Goal: Transaction & Acquisition: Purchase product/service

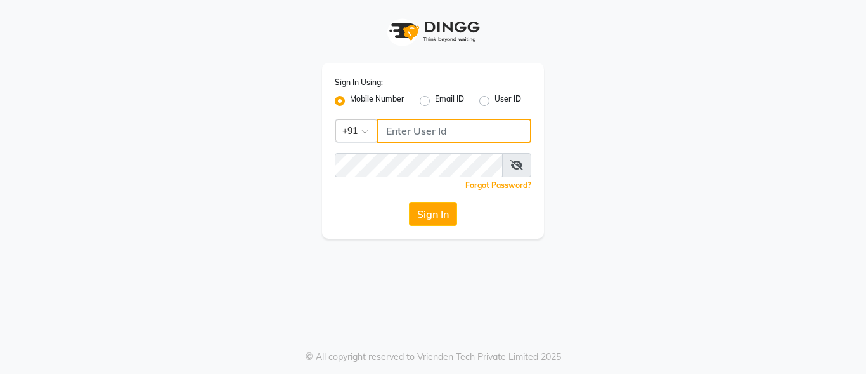
click at [487, 138] on input "Username" at bounding box center [454, 131] width 154 height 24
click at [464, 129] on input "Username" at bounding box center [454, 131] width 154 height 24
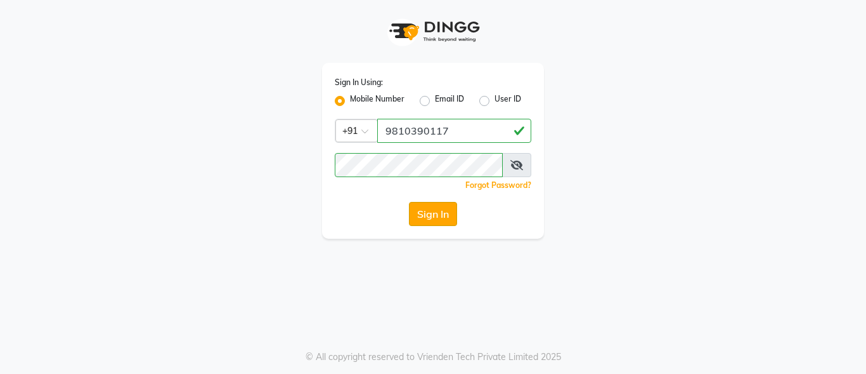
click at [444, 202] on button "Sign In" at bounding box center [433, 214] width 48 height 24
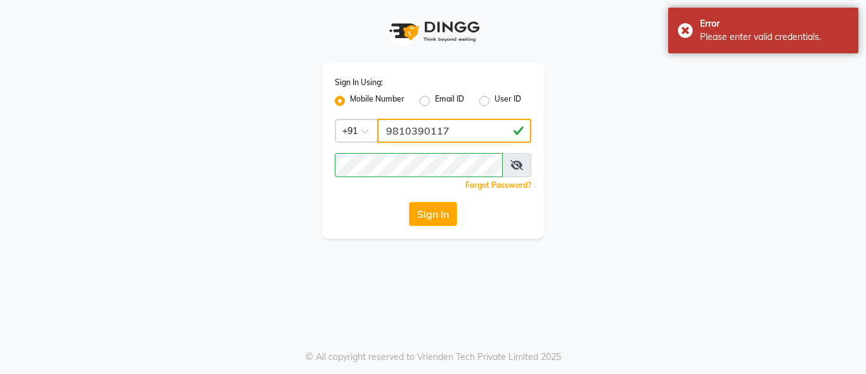
click at [491, 131] on input "9810390117" at bounding box center [454, 131] width 154 height 24
click at [511, 162] on icon at bounding box center [517, 165] width 13 height 10
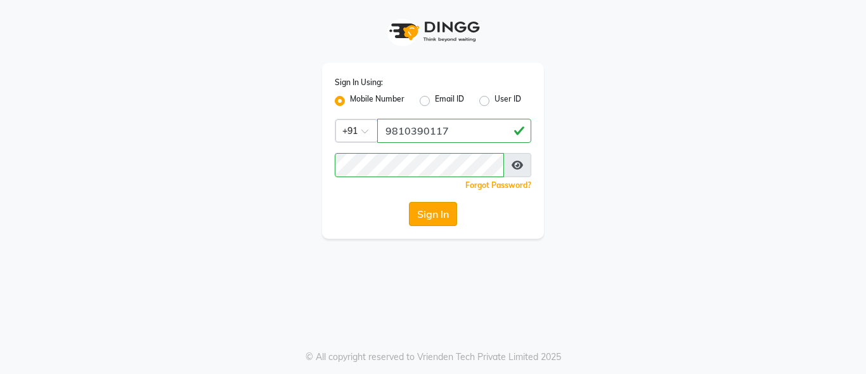
click at [446, 207] on button "Sign In" at bounding box center [433, 214] width 48 height 24
click at [444, 205] on button "Sign In" at bounding box center [433, 214] width 48 height 24
click at [431, 205] on button "Sign In" at bounding box center [433, 214] width 48 height 24
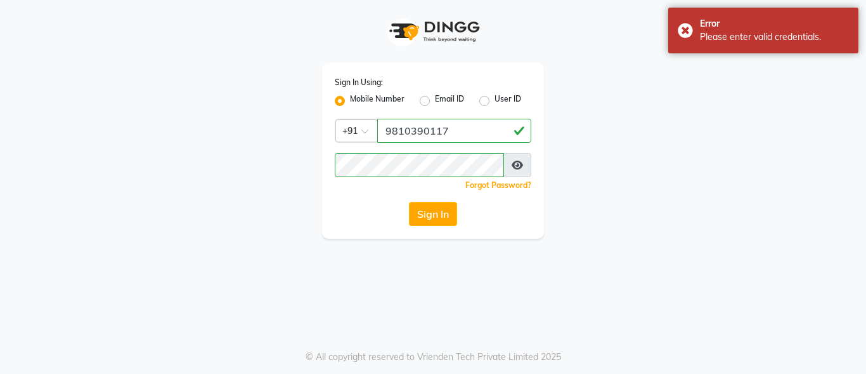
click at [546, 252] on div "Sign In Using: Mobile Number Email ID User ID Country Code × +91 9810390117 Rem…" at bounding box center [433, 187] width 866 height 374
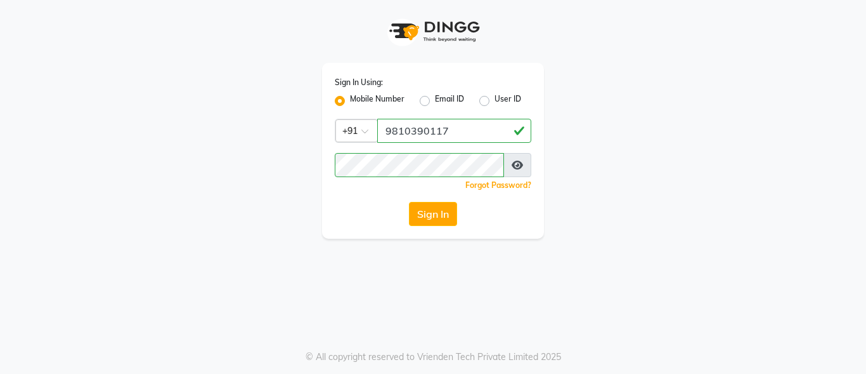
click at [859, 173] on app-login "Sign In Using: Mobile Number Email ID User ID Country Code × +91 9810390117 Rem…" at bounding box center [433, 119] width 866 height 238
click at [857, 175] on app-login "Sign In Using: Mobile Number Email ID User ID Country Code × +91 9810390117 Rem…" at bounding box center [433, 119] width 866 height 238
click at [367, 289] on div "Sign In Using: Mobile Number Email ID User ID Country Code × +91 9810390117 Rem…" at bounding box center [433, 187] width 866 height 374
click at [192, 199] on div "Sign In Using: Mobile Number Email ID User ID Country Code × +91 9810390117 Rem…" at bounding box center [433, 119] width 723 height 238
click at [200, 192] on div "Sign In Using: Mobile Number Email ID User ID Country Code × +91 9810390117 Rem…" at bounding box center [433, 119] width 723 height 238
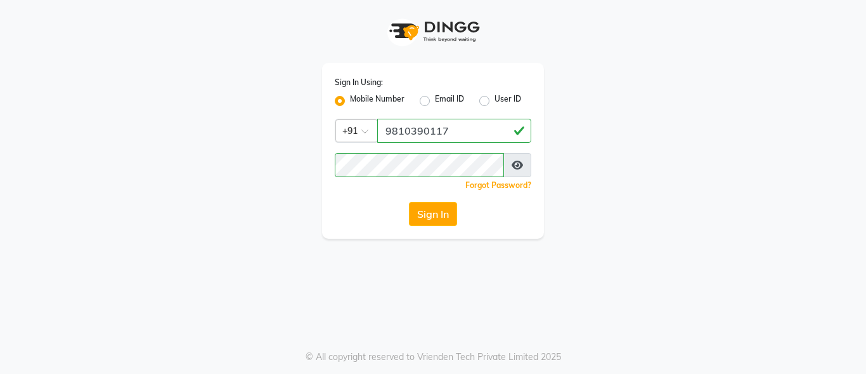
click at [208, 202] on div "Sign In Using: Mobile Number Email ID User ID Country Code × +91 9810390117 Rem…" at bounding box center [433, 119] width 723 height 238
click at [469, 127] on input "9810390117" at bounding box center [454, 131] width 154 height 24
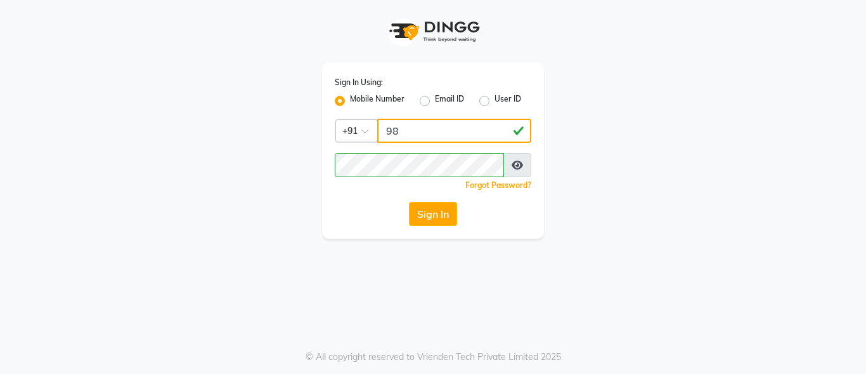
type input "9"
type input "9810390117"
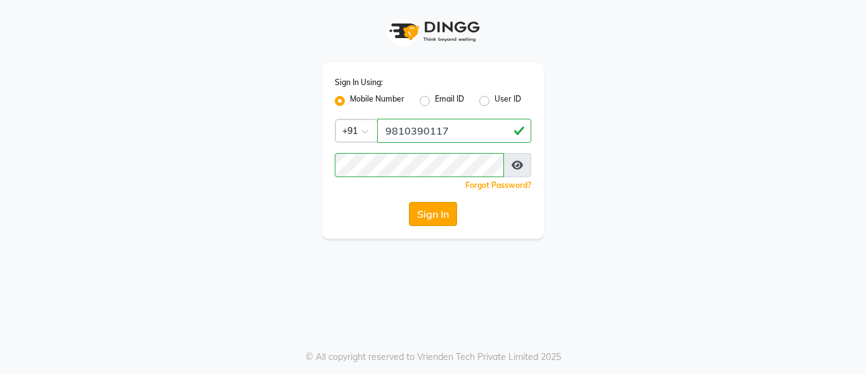
click at [425, 212] on button "Sign In" at bounding box center [433, 214] width 48 height 24
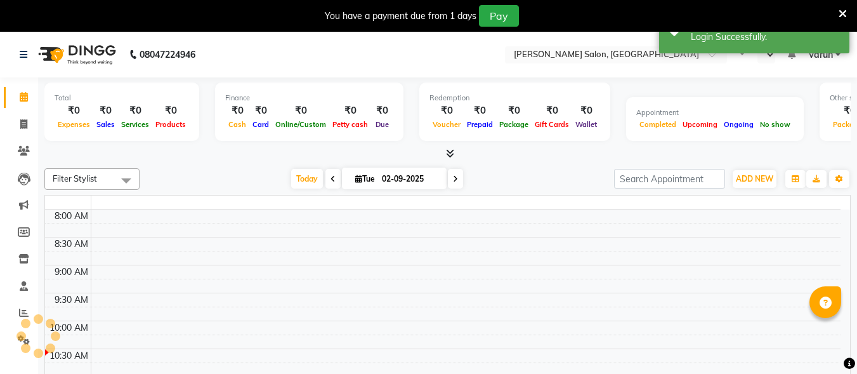
select select "en"
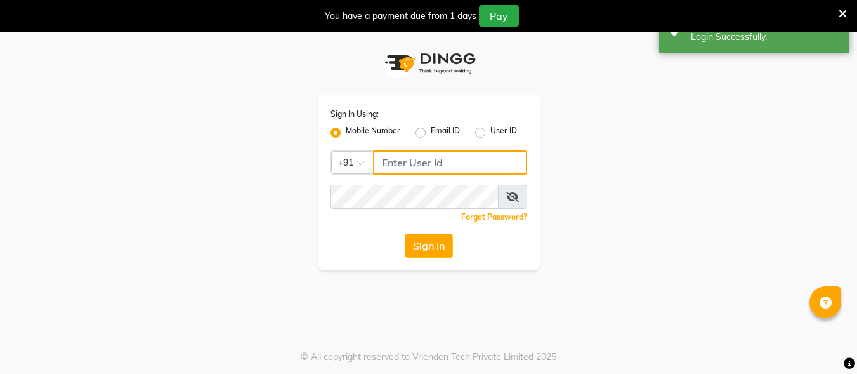
type input "9810390117"
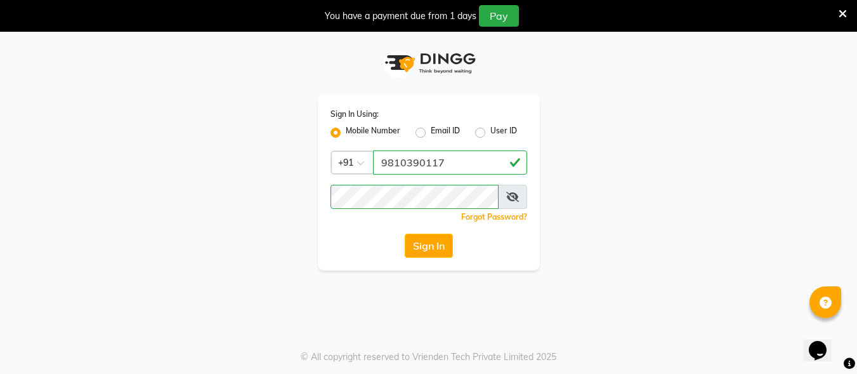
click at [549, 283] on div "Sign In Using: Mobile Number Email ID User ID Country Code × +91 9810390117 Rem…" at bounding box center [428, 219] width 857 height 374
click at [422, 252] on button "Sign In" at bounding box center [429, 245] width 48 height 24
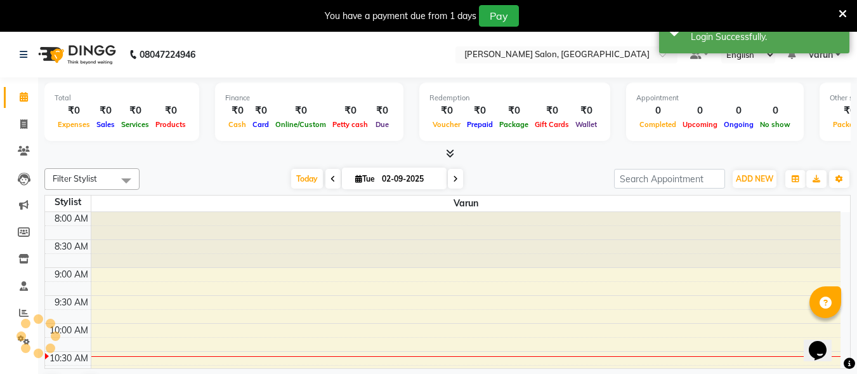
select select "en"
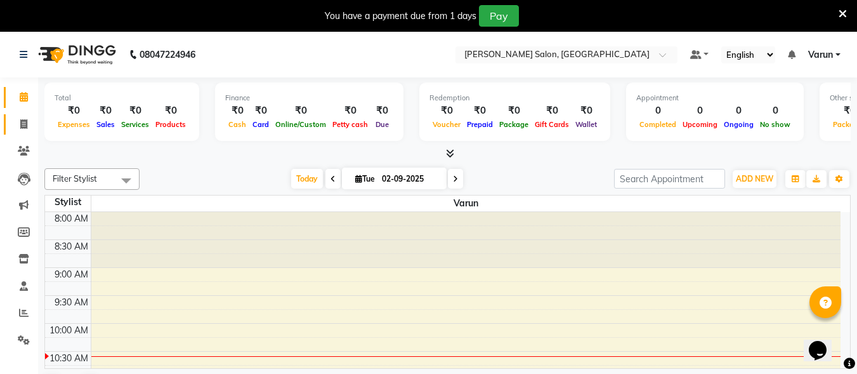
click at [15, 119] on span at bounding box center [24, 124] width 22 height 15
select select "service"
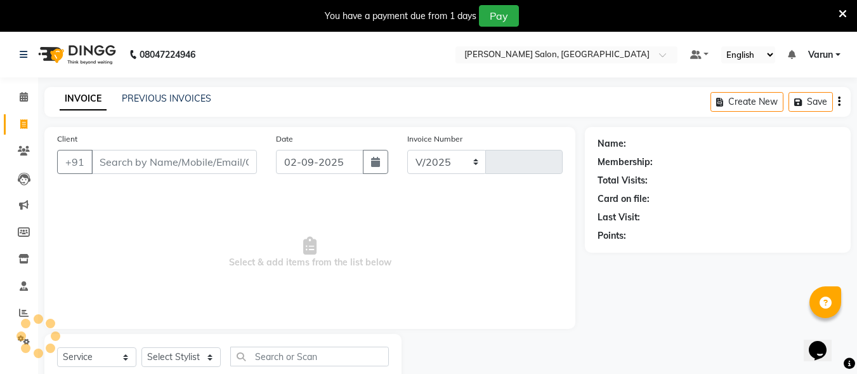
select select "8959"
type input "0001"
click at [154, 159] on input "Client" at bounding box center [174, 162] width 166 height 24
click at [20, 183] on icon at bounding box center [24, 178] width 13 height 13
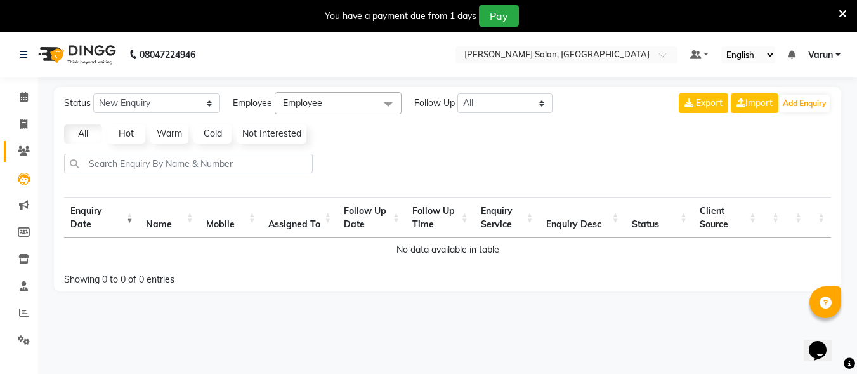
click at [23, 150] on icon at bounding box center [24, 151] width 12 height 10
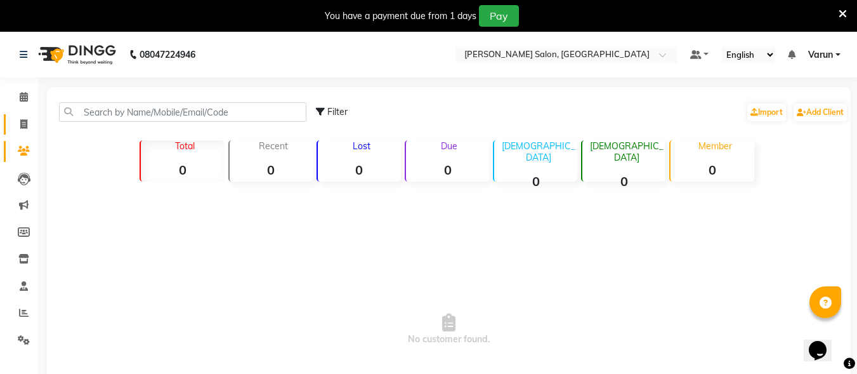
click at [21, 134] on link "Invoice" at bounding box center [19, 124] width 30 height 21
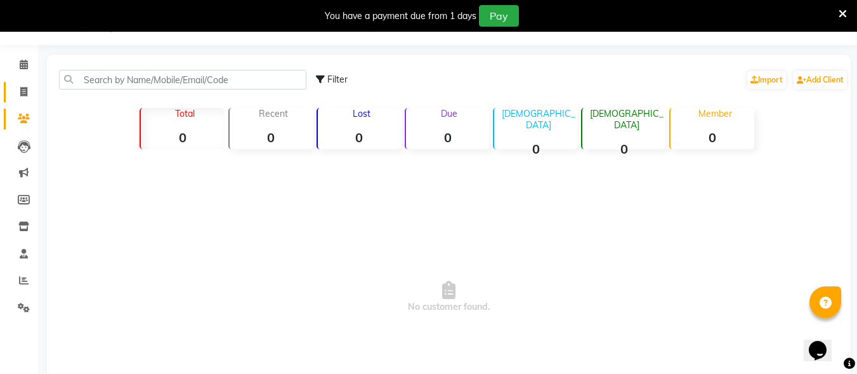
select select "service"
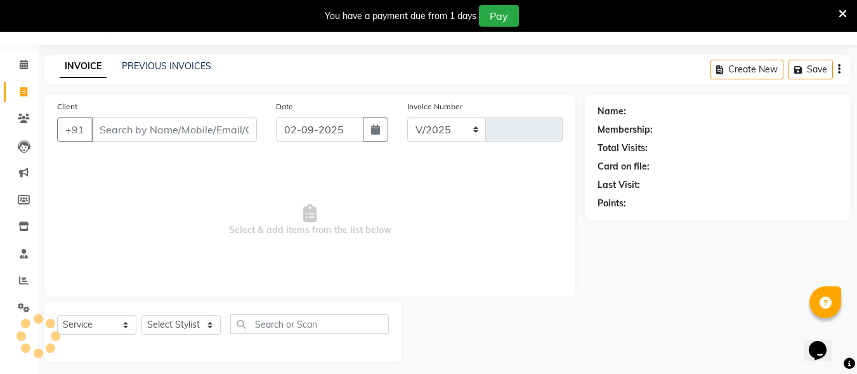
select select "8959"
type input "0001"
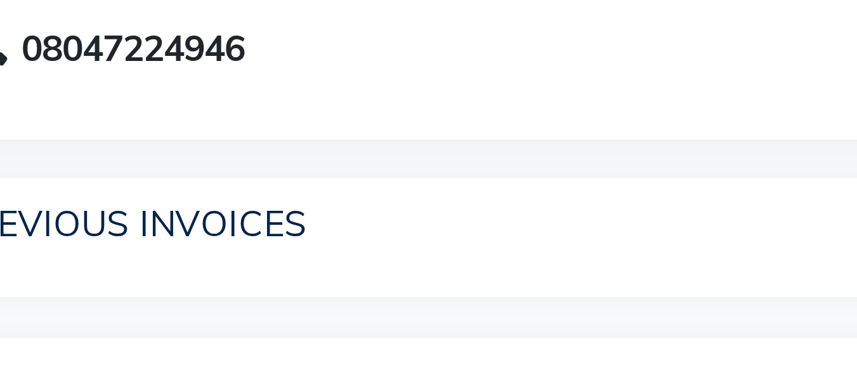
click at [178, 110] on div "INVOICE PREVIOUS INVOICES Create New Save" at bounding box center [447, 102] width 806 height 30
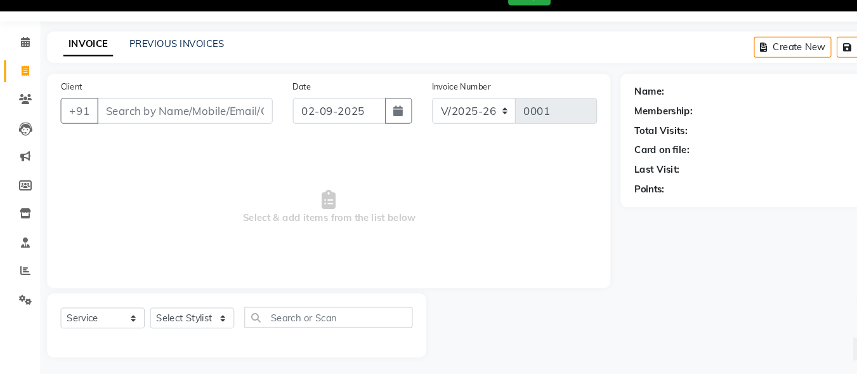
scroll to position [36, 0]
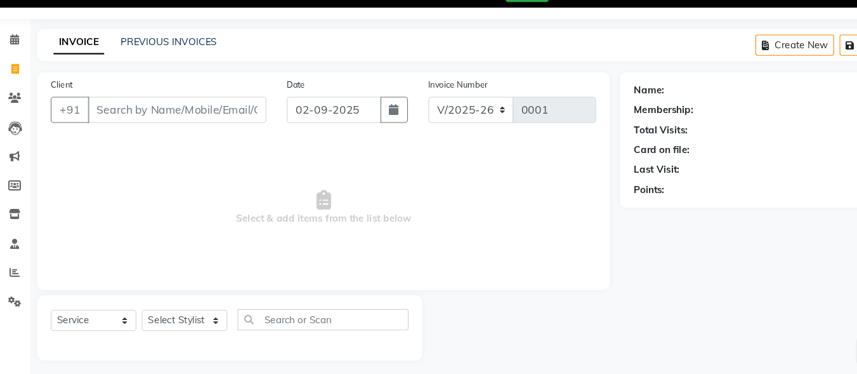
click at [27, 213] on link "Inventory" at bounding box center [19, 223] width 30 height 21
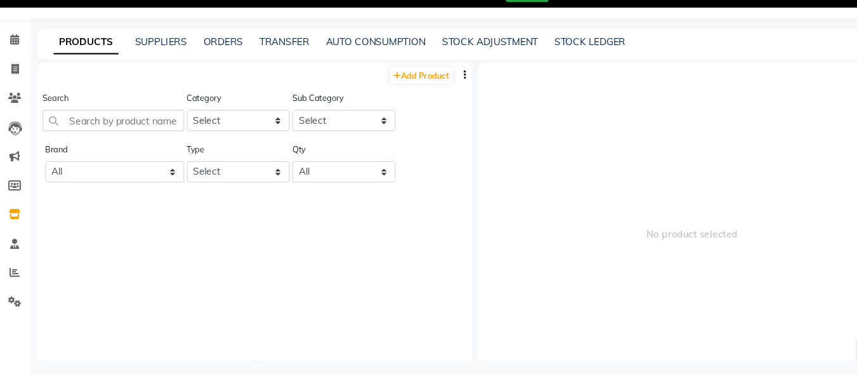
click at [23, 301] on icon at bounding box center [24, 304] width 12 height 10
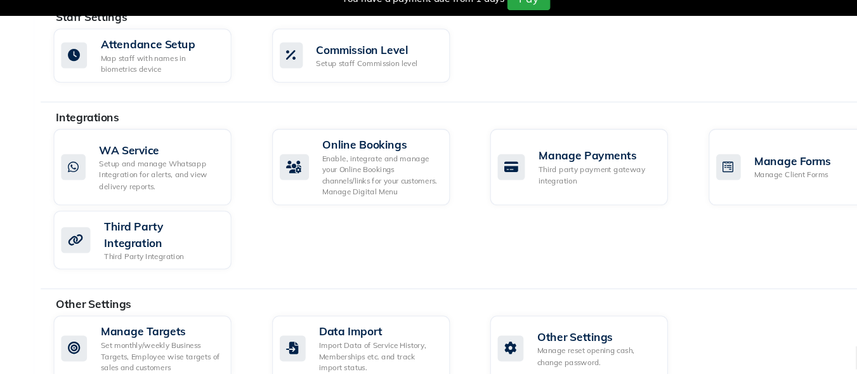
scroll to position [727, 0]
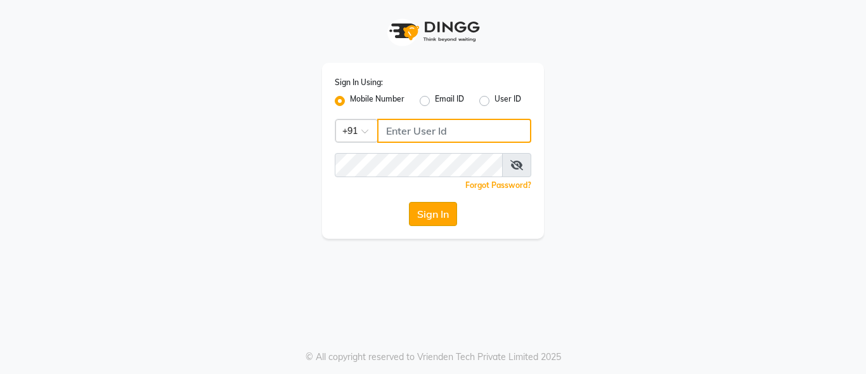
type input "9810390117"
click at [429, 219] on button "Sign In" at bounding box center [433, 214] width 48 height 24
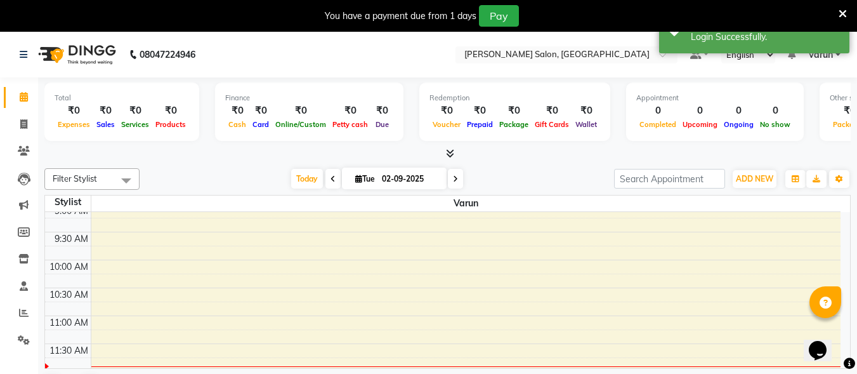
scroll to position [127, 0]
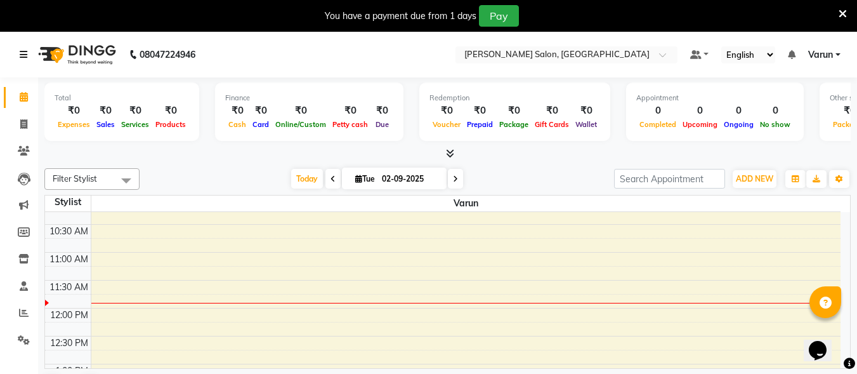
click at [22, 58] on icon at bounding box center [24, 54] width 8 height 9
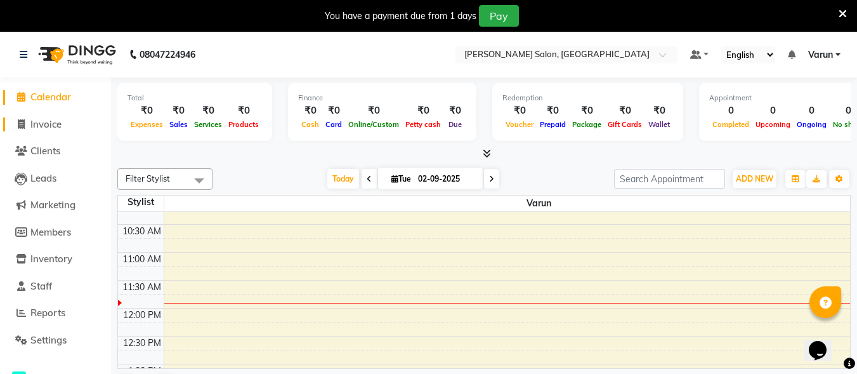
click at [56, 121] on span "Invoice" at bounding box center [45, 124] width 31 height 12
select select "8959"
select select "service"
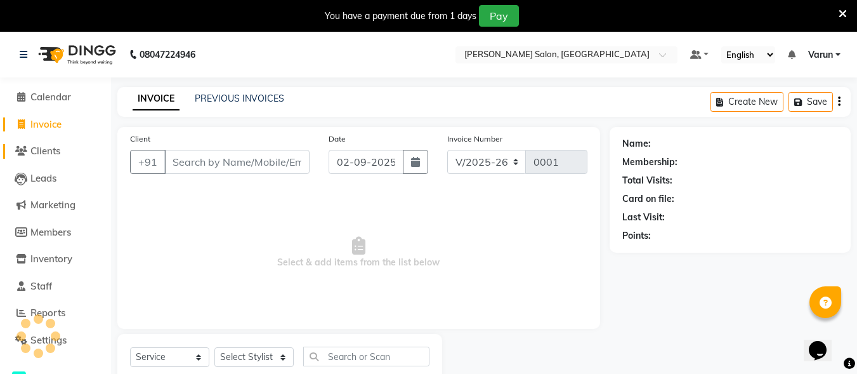
click at [56, 150] on span "Clients" at bounding box center [45, 151] width 30 height 12
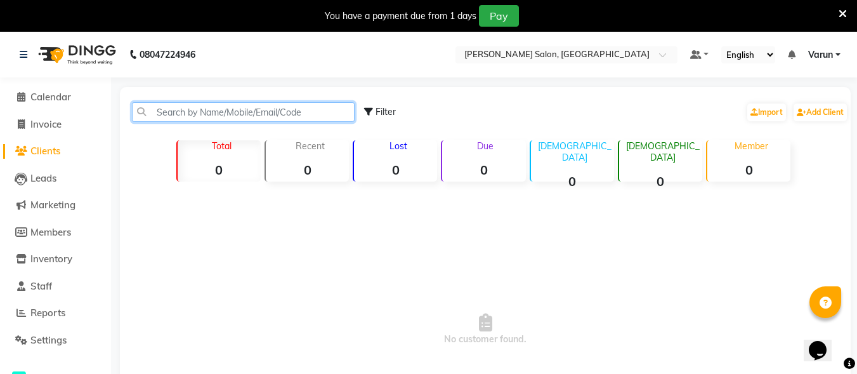
click at [206, 111] on input "text" at bounding box center [243, 112] width 223 height 20
click at [48, 123] on span "Invoice" at bounding box center [45, 124] width 31 height 12
select select "service"
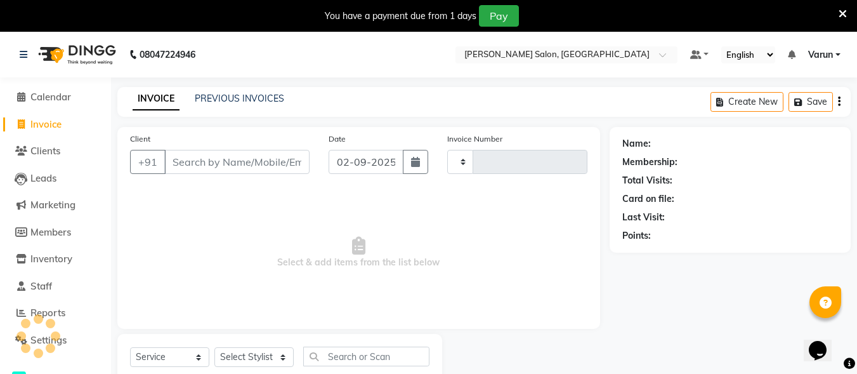
type input "0001"
select select "8959"
click at [23, 46] on link at bounding box center [26, 55] width 13 height 36
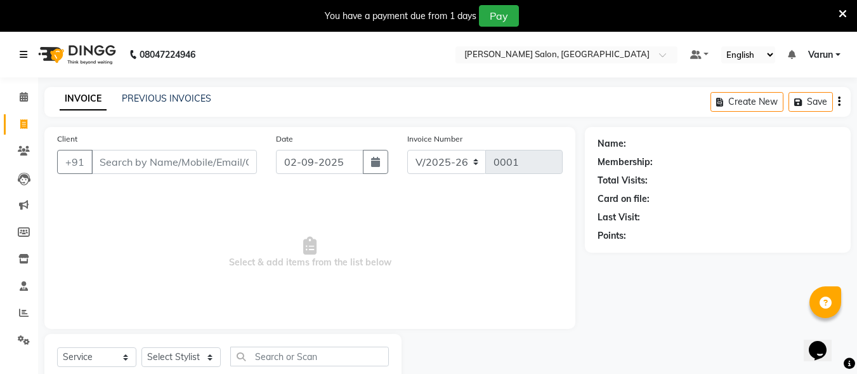
click at [27, 53] on icon at bounding box center [24, 54] width 8 height 9
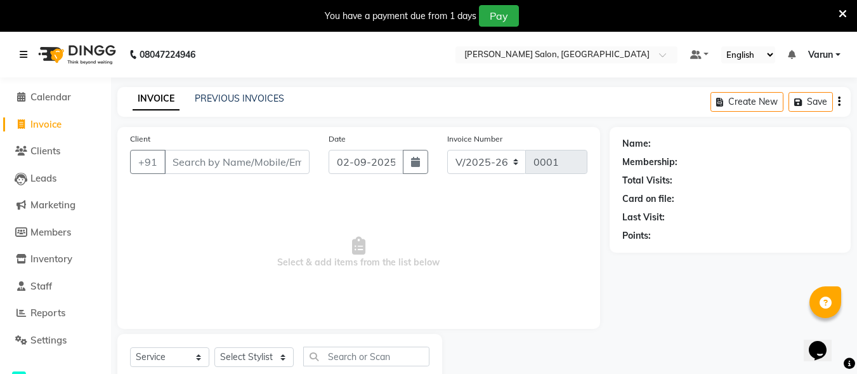
click at [23, 54] on icon at bounding box center [24, 54] width 8 height 9
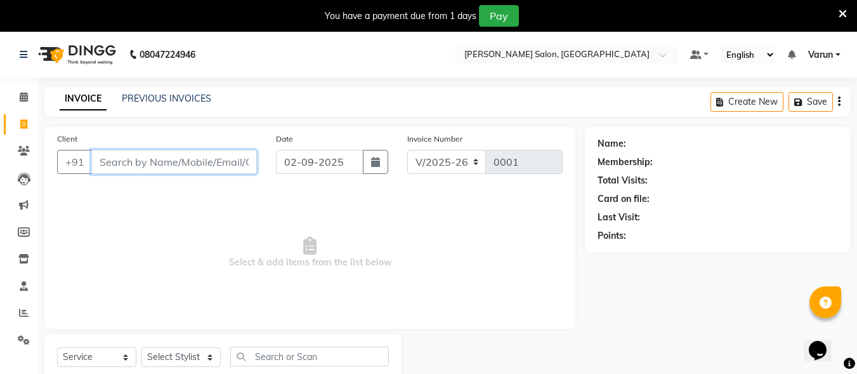
click at [176, 166] on input "Client" at bounding box center [174, 162] width 166 height 24
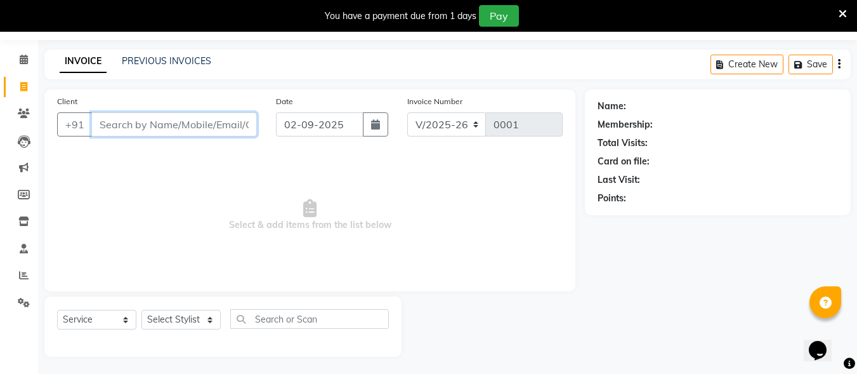
scroll to position [39, 0]
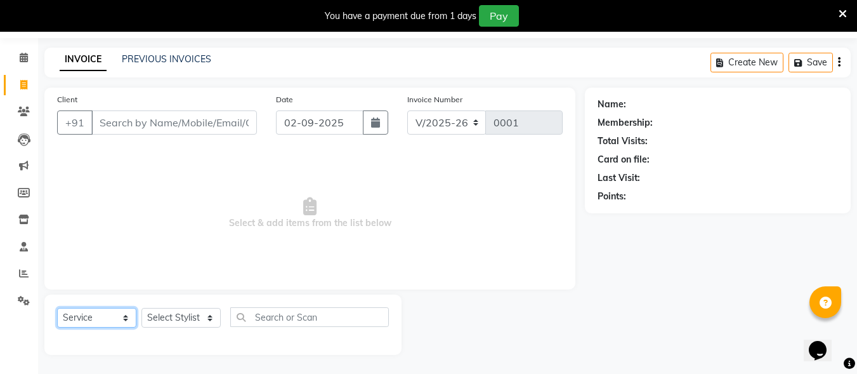
click at [123, 318] on select "Select Service Product Membership Package Voucher Prepaid Gift Card" at bounding box center [96, 318] width 79 height 20
click at [193, 320] on select "Select Stylist Varun" at bounding box center [180, 318] width 79 height 20
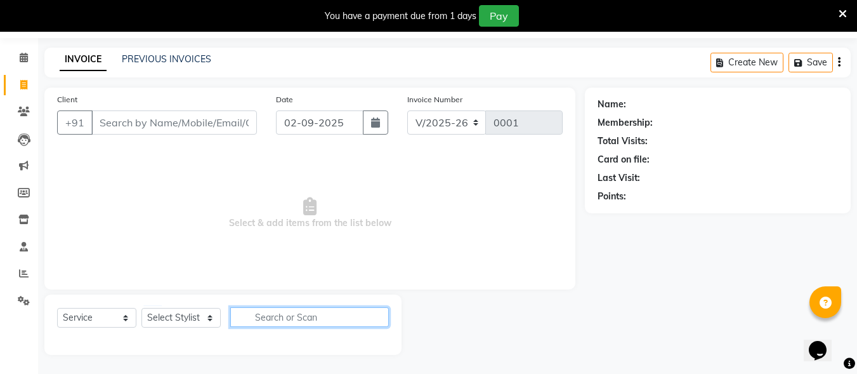
click at [290, 320] on input "text" at bounding box center [309, 317] width 159 height 20
click at [20, 60] on icon at bounding box center [24, 58] width 8 height 10
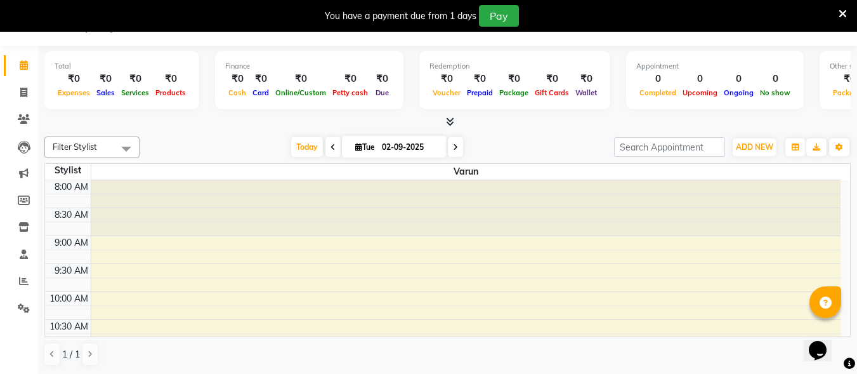
click at [127, 153] on span at bounding box center [126, 148] width 25 height 24
click at [184, 151] on div "[DATE] [DATE]" at bounding box center [377, 147] width 462 height 19
click at [23, 89] on icon at bounding box center [23, 93] width 7 height 10
select select "service"
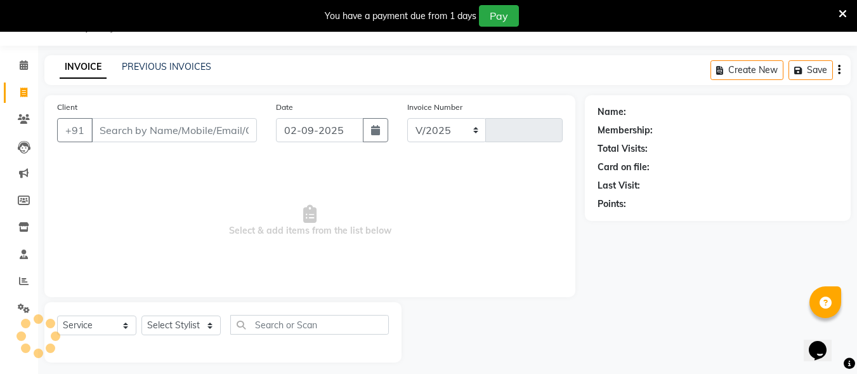
select select "8959"
type input "0001"
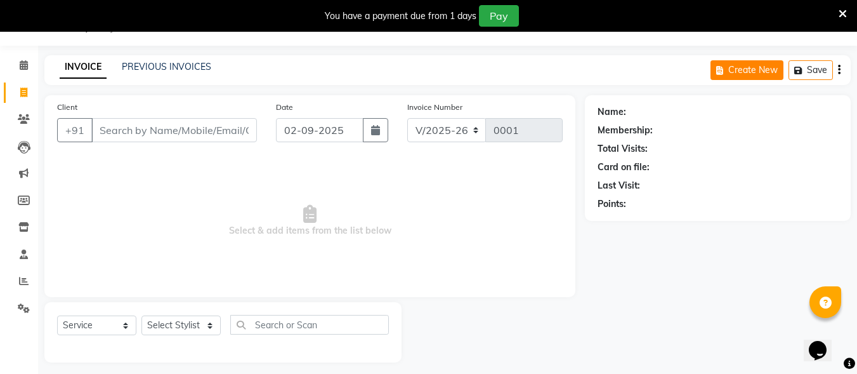
click at [765, 65] on button "Create New" at bounding box center [746, 70] width 73 height 20
select select "8959"
select select "service"
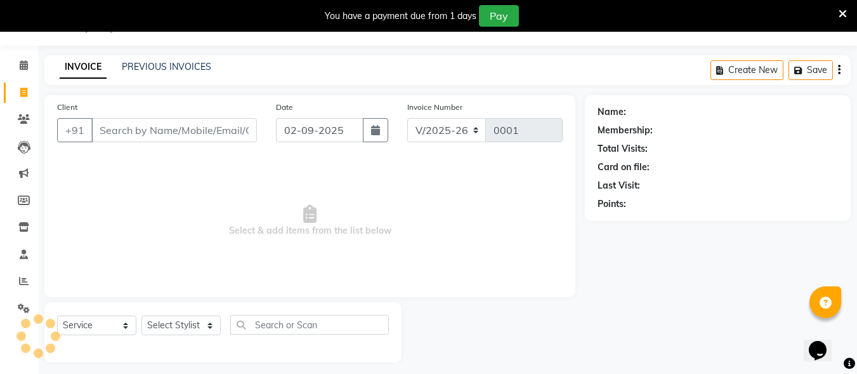
scroll to position [39, 0]
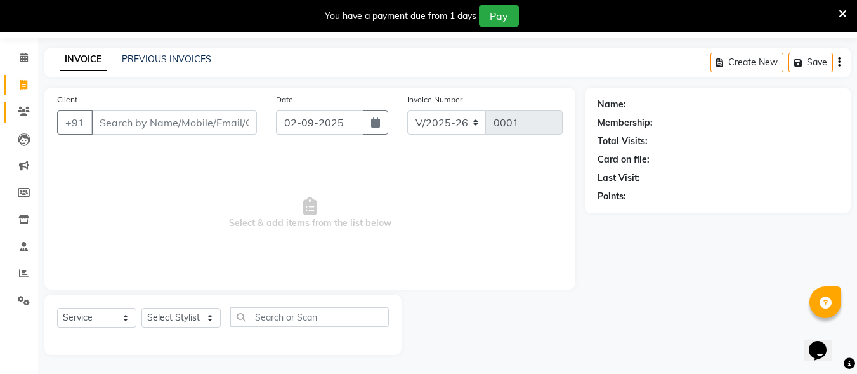
click at [26, 102] on link "Clients" at bounding box center [19, 111] width 30 height 21
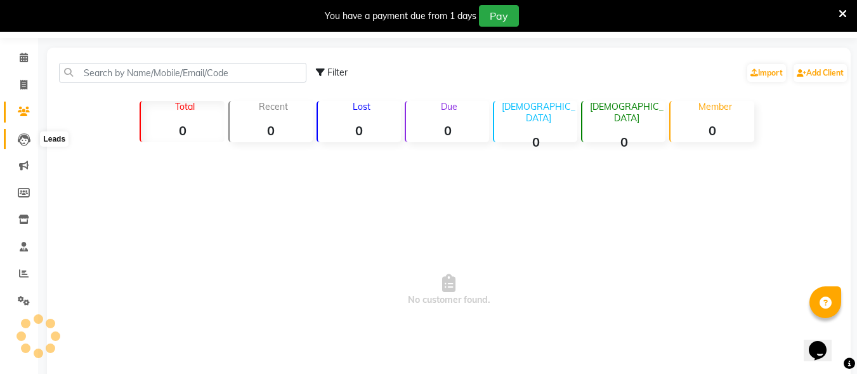
click at [23, 145] on icon at bounding box center [24, 139] width 13 height 13
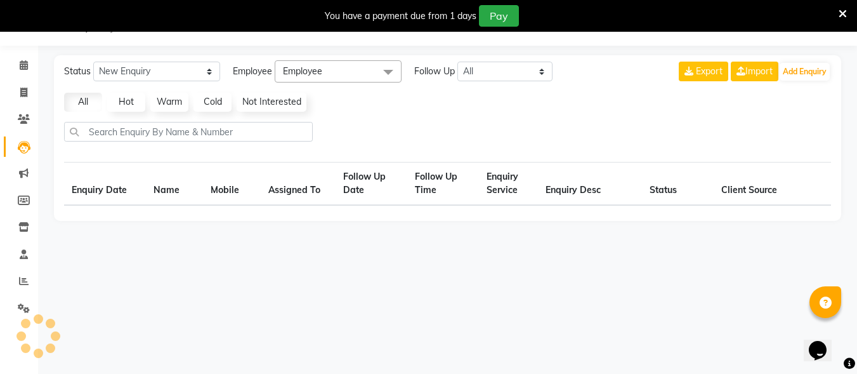
scroll to position [32, 0]
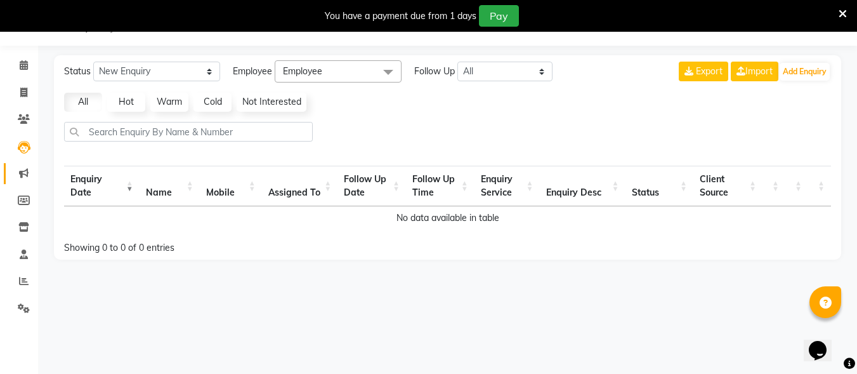
click at [23, 164] on link "Marketing" at bounding box center [19, 173] width 30 height 21
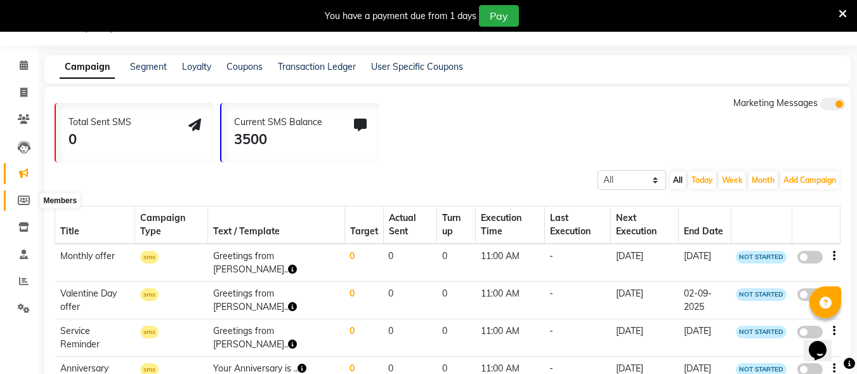
click at [20, 195] on icon at bounding box center [24, 200] width 12 height 10
select select
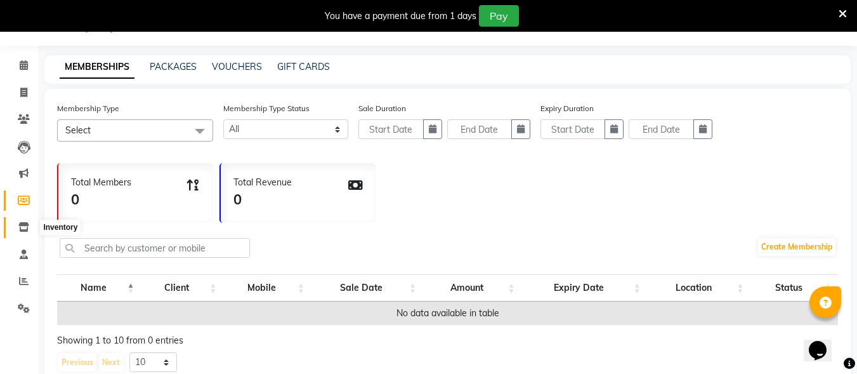
click at [20, 224] on icon at bounding box center [23, 227] width 11 height 10
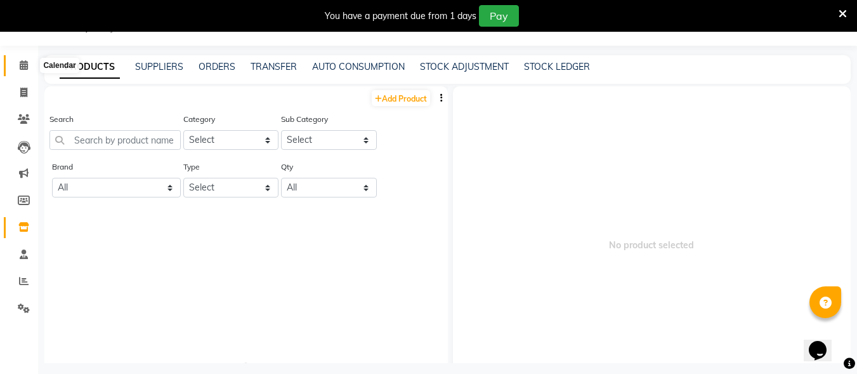
click at [14, 61] on span at bounding box center [24, 65] width 22 height 15
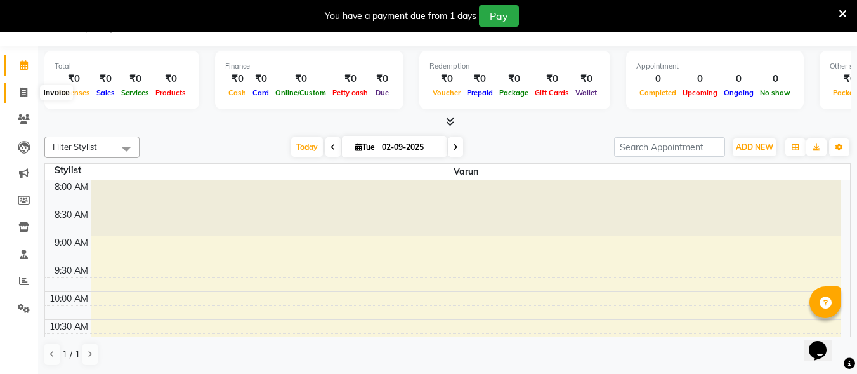
click at [25, 93] on icon at bounding box center [23, 93] width 7 height 10
select select "service"
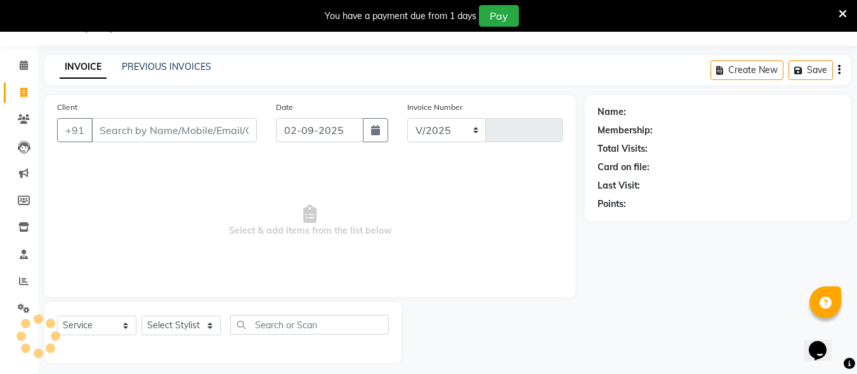
select select "8959"
type input "0001"
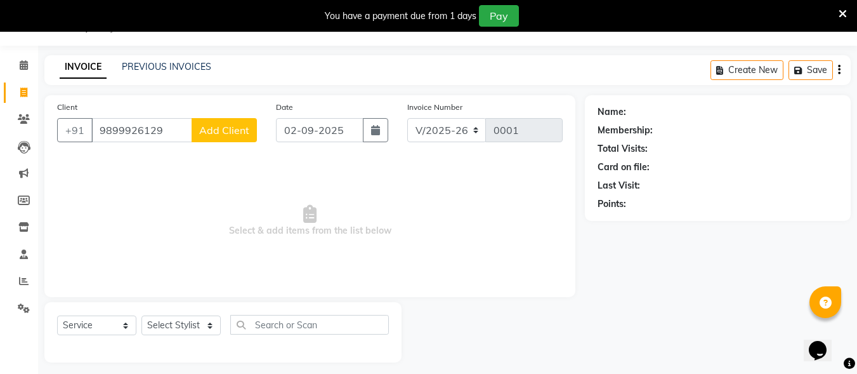
type input "9899926129"
click at [233, 137] on button "Add Client" at bounding box center [224, 130] width 65 height 24
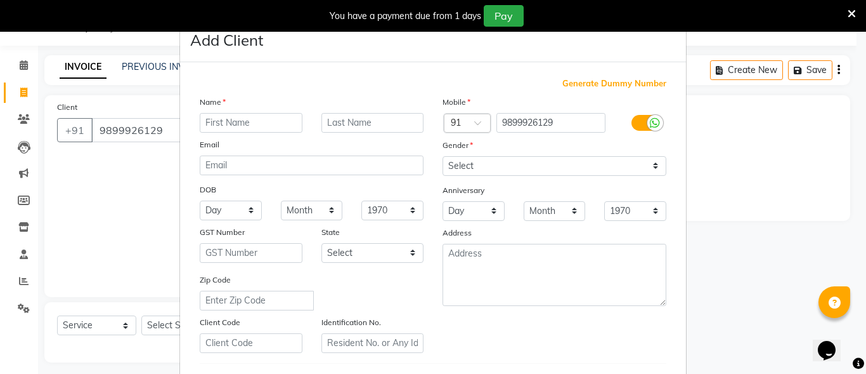
click at [235, 128] on input "text" at bounding box center [251, 123] width 103 height 20
click at [208, 124] on input "[PERSON_NAME]" at bounding box center [251, 123] width 103 height 20
click at [231, 126] on input "[PERSON_NAME]" at bounding box center [251, 123] width 103 height 20
click at [270, 120] on input "[PERSON_NAME]" at bounding box center [251, 123] width 103 height 20
type input "Neha"
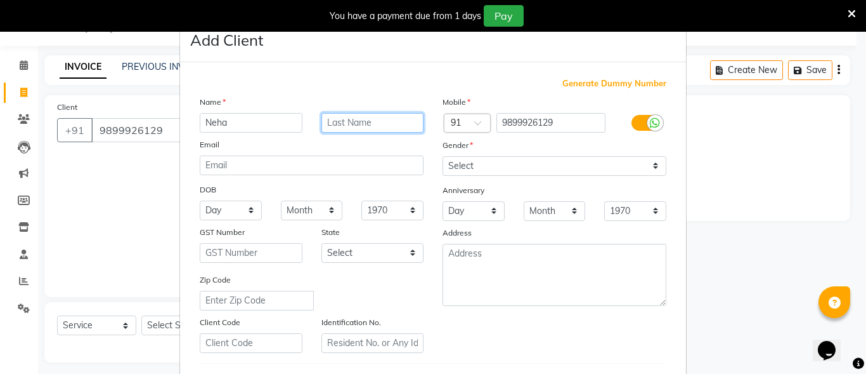
click at [331, 119] on input "text" at bounding box center [373, 123] width 103 height 20
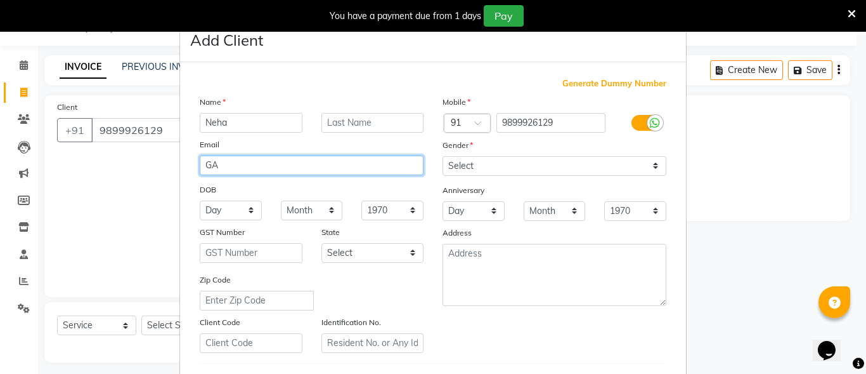
type input "G"
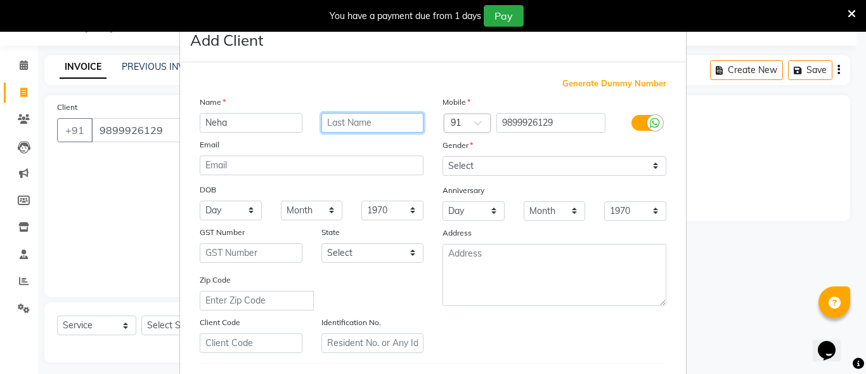
click at [386, 120] on input "text" at bounding box center [373, 123] width 103 height 20
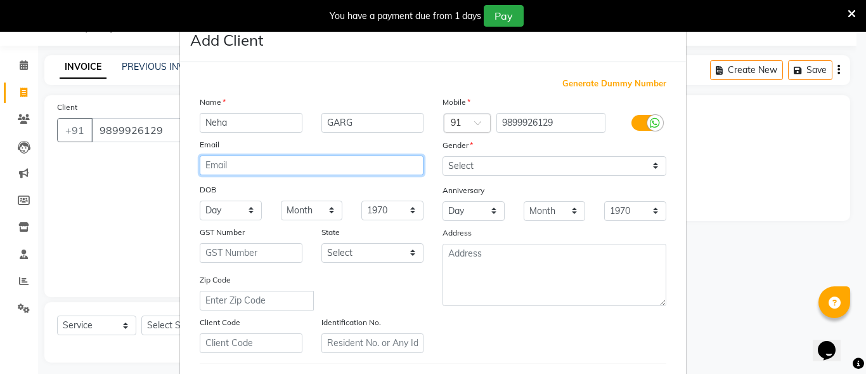
click at [285, 162] on input "email" at bounding box center [312, 165] width 224 height 20
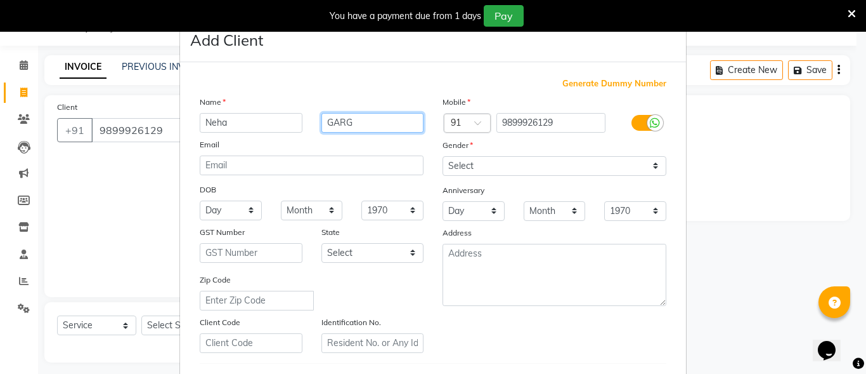
click at [363, 126] on input "GARG" at bounding box center [373, 123] width 103 height 20
type input "Garg"
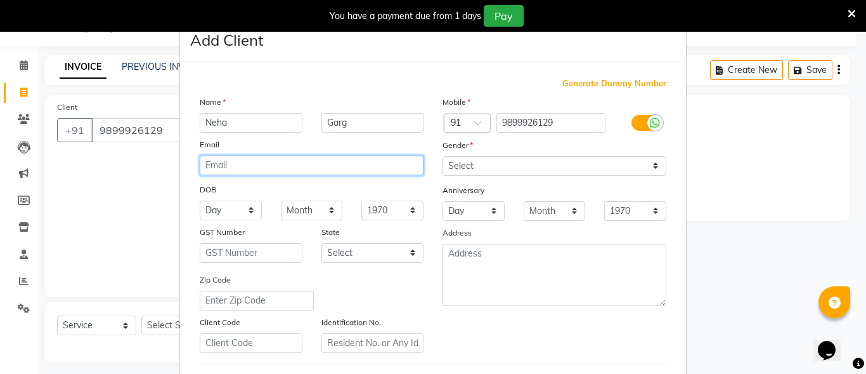
click at [337, 161] on input "email" at bounding box center [312, 165] width 224 height 20
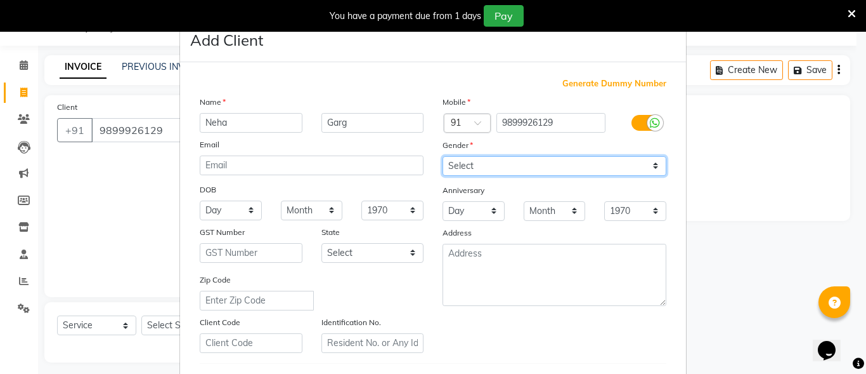
click at [533, 160] on select "Select [DEMOGRAPHIC_DATA] [DEMOGRAPHIC_DATA] Other Prefer Not To Say" at bounding box center [555, 166] width 224 height 20
select select "[DEMOGRAPHIC_DATA]"
click at [443, 156] on select "Select [DEMOGRAPHIC_DATA] [DEMOGRAPHIC_DATA] Other Prefer Not To Say" at bounding box center [555, 166] width 224 height 20
click at [467, 167] on select "Select [DEMOGRAPHIC_DATA] [DEMOGRAPHIC_DATA] Other Prefer Not To Say" at bounding box center [555, 166] width 224 height 20
click at [443, 156] on select "Select [DEMOGRAPHIC_DATA] [DEMOGRAPHIC_DATA] Other Prefer Not To Say" at bounding box center [555, 166] width 224 height 20
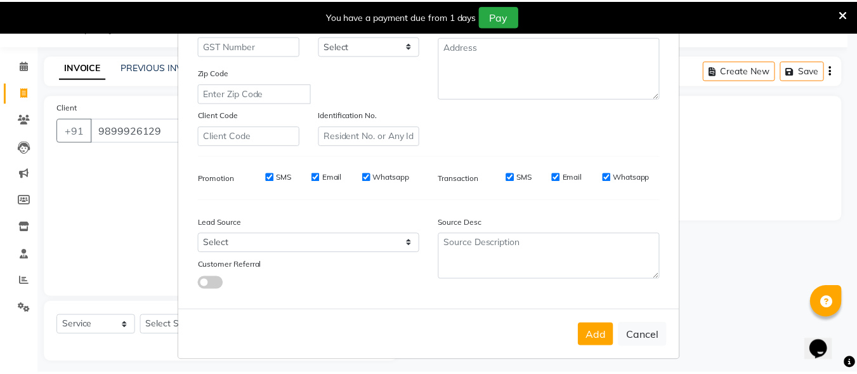
scroll to position [212, 0]
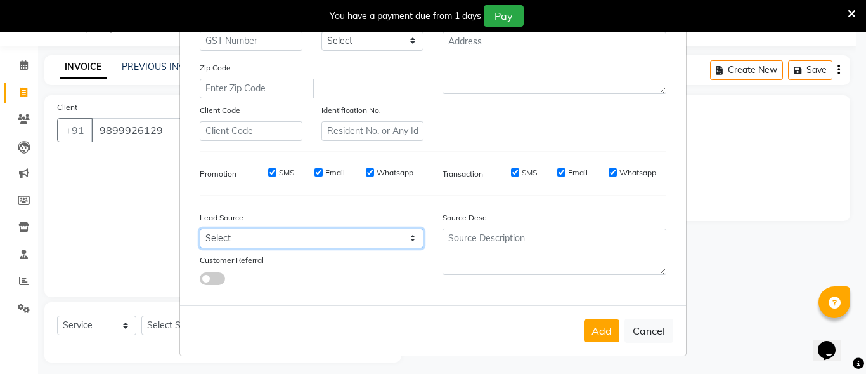
click at [385, 235] on select "Select Walk-in Referral Internet Friend Word of Mouth Advertisement Facebook Ju…" at bounding box center [312, 238] width 224 height 20
select select "57158"
click at [200, 228] on select "Select Walk-in Referral Internet Friend Word of Mouth Advertisement Facebook Ju…" at bounding box center [312, 238] width 224 height 20
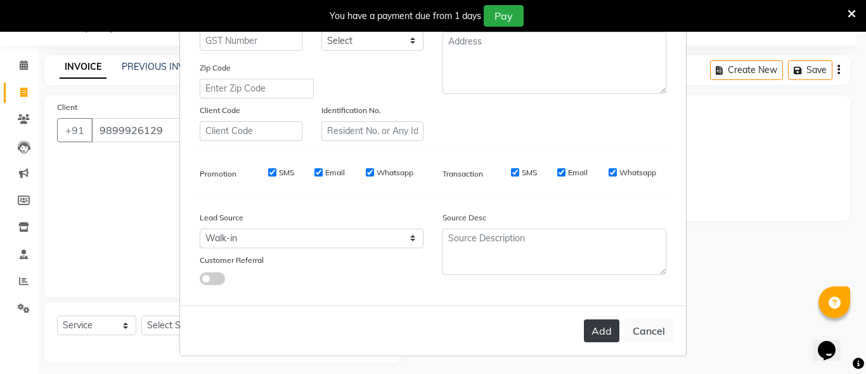
click at [606, 328] on button "Add" at bounding box center [602, 330] width 36 height 23
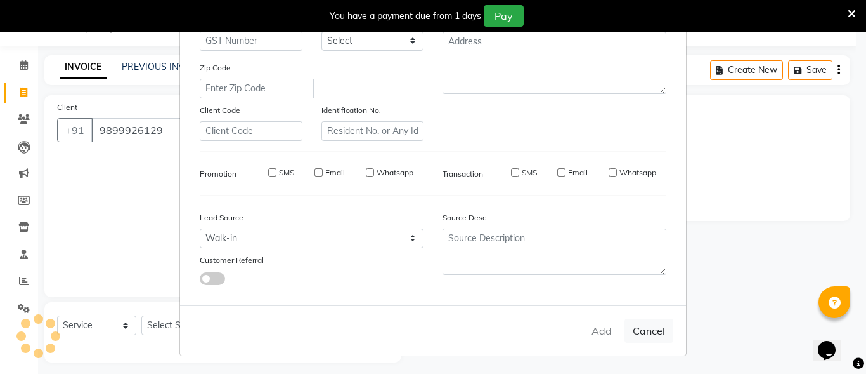
select select
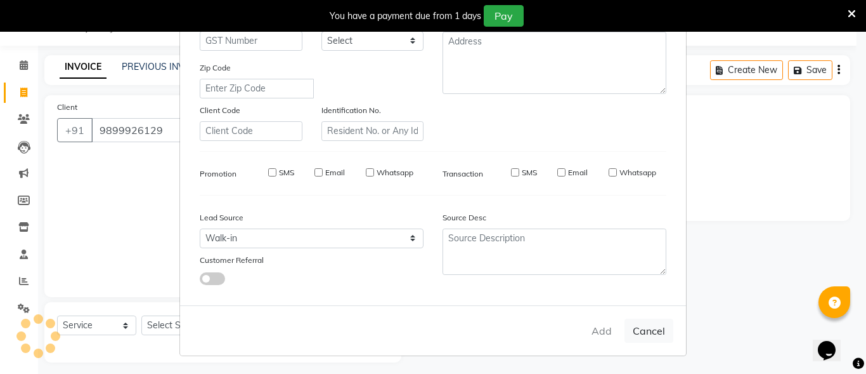
select select
checkbox input "false"
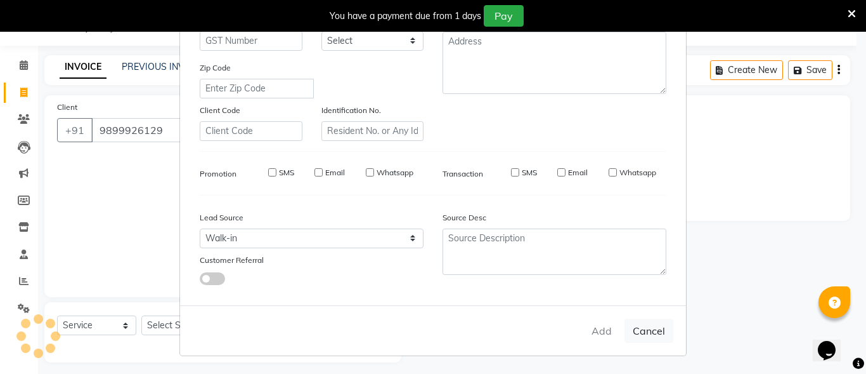
checkbox input "false"
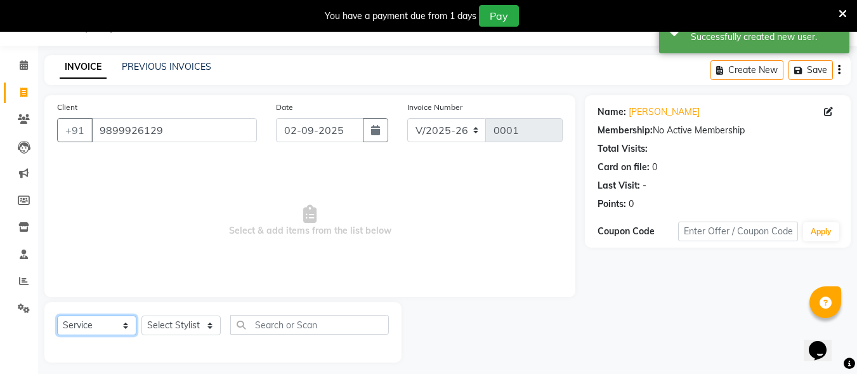
click at [94, 327] on select "Select Service Product Membership Package Voucher Prepaid Gift Card" at bounding box center [96, 325] width 79 height 20
click at [57, 315] on select "Select Service Product Membership Package Voucher Prepaid Gift Card" at bounding box center [96, 325] width 79 height 20
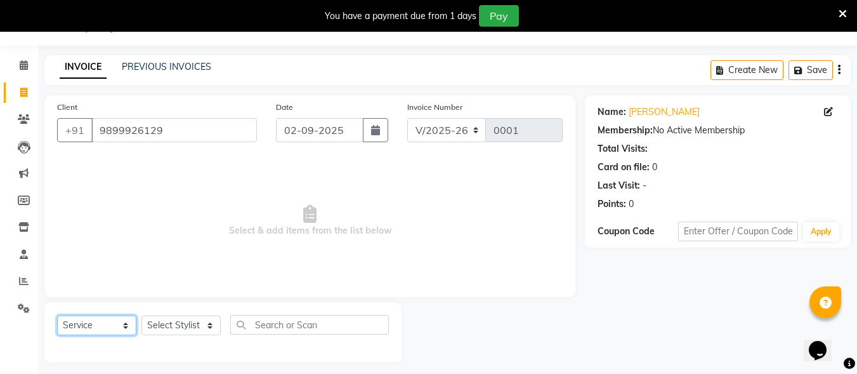
scroll to position [39, 0]
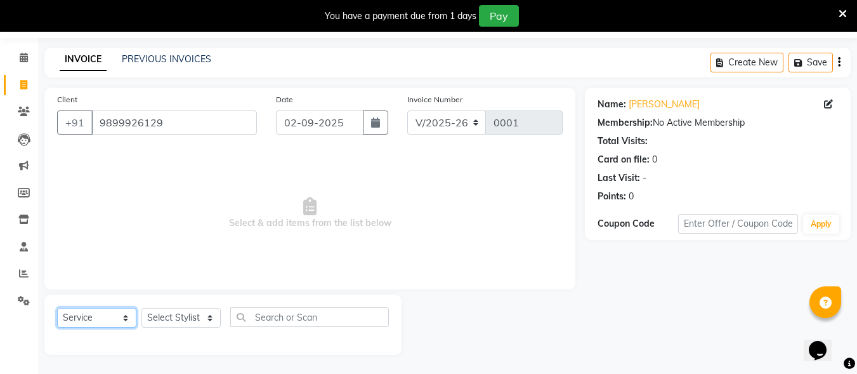
click at [124, 311] on select "Select Service Product Membership Package Voucher Prepaid Gift Card" at bounding box center [96, 318] width 79 height 20
click at [57, 308] on select "Select Service Product Membership Package Voucher Prepaid Gift Card" at bounding box center [96, 318] width 79 height 20
click at [260, 296] on div "Select Service Product Membership Package Voucher Prepaid Gift Card Select Styl…" at bounding box center [222, 324] width 357 height 60
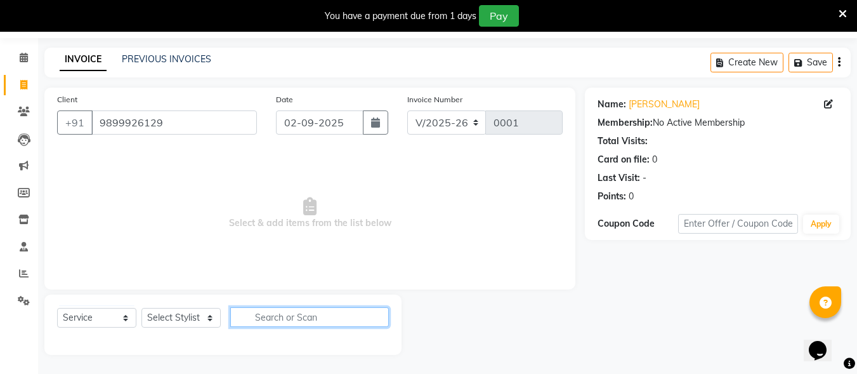
click at [262, 319] on input "text" at bounding box center [309, 317] width 159 height 20
click at [315, 315] on input "text" at bounding box center [309, 317] width 159 height 20
click at [301, 316] on input "text" at bounding box center [309, 317] width 159 height 20
type input "h"
click at [402, 296] on div at bounding box center [492, 324] width 183 height 60
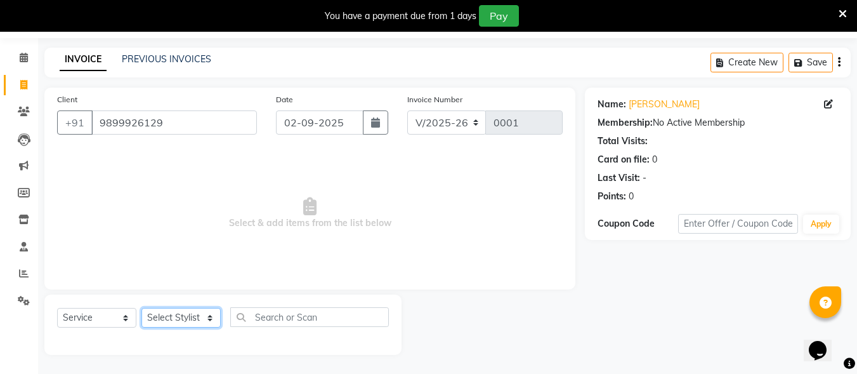
click at [205, 325] on select "Select Stylist Varun" at bounding box center [180, 318] width 79 height 20
select select "90583"
click at [141, 308] on select "Select Stylist Varun" at bounding box center [180, 318] width 79 height 20
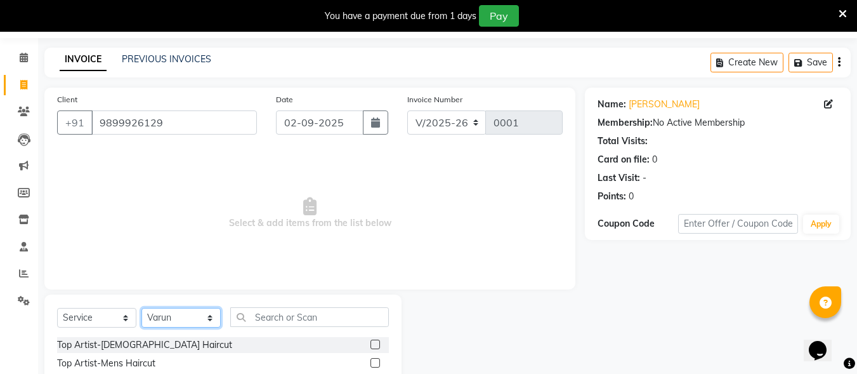
scroll to position [166, 0]
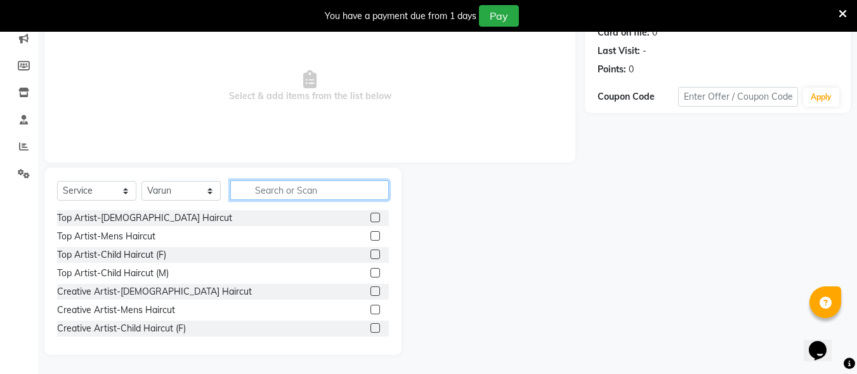
click at [314, 188] on input "text" at bounding box center [309, 190] width 159 height 20
click at [498, 250] on div at bounding box center [492, 260] width 183 height 187
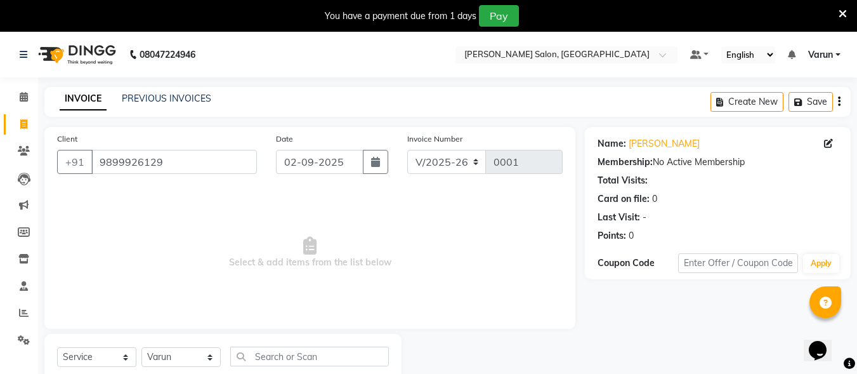
click at [17, 58] on div "08047224946" at bounding box center [107, 55] width 195 height 36
click at [23, 53] on icon at bounding box center [24, 54] width 8 height 9
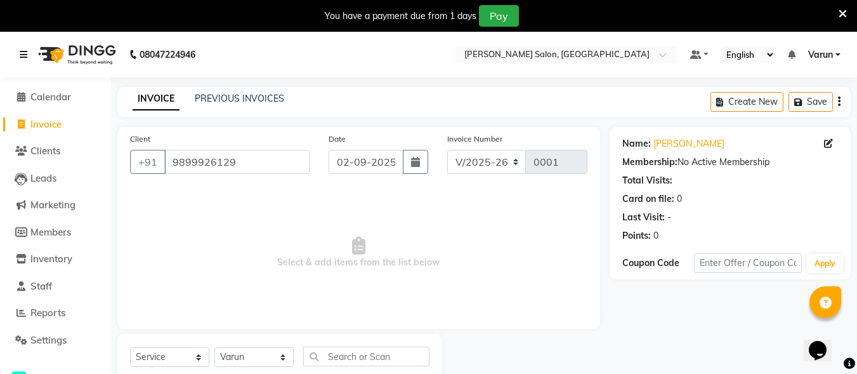
scroll to position [63, 0]
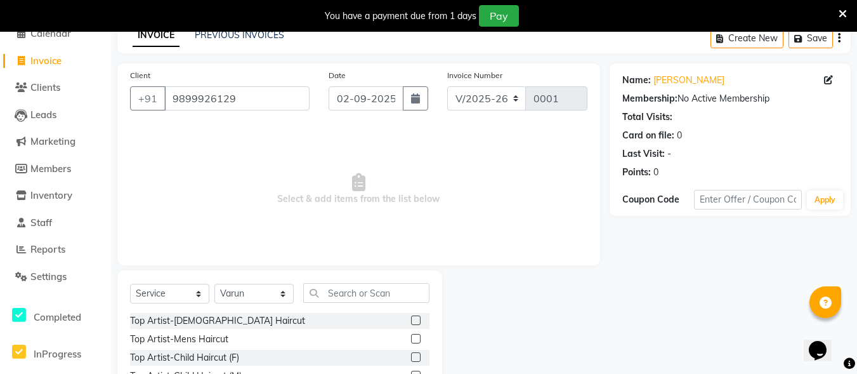
click at [600, 295] on div at bounding box center [525, 363] width 167 height 187
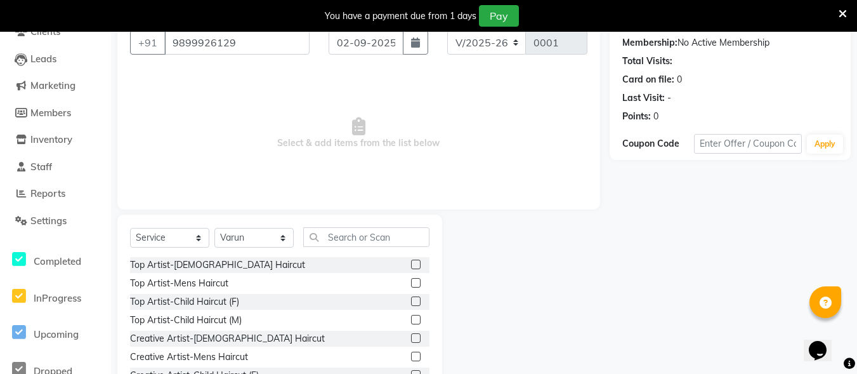
scroll to position [39, 0]
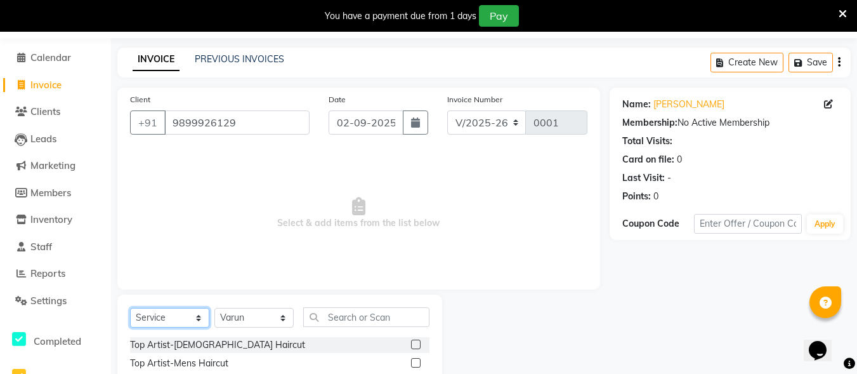
click at [184, 315] on select "Select Service Product Membership Package Voucher Prepaid Gift Card" at bounding box center [169, 318] width 79 height 20
click at [130, 308] on select "Select Service Product Membership Package Voucher Prepaid Gift Card" at bounding box center [169, 318] width 79 height 20
click at [354, 318] on input "text" at bounding box center [366, 317] width 126 height 20
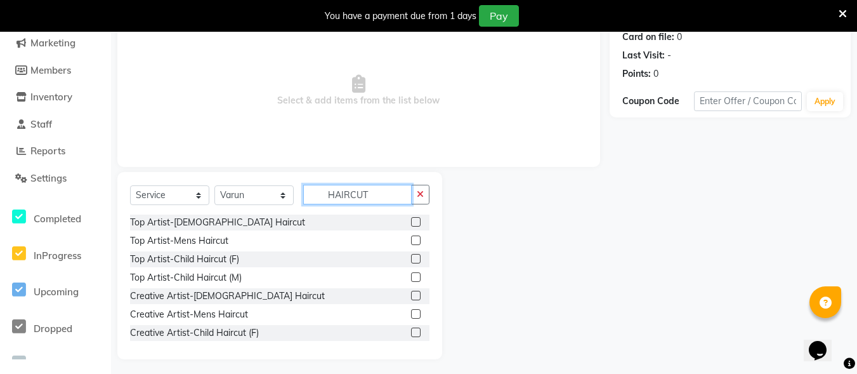
scroll to position [166, 0]
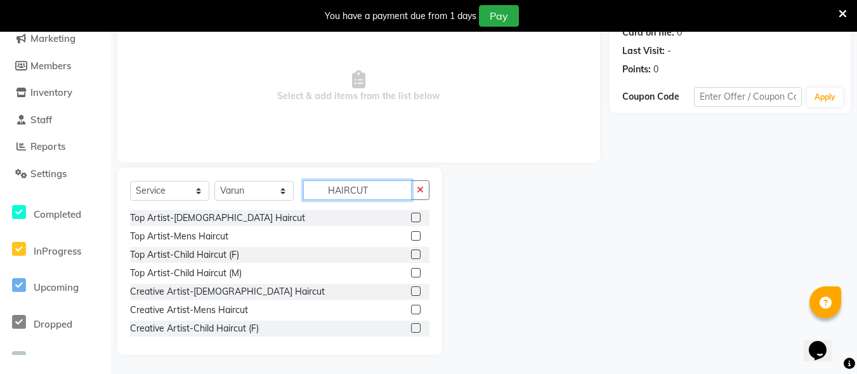
type input "HAIRCUT"
click at [471, 248] on div at bounding box center [525, 260] width 167 height 187
click at [337, 307] on div "Creative Artist-Mens Haircut" at bounding box center [279, 310] width 299 height 16
click at [411, 308] on label at bounding box center [416, 309] width 10 height 10
click at [411, 308] on input "checkbox" at bounding box center [415, 310] width 8 height 8
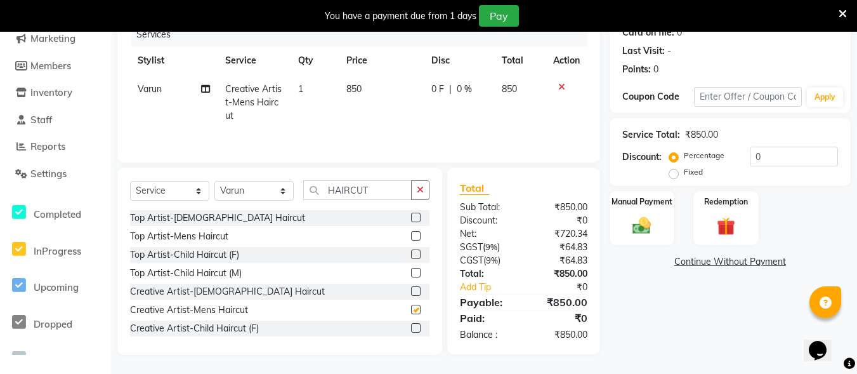
checkbox input "false"
click at [413, 190] on button "button" at bounding box center [420, 190] width 18 height 20
click at [382, 196] on input "text" at bounding box center [366, 190] width 126 height 20
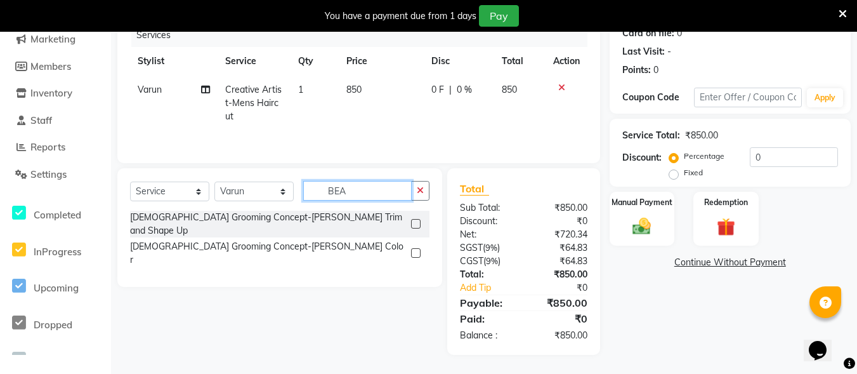
scroll to position [166, 0]
type input "BEARD"
click at [424, 216] on div at bounding box center [420, 224] width 18 height 16
click at [418, 219] on label at bounding box center [416, 224] width 10 height 10
click at [418, 220] on input "checkbox" at bounding box center [415, 224] width 8 height 8
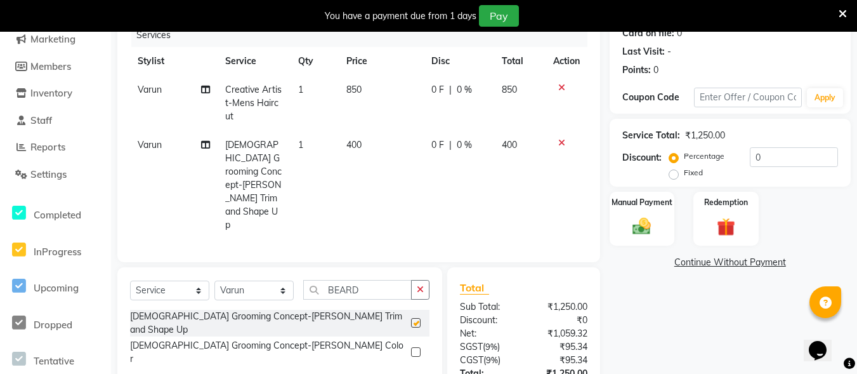
checkbox input "false"
click at [420, 285] on icon "button" at bounding box center [420, 289] width 7 height 9
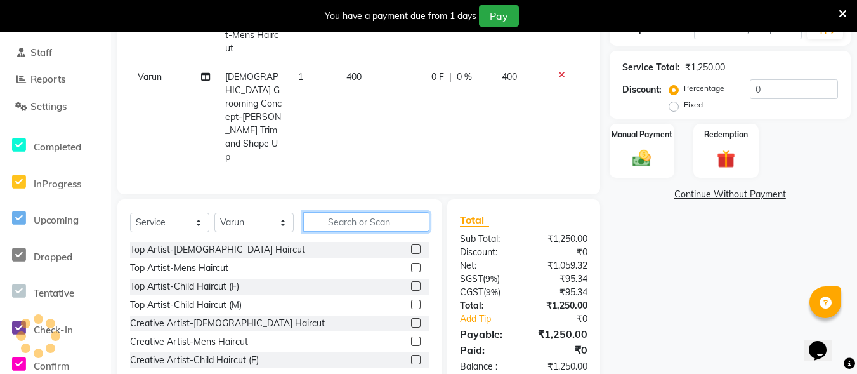
scroll to position [235, 0]
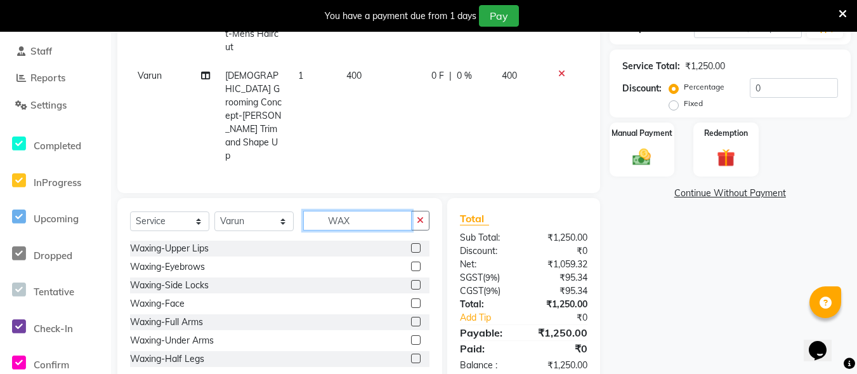
type input "WAX"
click at [389, 240] on div "Waxing-Upper Lips" at bounding box center [279, 248] width 299 height 16
click at [411, 243] on label at bounding box center [416, 248] width 10 height 10
click at [411, 244] on input "checkbox" at bounding box center [415, 248] width 8 height 8
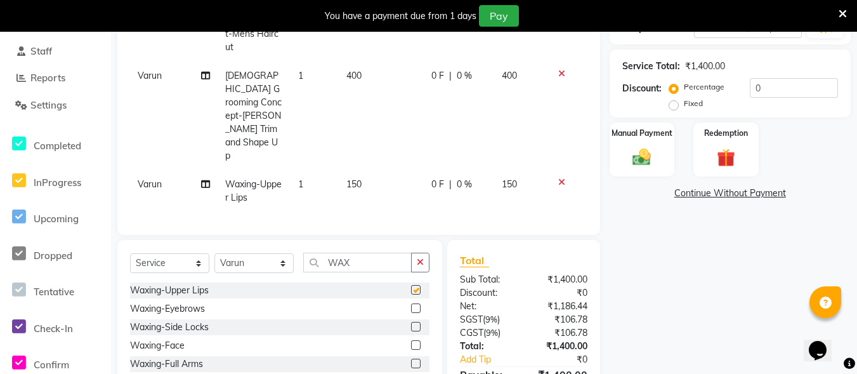
checkbox input "false"
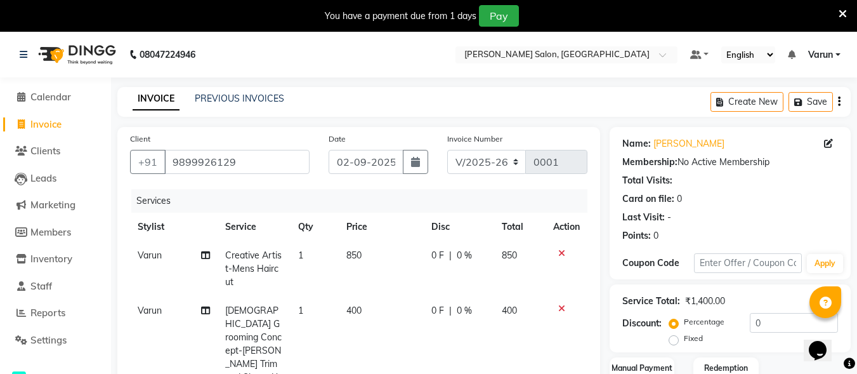
scroll to position [276, 0]
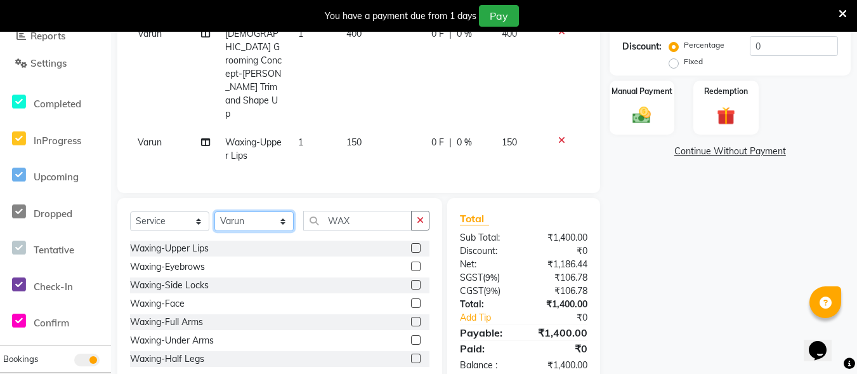
click at [275, 211] on select "Select Stylist Varun" at bounding box center [253, 221] width 79 height 20
click at [214, 211] on select "Select Stylist Varun" at bounding box center [253, 221] width 79 height 20
click at [288, 211] on select "Select Stylist Varun" at bounding box center [253, 221] width 79 height 20
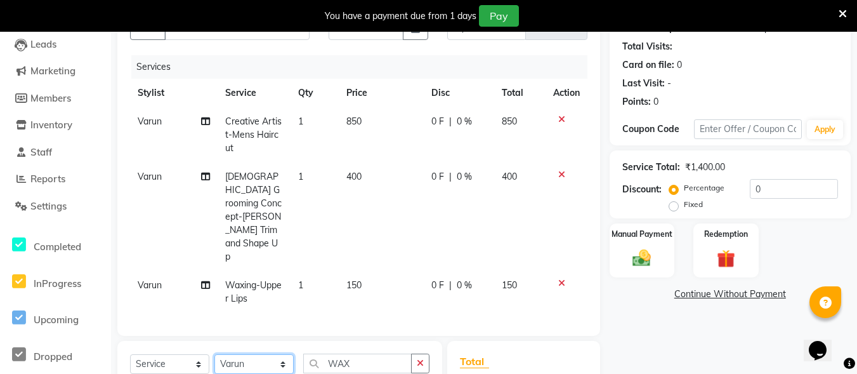
scroll to position [63, 0]
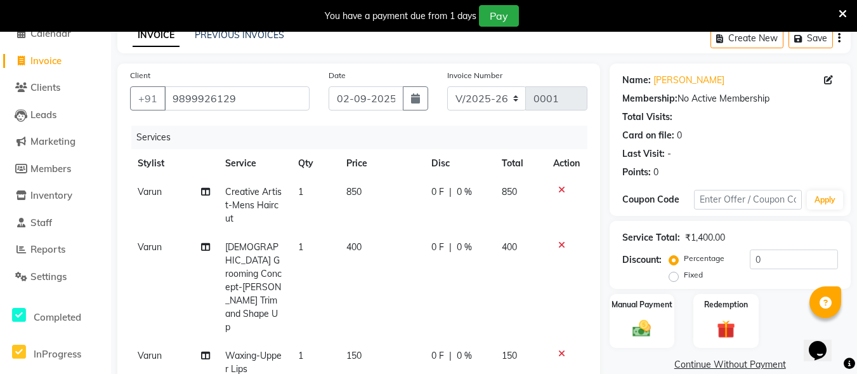
click at [566, 193] on div at bounding box center [566, 189] width 27 height 9
click at [559, 191] on icon at bounding box center [561, 189] width 7 height 9
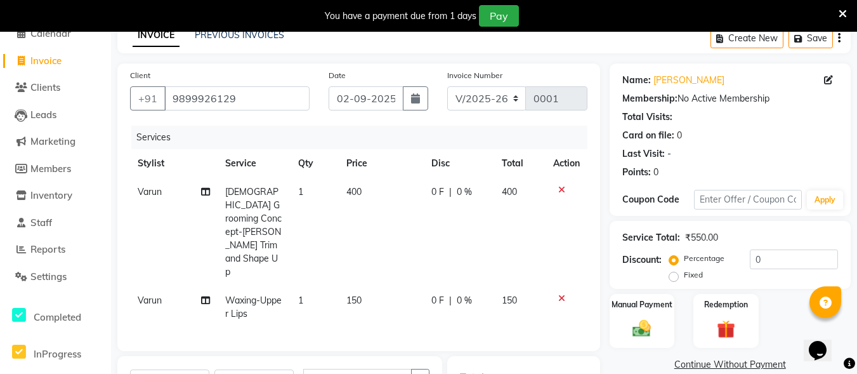
click at [559, 294] on icon at bounding box center [561, 298] width 7 height 9
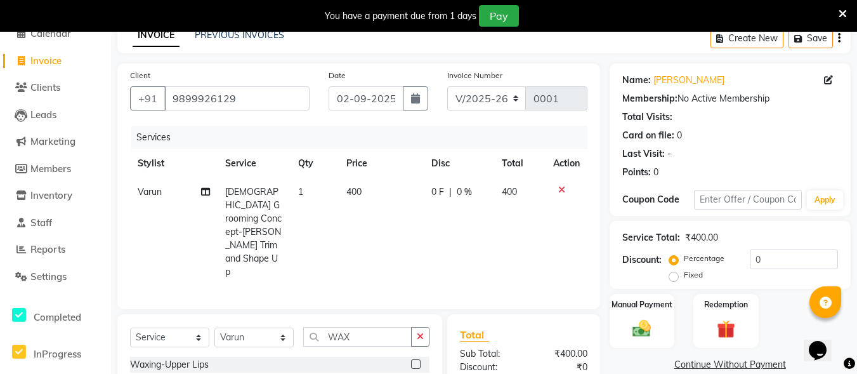
click at [560, 190] on icon at bounding box center [561, 189] width 7 height 9
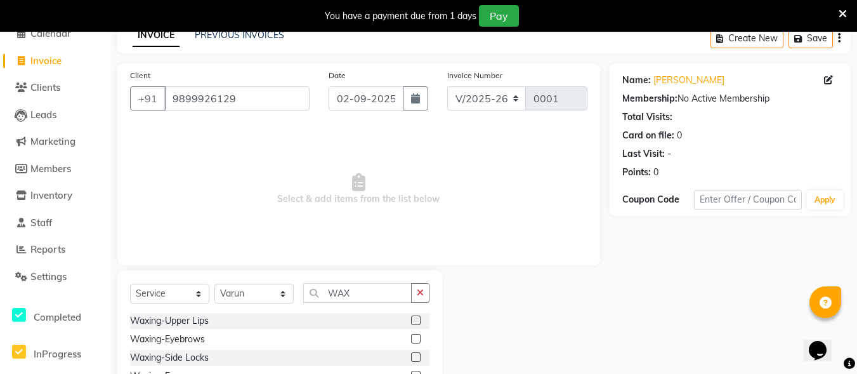
scroll to position [166, 0]
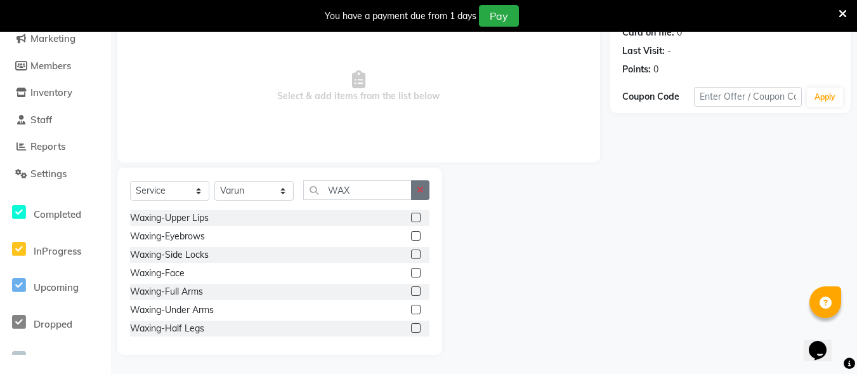
click at [423, 190] on icon "button" at bounding box center [420, 189] width 7 height 9
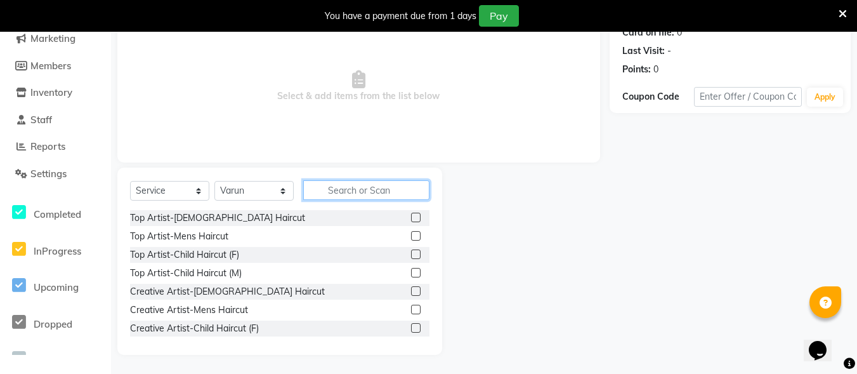
click at [381, 186] on input "text" at bounding box center [366, 190] width 126 height 20
click at [411, 216] on label at bounding box center [416, 217] width 10 height 10
click at [411, 216] on input "checkbox" at bounding box center [415, 218] width 8 height 8
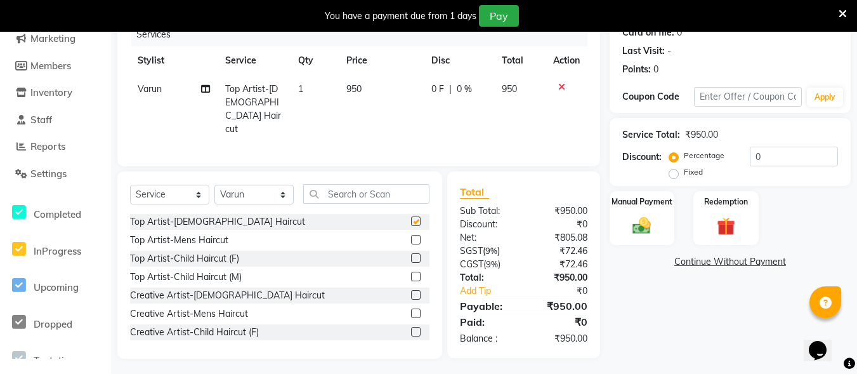
checkbox input "false"
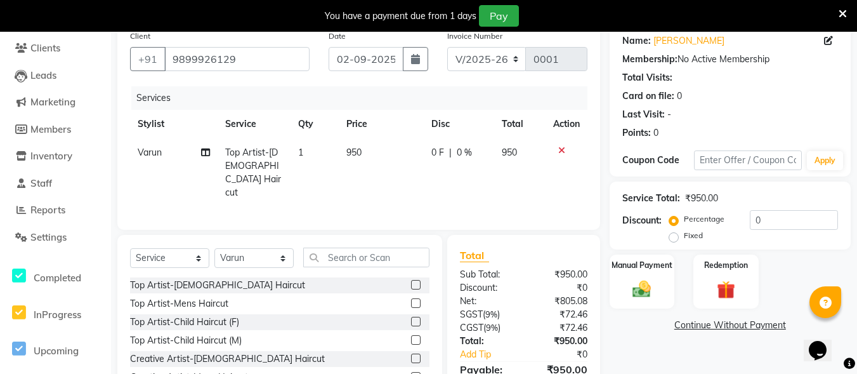
click at [564, 150] on div at bounding box center [566, 150] width 27 height 9
click at [560, 150] on icon at bounding box center [561, 150] width 7 height 9
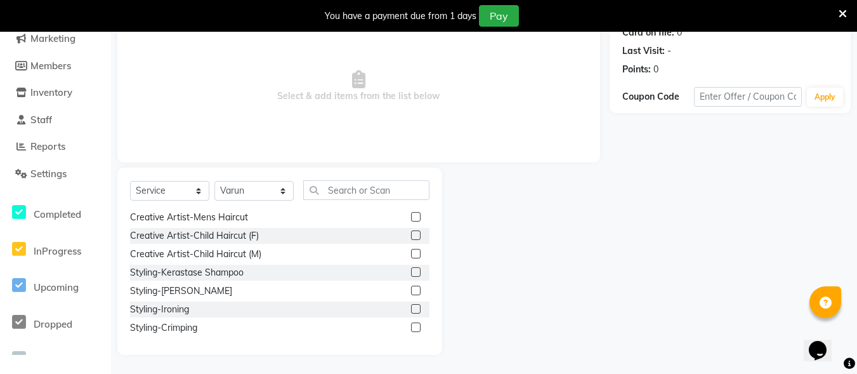
scroll to position [63, 0]
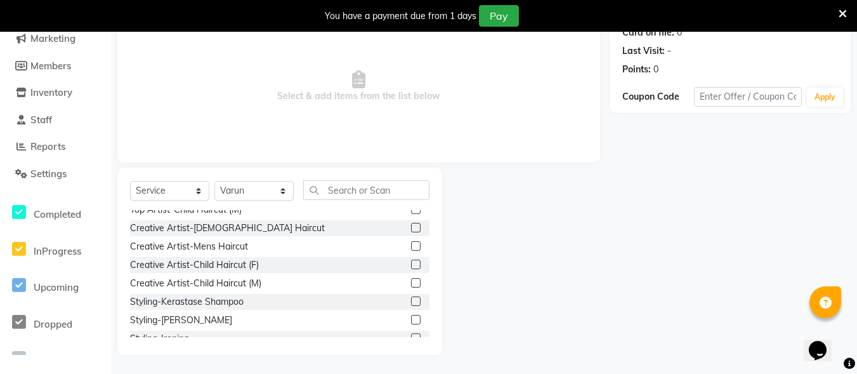
click at [411, 263] on label at bounding box center [416, 264] width 10 height 10
click at [411, 263] on input "checkbox" at bounding box center [415, 265] width 8 height 8
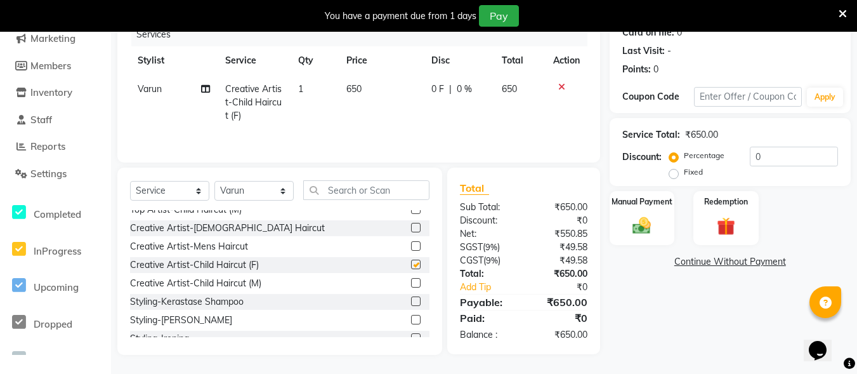
checkbox input "false"
click at [561, 88] on icon at bounding box center [561, 86] width 7 height 9
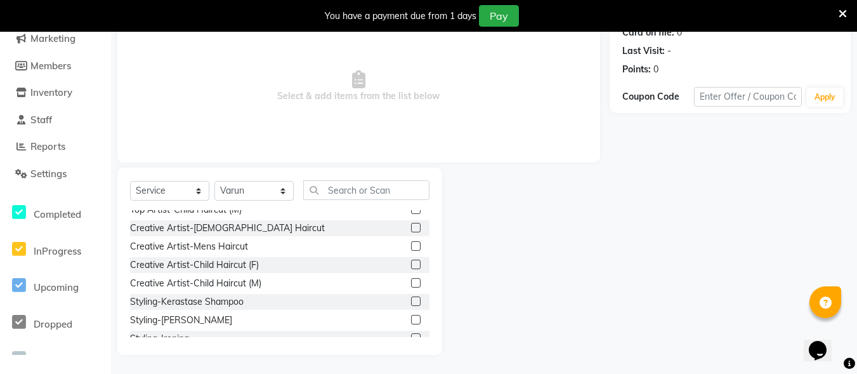
click at [411, 224] on label at bounding box center [416, 228] width 10 height 10
click at [411, 224] on input "checkbox" at bounding box center [415, 228] width 8 height 8
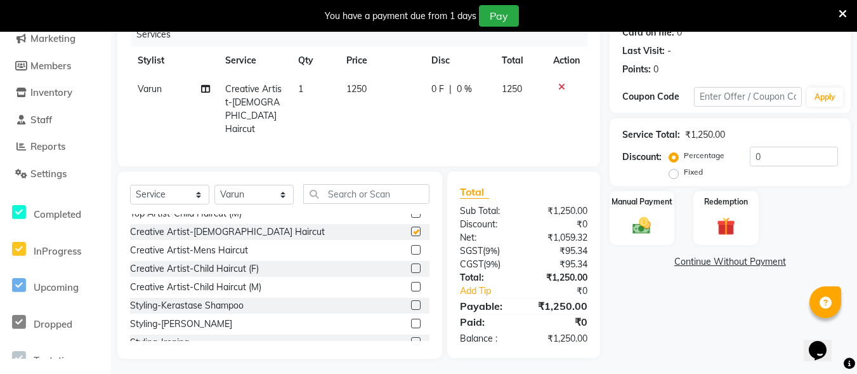
checkbox input "false"
click at [559, 85] on icon at bounding box center [561, 86] width 7 height 9
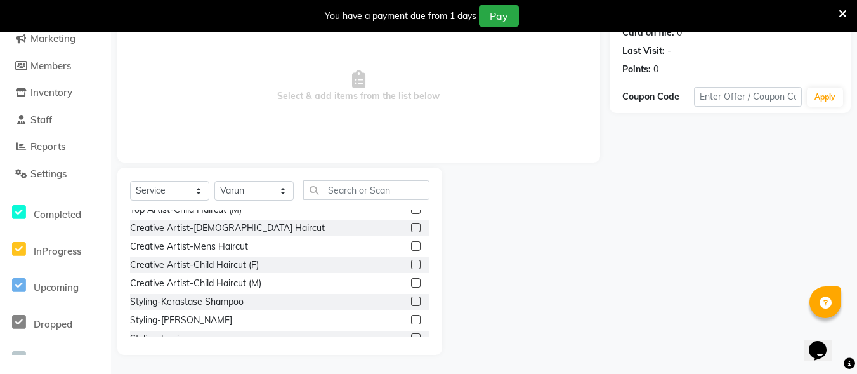
scroll to position [0, 0]
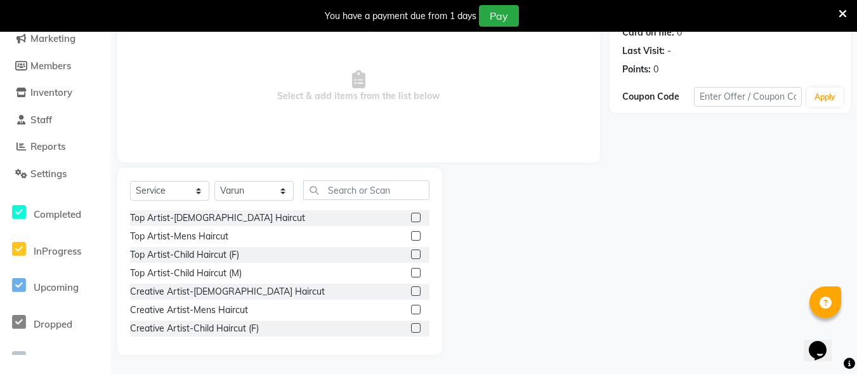
click at [411, 221] on label at bounding box center [416, 217] width 10 height 10
click at [411, 221] on input "checkbox" at bounding box center [415, 218] width 8 height 8
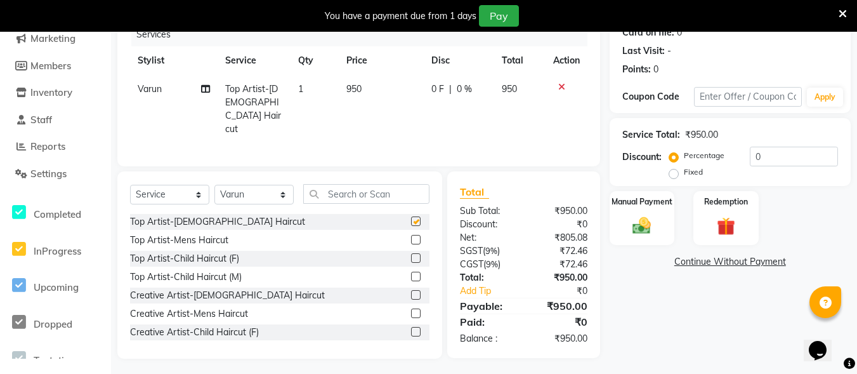
checkbox input "false"
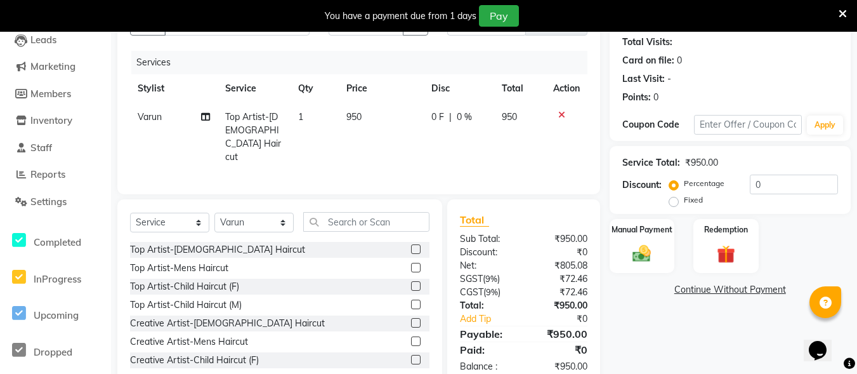
scroll to position [166, 0]
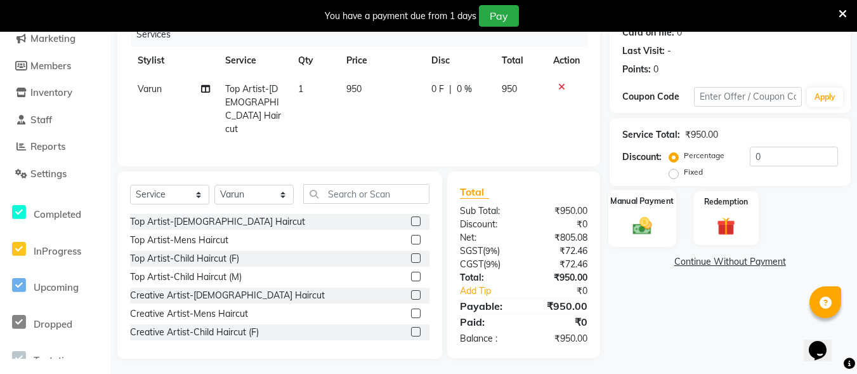
click at [656, 237] on img at bounding box center [642, 225] width 31 height 22
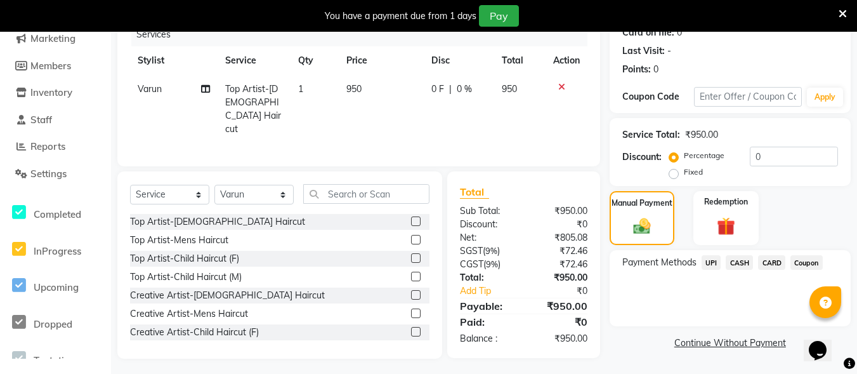
click at [705, 257] on span "UPI" at bounding box center [711, 262] width 20 height 15
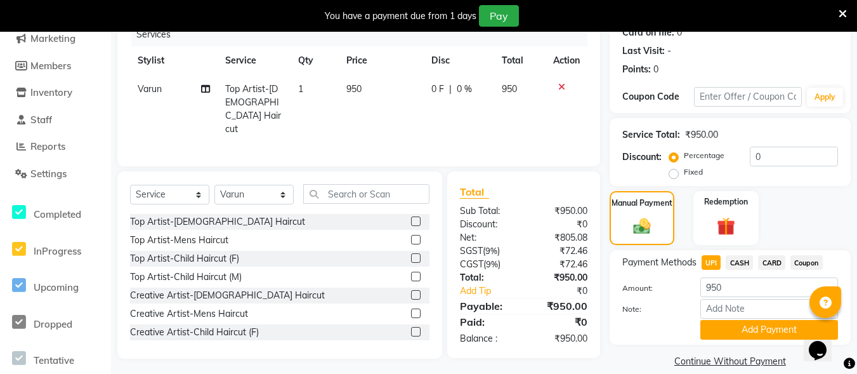
click at [738, 260] on span "CASH" at bounding box center [738, 262] width 27 height 15
click at [765, 261] on span "CARD" at bounding box center [771, 262] width 27 height 15
click at [807, 261] on span "Coupon" at bounding box center [806, 262] width 32 height 15
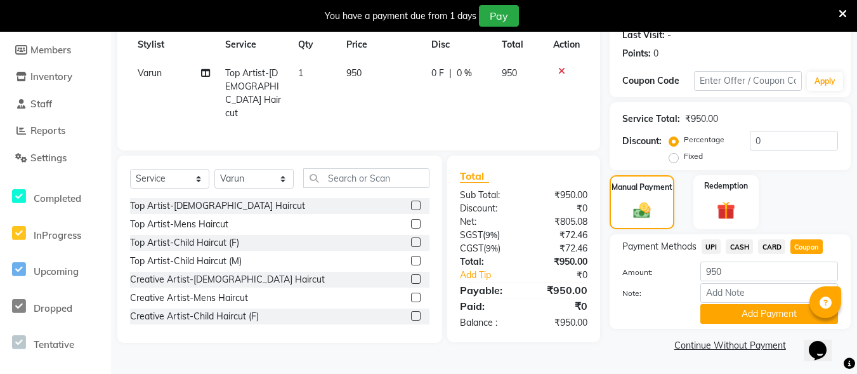
scroll to position [0, 0]
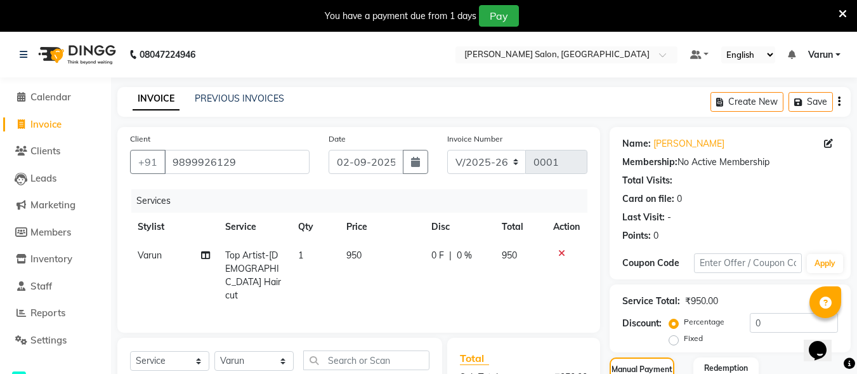
click at [565, 254] on div at bounding box center [566, 253] width 27 height 9
click at [561, 254] on icon at bounding box center [561, 253] width 7 height 9
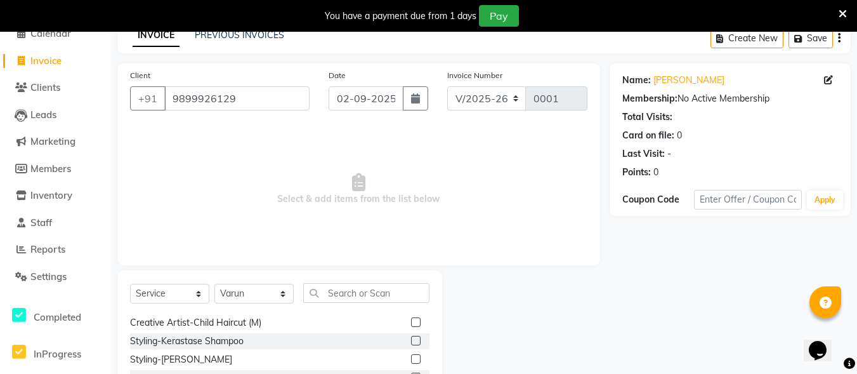
scroll to position [190, 0]
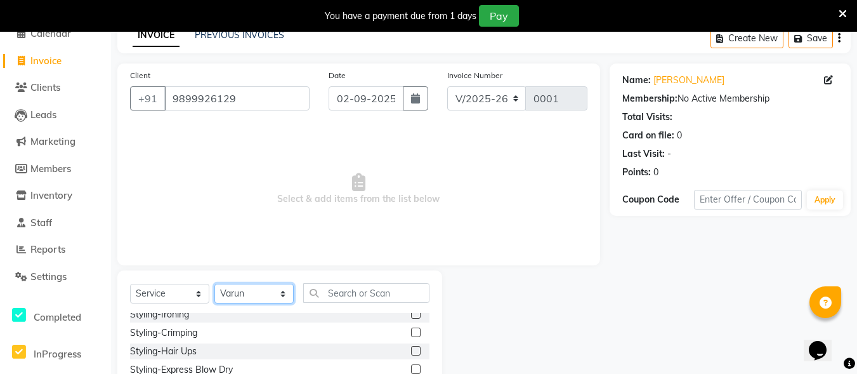
click at [233, 289] on select "Select Stylist Varun" at bounding box center [253, 293] width 79 height 20
click at [214, 303] on select "Select Stylist Varun" at bounding box center [253, 293] width 79 height 20
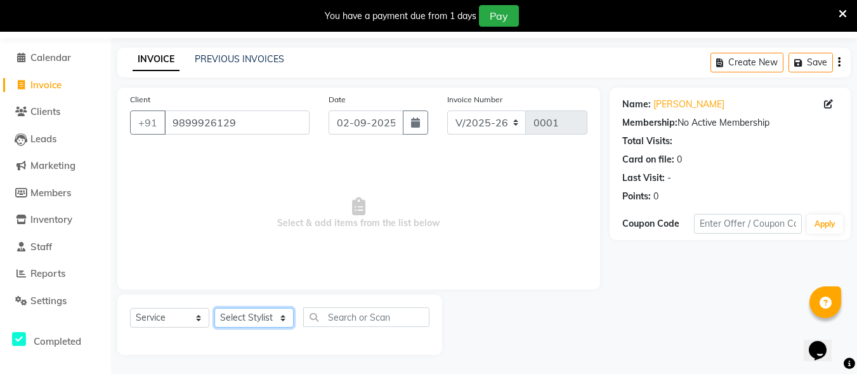
scroll to position [0, 0]
click at [267, 315] on select "Select Stylist Varun" at bounding box center [253, 318] width 79 height 20
select select "90583"
click at [214, 308] on select "Select Stylist Varun" at bounding box center [253, 318] width 79 height 20
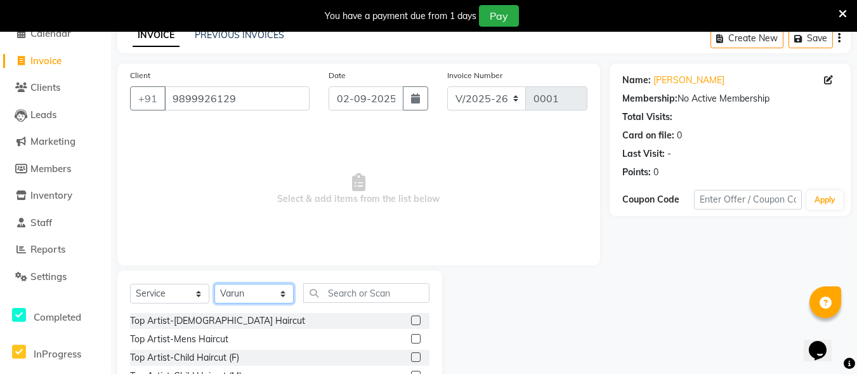
scroll to position [166, 0]
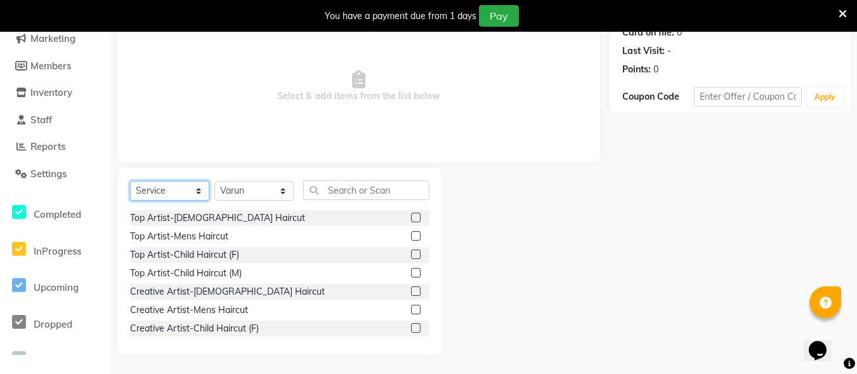
click at [166, 193] on select "Select Service Product Membership Package Voucher Prepaid Gift Card" at bounding box center [169, 191] width 79 height 20
click at [130, 200] on select "Select Service Product Membership Package Voucher Prepaid Gift Card" at bounding box center [169, 191] width 79 height 20
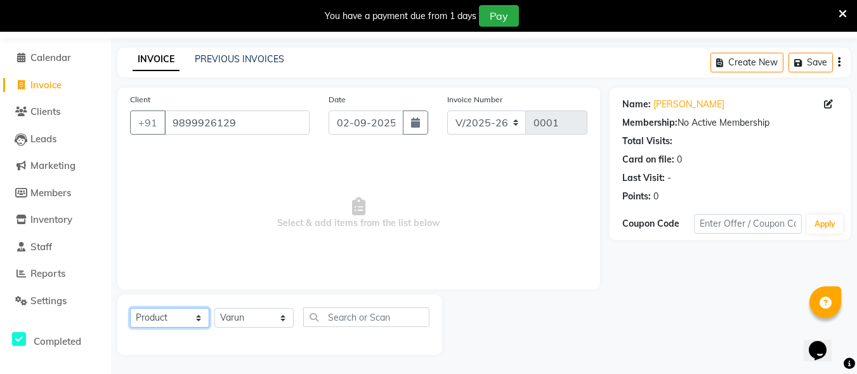
click at [199, 323] on select "Select Service Product Membership Package Voucher Prepaid Gift Card" at bounding box center [169, 318] width 79 height 20
click at [130, 308] on select "Select Service Product Membership Package Voucher Prepaid Gift Card" at bounding box center [169, 318] width 79 height 20
click at [198, 312] on select "Select Service Product Membership Package Voucher Prepaid Gift Card" at bounding box center [169, 318] width 79 height 20
click at [130, 308] on select "Select Service Product Membership Package Voucher Prepaid Gift Card" at bounding box center [169, 318] width 79 height 20
click at [186, 325] on select "Select Service Product Membership Package Voucher Prepaid Gift Card" at bounding box center [169, 318] width 79 height 20
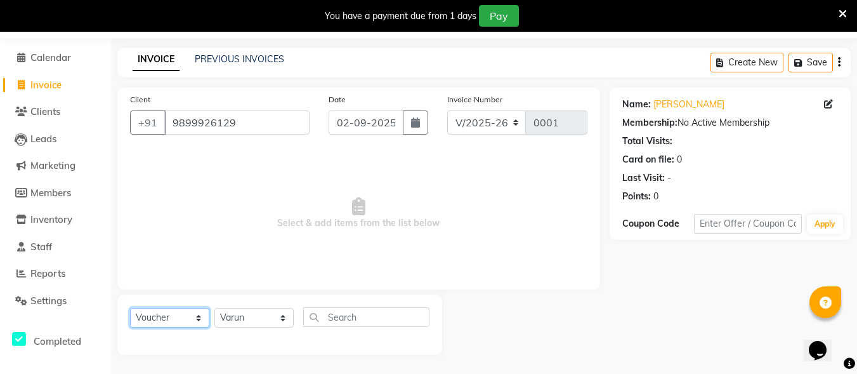
click at [130, 308] on select "Select Service Product Membership Package Voucher Prepaid Gift Card" at bounding box center [169, 318] width 79 height 20
click at [189, 317] on select "Select Service Product Membership Package Voucher Prepaid Gift Card" at bounding box center [169, 318] width 79 height 20
click at [130, 308] on select "Select Service Product Membership Package Voucher Prepaid Gift Card" at bounding box center [169, 318] width 79 height 20
click at [192, 318] on select "Select Service Product Membership Package Voucher Prepaid Gift Card" at bounding box center [169, 318] width 79 height 20
click at [130, 308] on select "Select Service Product Membership Package Voucher Prepaid Gift Card" at bounding box center [169, 318] width 79 height 20
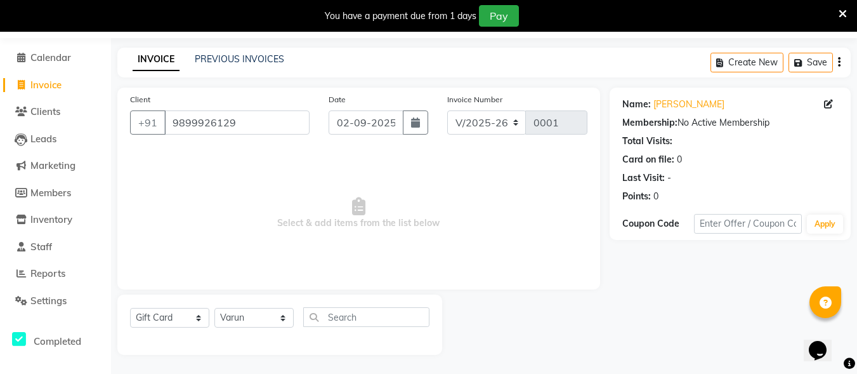
click at [175, 299] on div "Select Service Product Membership Package Voucher Prepaid Gift Card Select Styl…" at bounding box center [279, 324] width 325 height 60
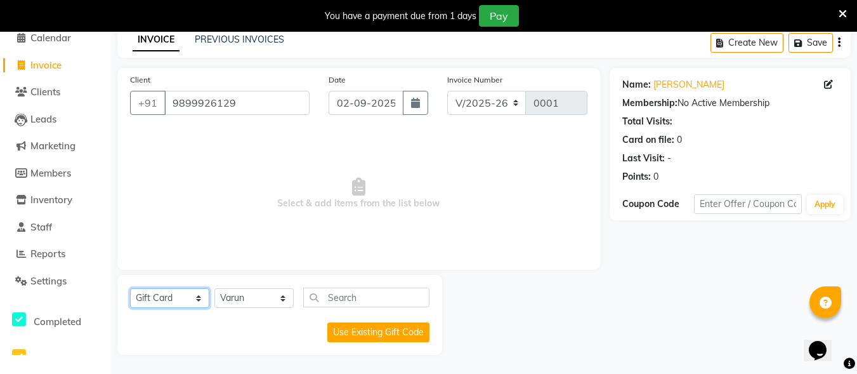
drag, startPoint x: 197, startPoint y: 297, endPoint x: 197, endPoint y: 289, distance: 8.2
click at [197, 297] on select "Select Service Product Membership Package Voucher Prepaid Gift Card" at bounding box center [169, 298] width 79 height 20
select select "service"
click at [130, 288] on select "Select Service Product Membership Package Voucher Prepaid Gift Card" at bounding box center [169, 298] width 79 height 20
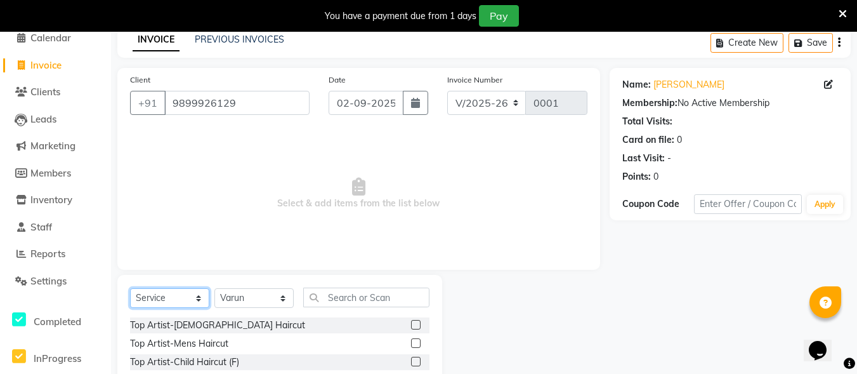
scroll to position [166, 0]
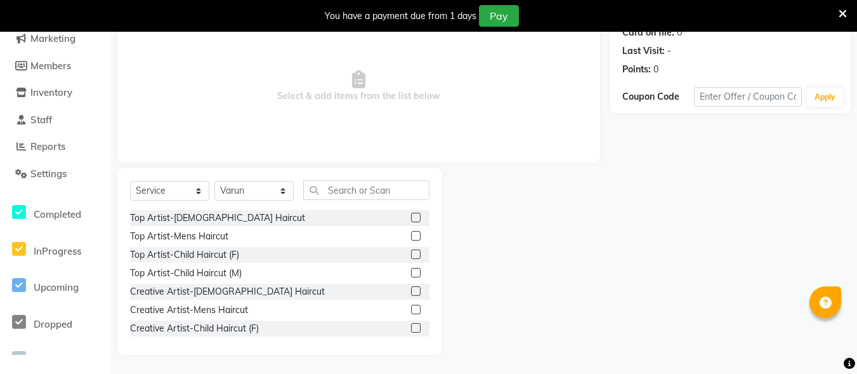
click at [411, 235] on label at bounding box center [416, 236] width 10 height 10
click at [411, 235] on input "checkbox" at bounding box center [415, 236] width 8 height 8
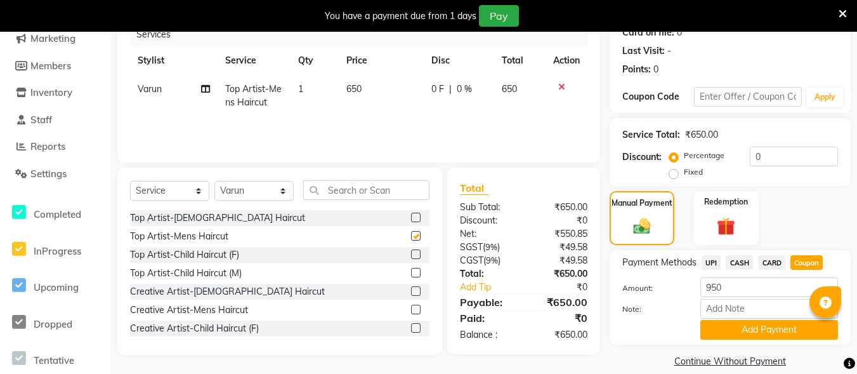
checkbox input "false"
click at [351, 185] on input "text" at bounding box center [366, 190] width 126 height 20
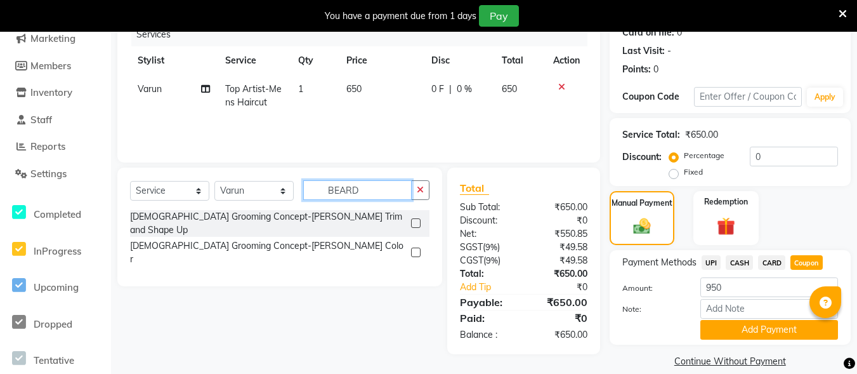
type input "BEARD"
click at [405, 218] on div "[DEMOGRAPHIC_DATA] Grooming Concept-[PERSON_NAME] Trim and Shape Up" at bounding box center [279, 223] width 299 height 27
click at [418, 218] on label at bounding box center [416, 223] width 10 height 10
click at [418, 219] on input "checkbox" at bounding box center [415, 223] width 8 height 8
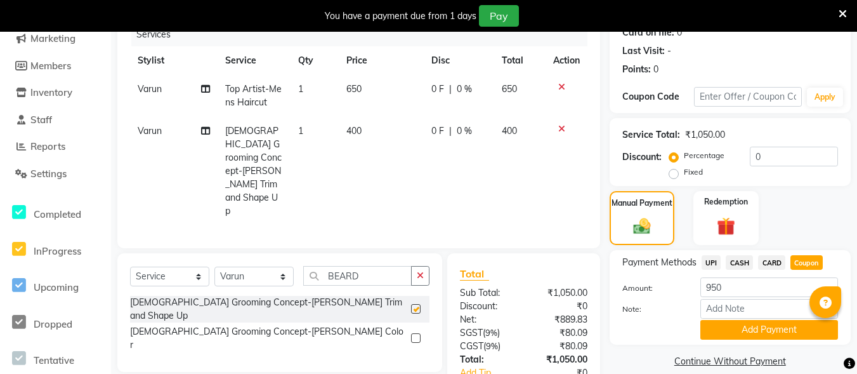
checkbox input "false"
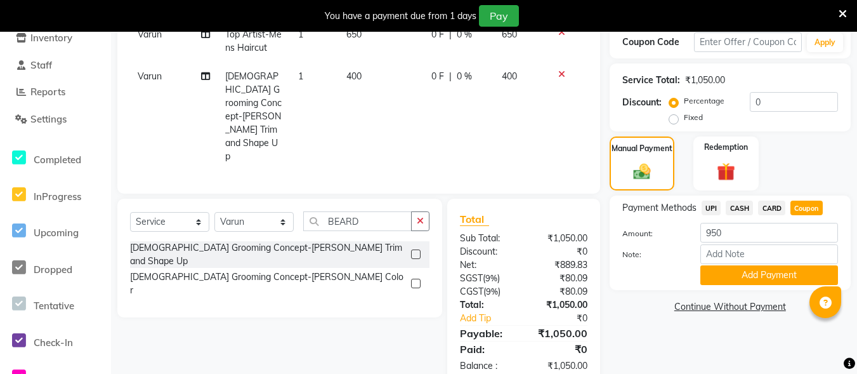
scroll to position [0, 0]
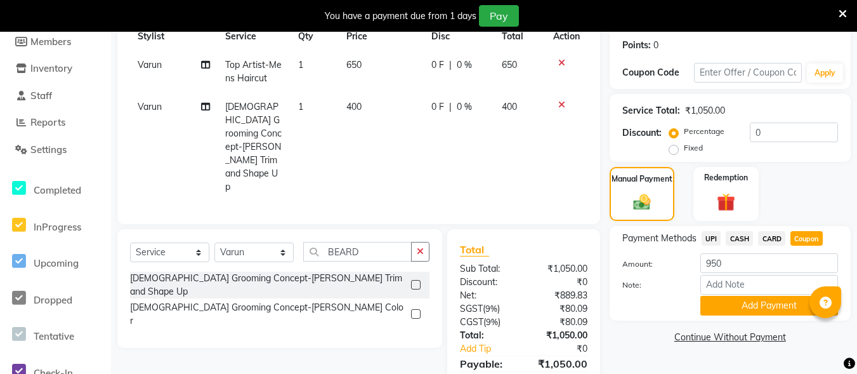
click at [558, 104] on icon at bounding box center [561, 104] width 7 height 9
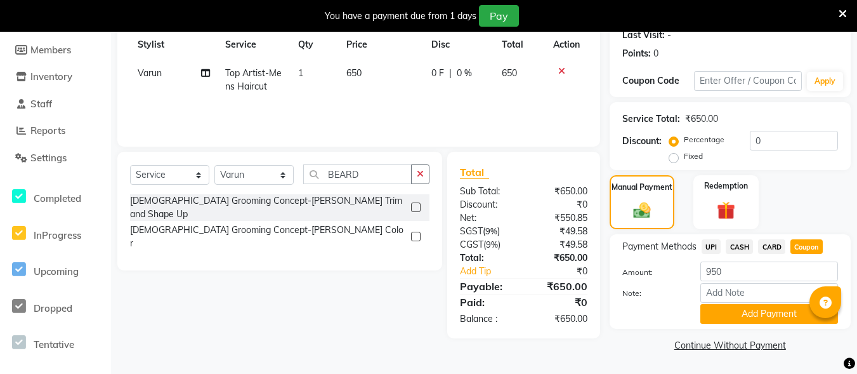
scroll to position [182, 0]
click at [558, 71] on icon at bounding box center [561, 71] width 7 height 9
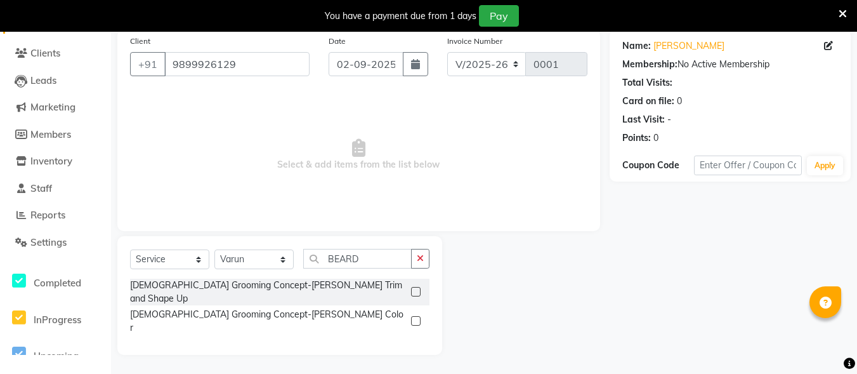
scroll to position [76, 0]
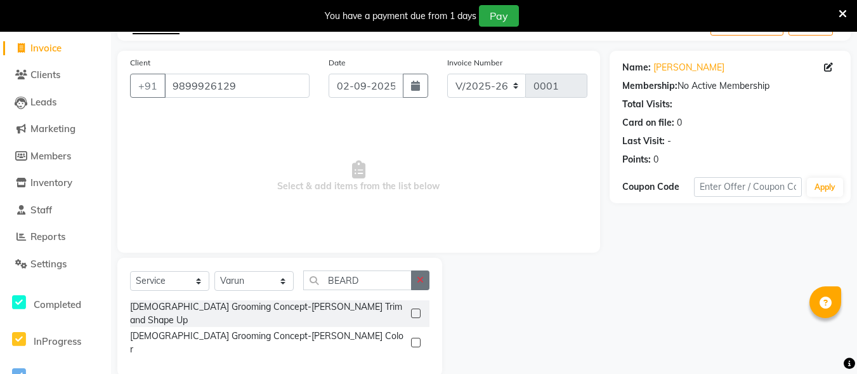
click at [420, 282] on icon "button" at bounding box center [420, 279] width 7 height 9
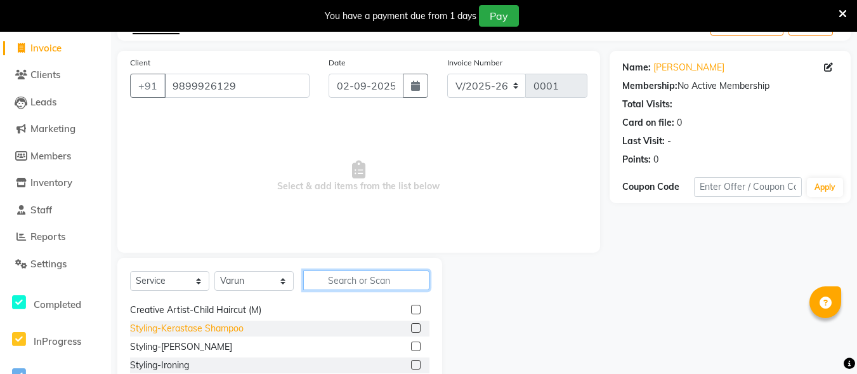
scroll to position [63, 0]
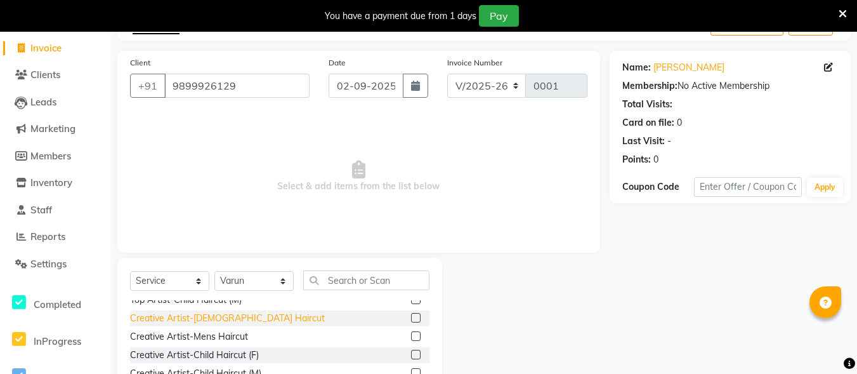
click at [223, 312] on div "Creative Artist-[DEMOGRAPHIC_DATA] Haircut" at bounding box center [227, 317] width 195 height 13
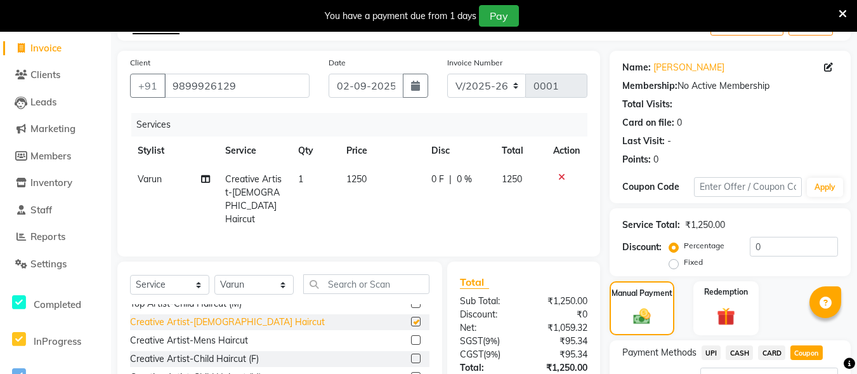
checkbox input "false"
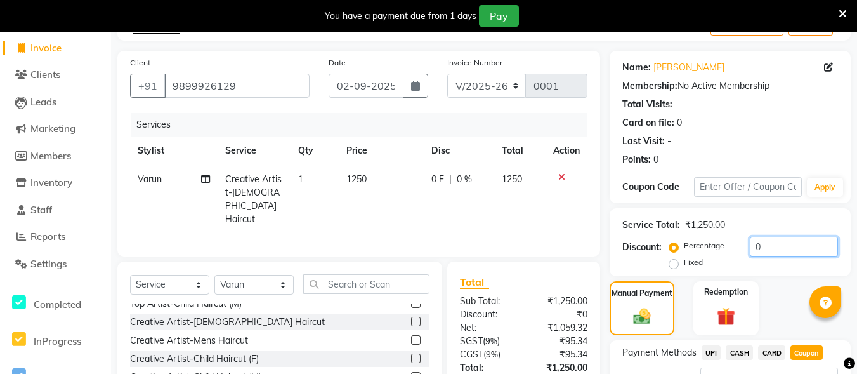
click at [766, 245] on input "0" at bounding box center [794, 247] width 88 height 20
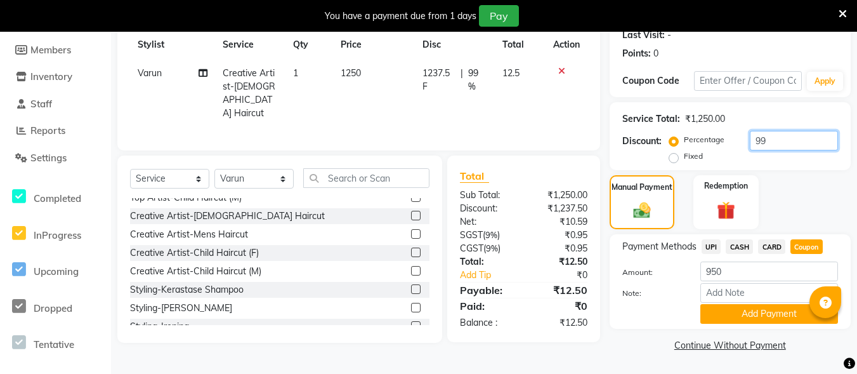
type input "99"
click at [804, 187] on div "Manual Payment Redemption" at bounding box center [730, 202] width 260 height 55
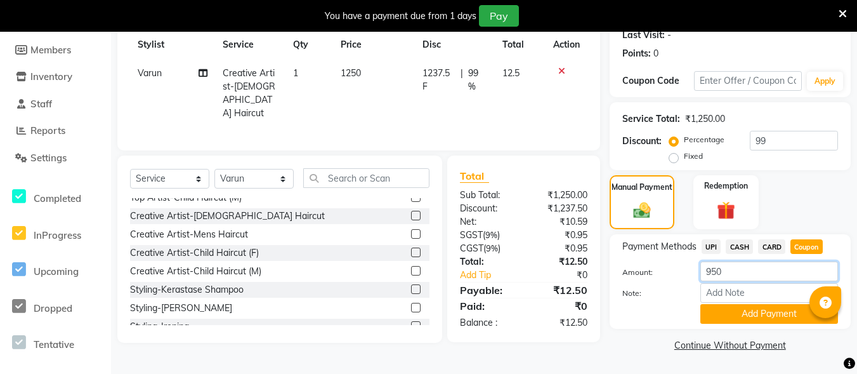
drag, startPoint x: 765, startPoint y: 273, endPoint x: 697, endPoint y: 275, distance: 68.5
click at [697, 275] on div "950" at bounding box center [769, 271] width 157 height 20
type input "01"
click at [723, 307] on button "Add Payment" at bounding box center [769, 314] width 138 height 20
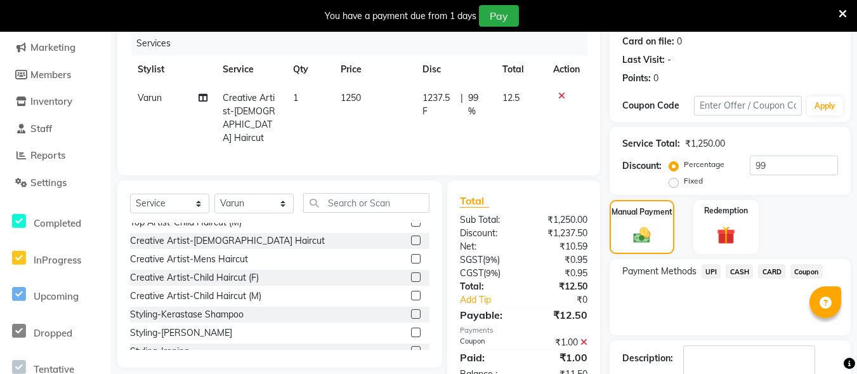
scroll to position [108, 0]
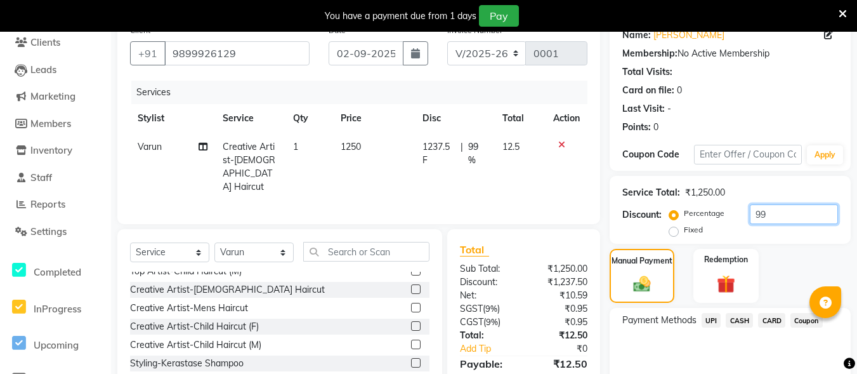
drag, startPoint x: 773, startPoint y: 210, endPoint x: 731, endPoint y: 220, distance: 43.1
click at [731, 220] on div "Percentage Fixed 99" at bounding box center [755, 221] width 166 height 34
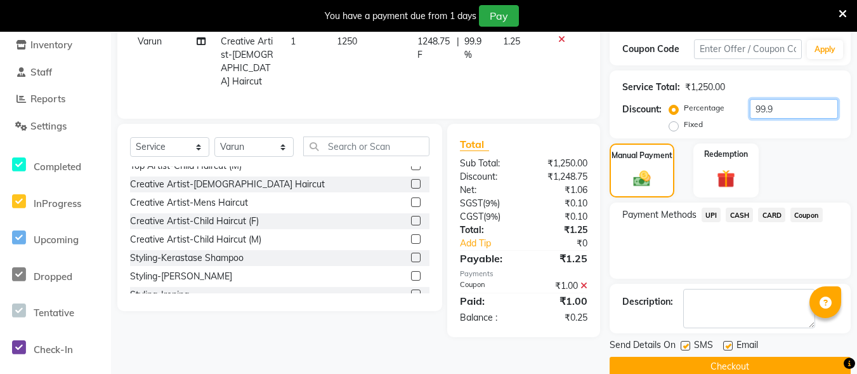
scroll to position [235, 0]
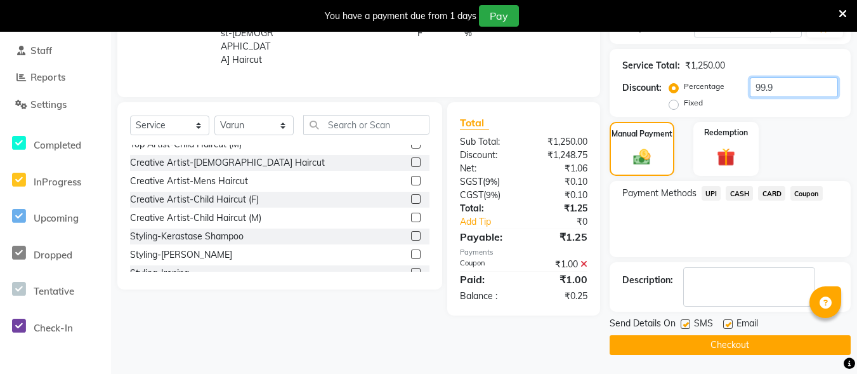
type input "99.9"
click at [704, 193] on span "UPI" at bounding box center [711, 193] width 20 height 15
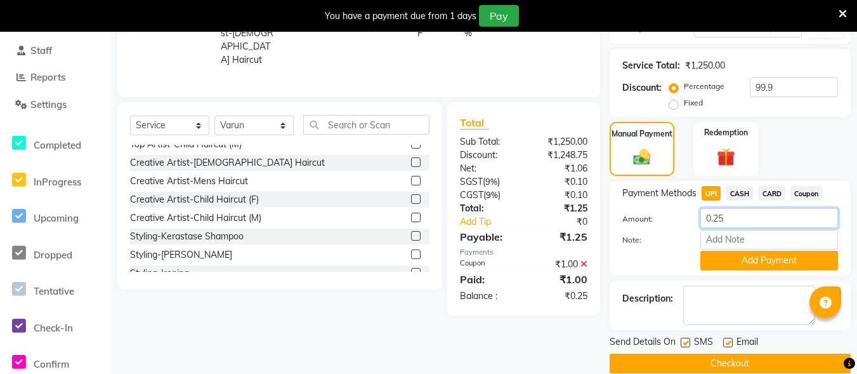
drag, startPoint x: 738, startPoint y: 218, endPoint x: 693, endPoint y: 221, distance: 45.1
click at [693, 221] on div "0.25" at bounding box center [769, 218] width 157 height 20
click at [743, 190] on span "CASH" at bounding box center [738, 193] width 27 height 15
type input "0.25"
drag, startPoint x: 762, startPoint y: 216, endPoint x: 699, endPoint y: 231, distance: 64.8
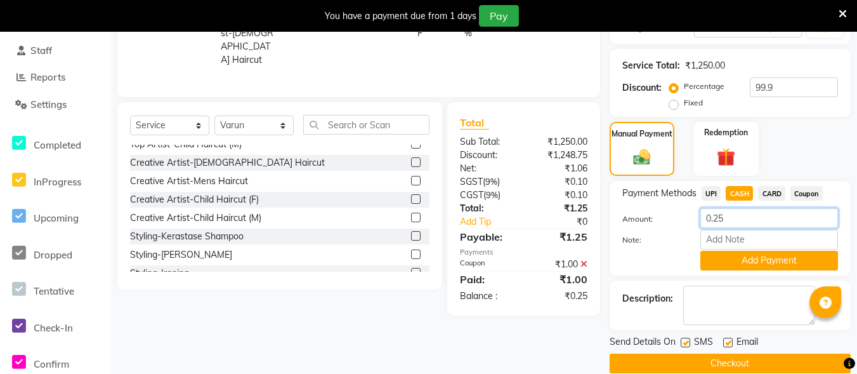
click at [699, 231] on div "Amount: 0.25 Note: Add Payment" at bounding box center [730, 239] width 216 height 62
click at [778, 190] on span "CARD" at bounding box center [771, 193] width 27 height 15
type input "0.25"
drag, startPoint x: 778, startPoint y: 216, endPoint x: 697, endPoint y: 228, distance: 82.1
click at [697, 228] on div "Amount: 0.25" at bounding box center [730, 219] width 235 height 22
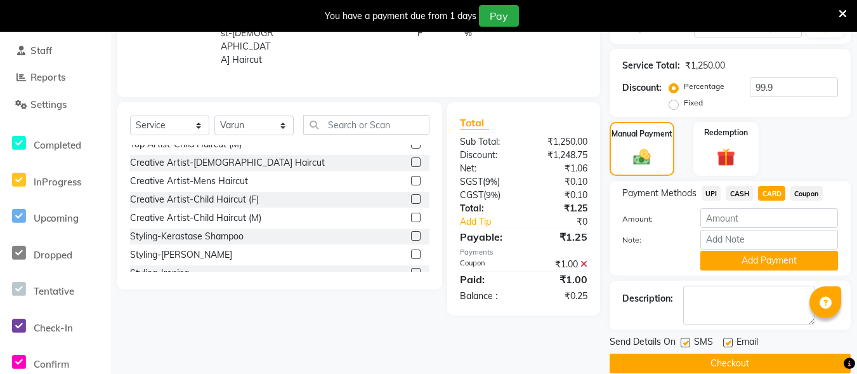
click at [801, 193] on span "Coupon" at bounding box center [806, 193] width 32 height 15
drag, startPoint x: 791, startPoint y: 214, endPoint x: 715, endPoint y: 219, distance: 76.9
click at [715, 219] on input "0.25" at bounding box center [769, 218] width 138 height 20
type input "0"
click at [661, 270] on div at bounding box center [652, 260] width 78 height 20
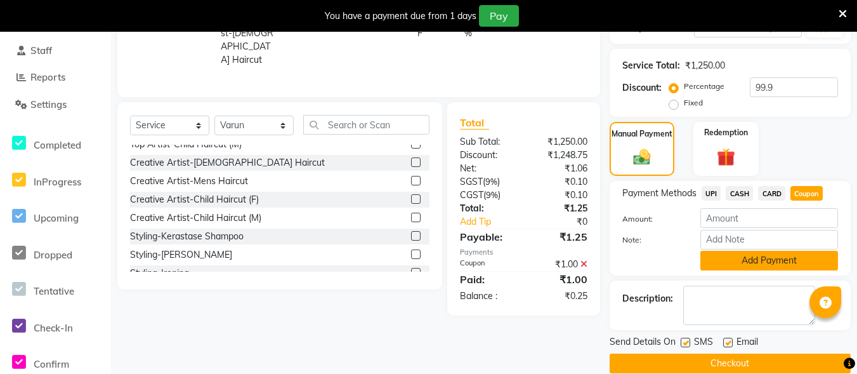
scroll to position [254, 0]
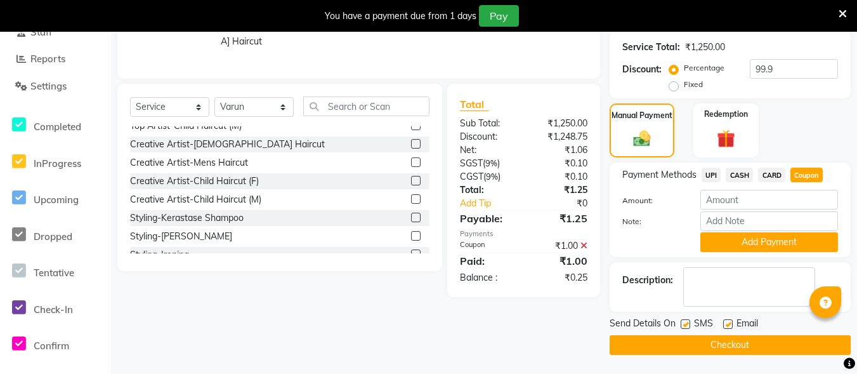
click at [725, 323] on label at bounding box center [728, 324] width 10 height 10
click at [725, 323] on input "checkbox" at bounding box center [727, 324] width 8 height 8
checkbox input "false"
click at [683, 326] on label at bounding box center [685, 324] width 10 height 10
click at [683, 326] on input "checkbox" at bounding box center [684, 324] width 8 height 8
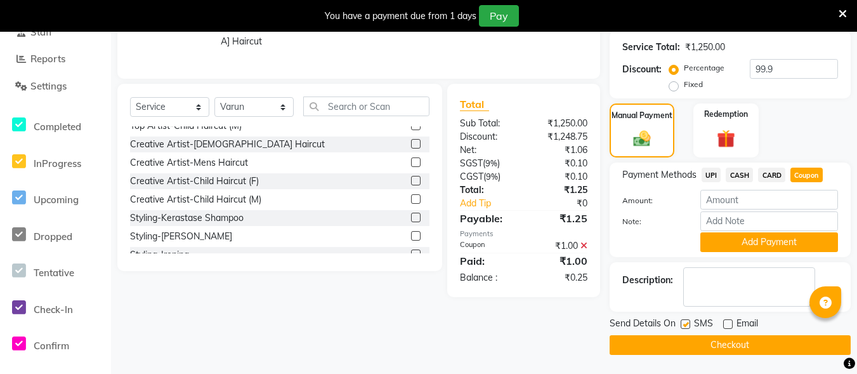
checkbox input "false"
click at [727, 342] on button "Checkout" at bounding box center [729, 345] width 241 height 20
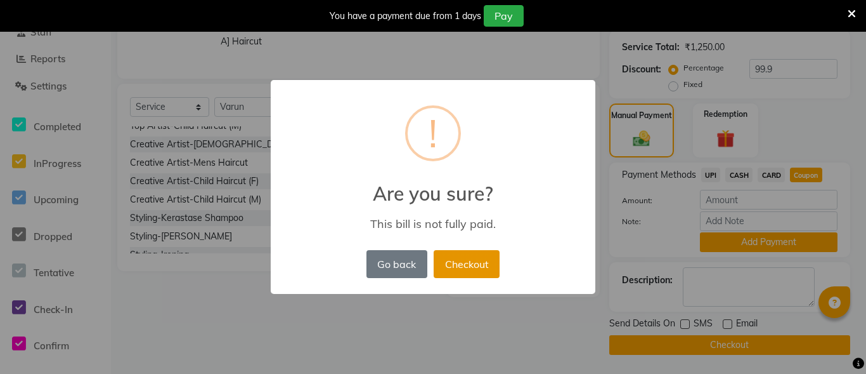
click at [467, 266] on button "Checkout" at bounding box center [467, 264] width 66 height 28
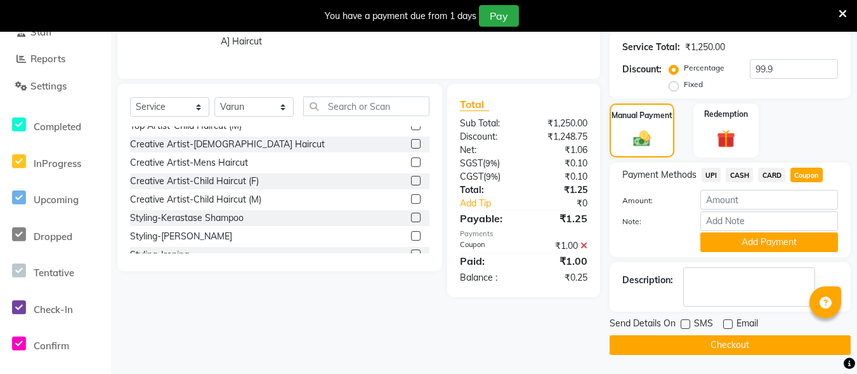
click at [687, 345] on button "Checkout" at bounding box center [729, 345] width 241 height 20
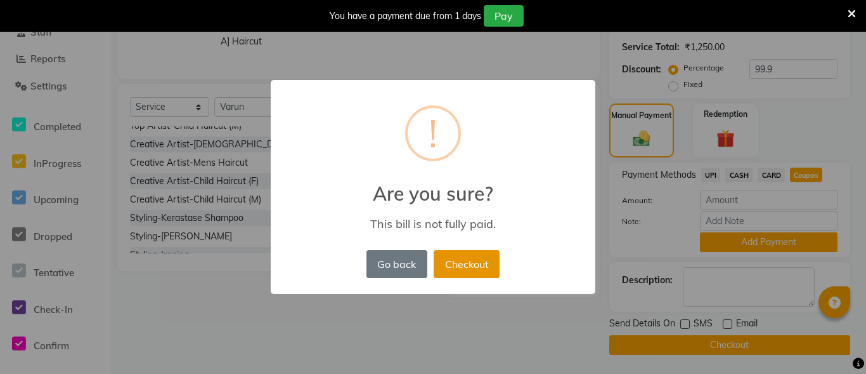
click at [472, 265] on button "Checkout" at bounding box center [467, 264] width 66 height 28
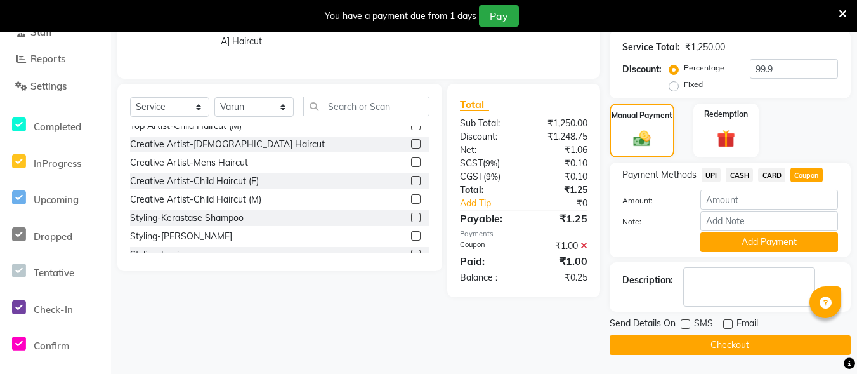
scroll to position [63, 0]
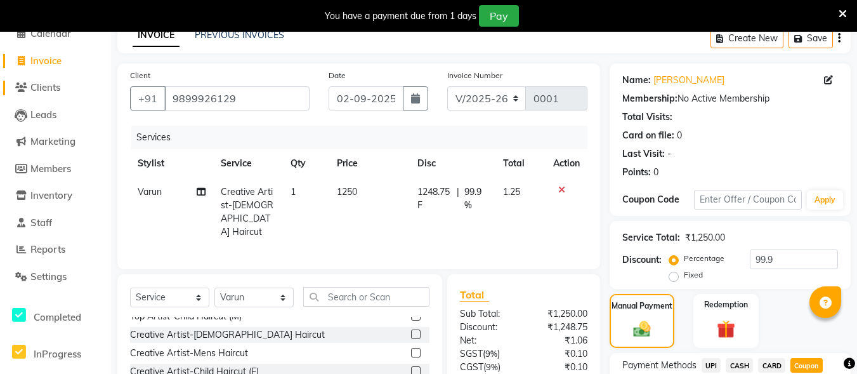
click at [48, 89] on span "Clients" at bounding box center [45, 87] width 30 height 12
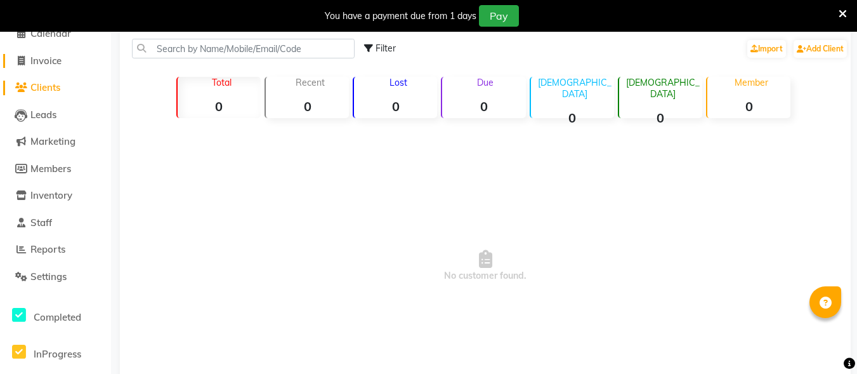
click at [78, 60] on link "Invoice" at bounding box center [55, 61] width 105 height 15
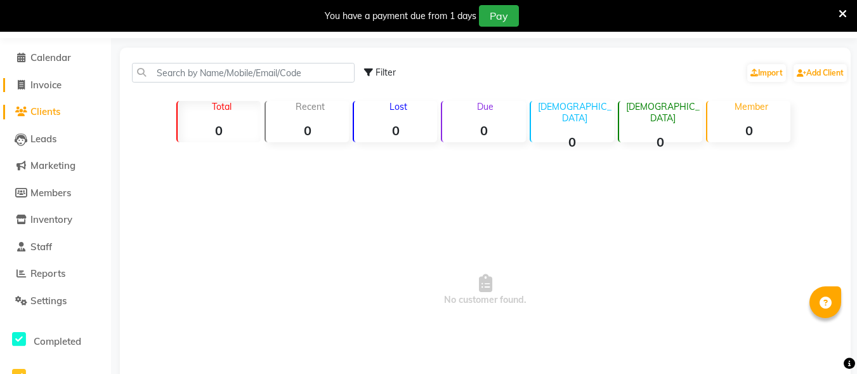
select select "service"
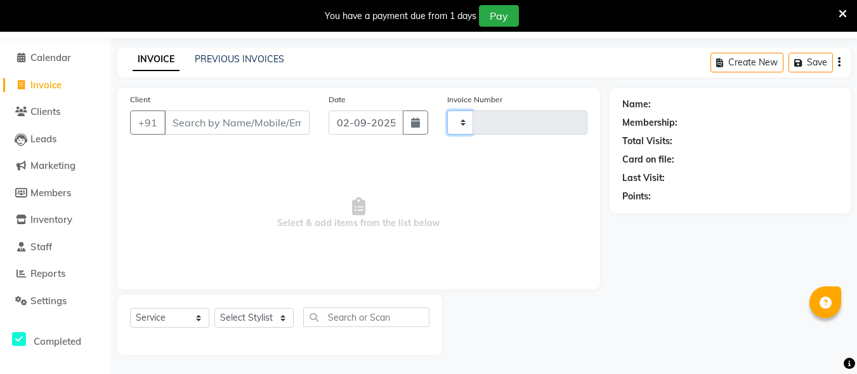
click at [460, 126] on select at bounding box center [460, 122] width 27 height 24
click at [462, 124] on select at bounding box center [460, 122] width 27 height 24
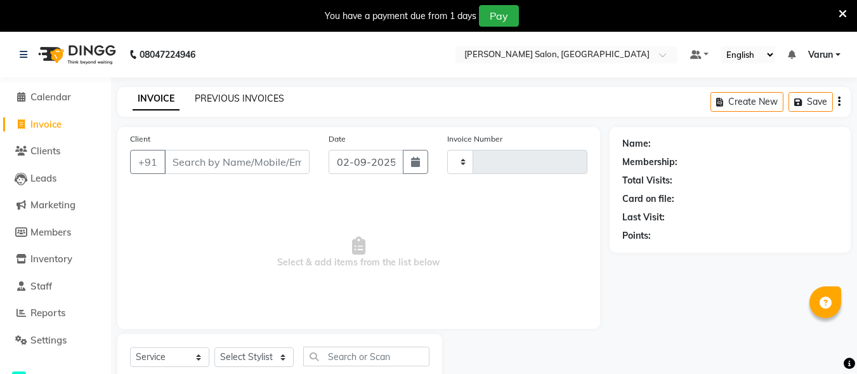
click at [210, 101] on link "PREVIOUS INVOICES" at bounding box center [239, 98] width 89 height 11
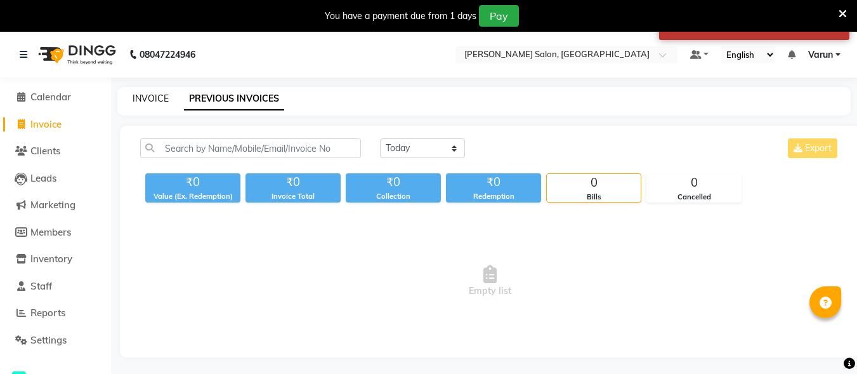
click at [156, 96] on link "INVOICE" at bounding box center [151, 98] width 36 height 11
select select "service"
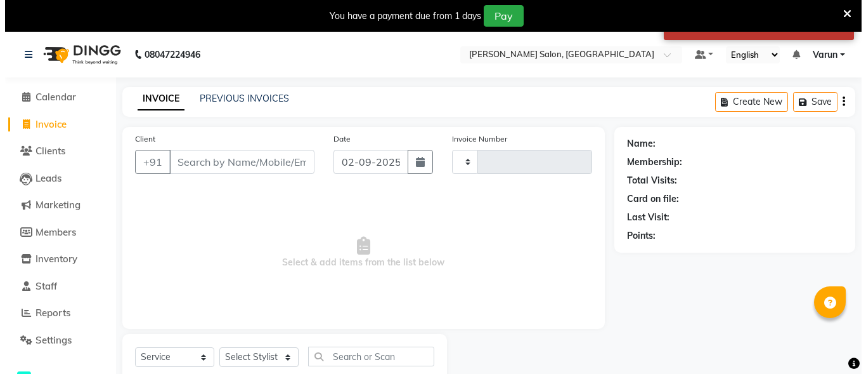
scroll to position [39, 0]
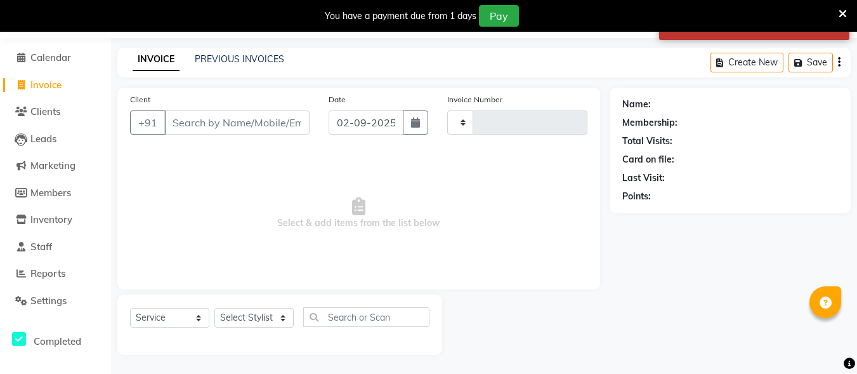
click at [237, 127] on input "Client" at bounding box center [236, 122] width 145 height 24
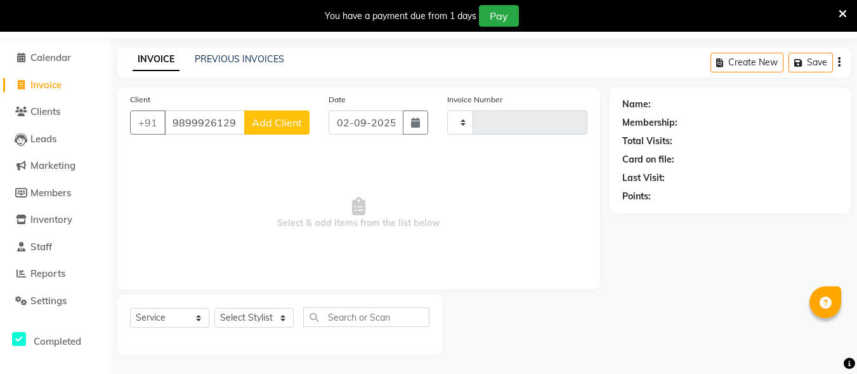
type input "9899926129"
click at [269, 167] on span "Select & add items from the list below" at bounding box center [358, 213] width 457 height 127
click at [266, 124] on span "Add Client" at bounding box center [277, 122] width 50 height 13
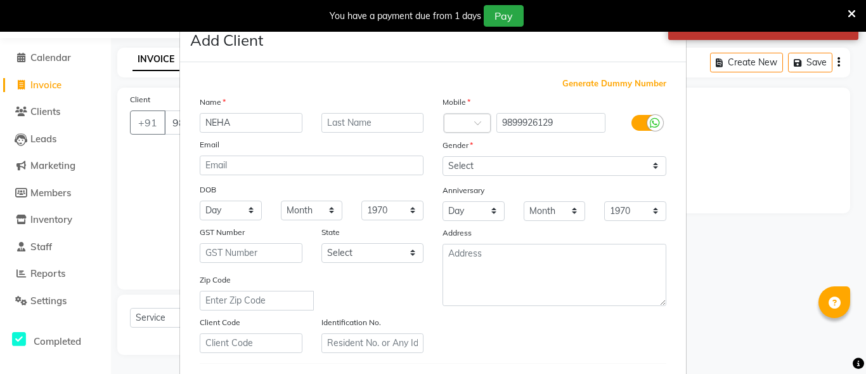
type input "NEHA"
click at [368, 124] on input "text" at bounding box center [373, 123] width 103 height 20
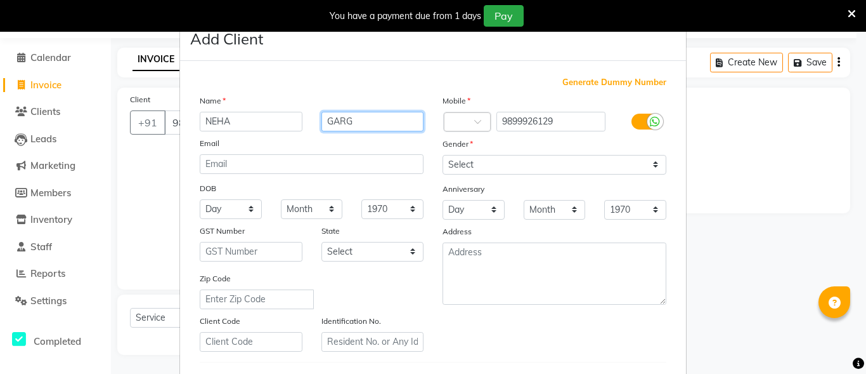
scroll to position [0, 0]
type input "GARG"
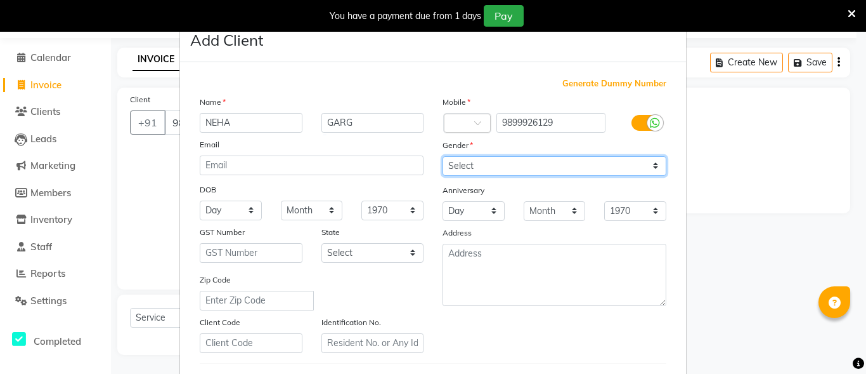
click at [514, 163] on select "Select [DEMOGRAPHIC_DATA] [DEMOGRAPHIC_DATA] Other Prefer Not To Say" at bounding box center [555, 166] width 224 height 20
select select "[DEMOGRAPHIC_DATA]"
click at [443, 156] on select "Select [DEMOGRAPHIC_DATA] [DEMOGRAPHIC_DATA] Other Prefer Not To Say" at bounding box center [555, 166] width 224 height 20
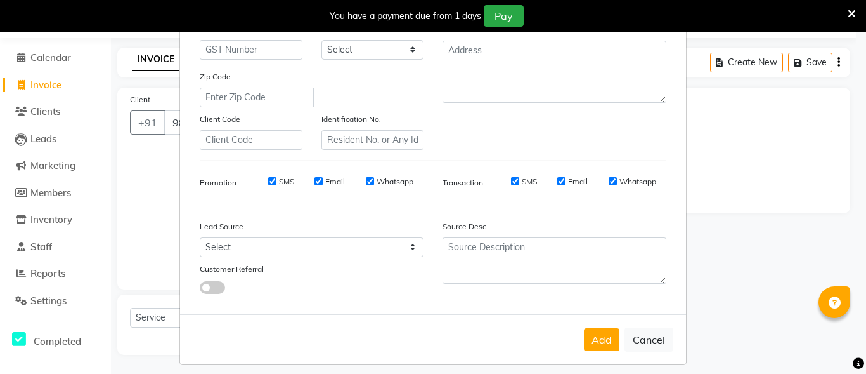
scroll to position [212, 0]
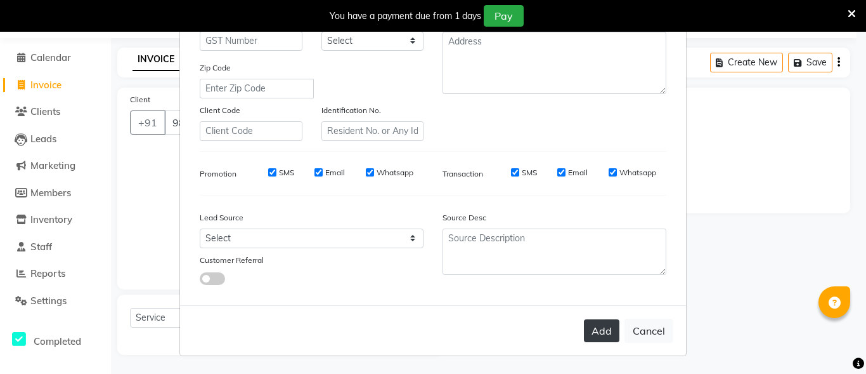
click at [584, 328] on button "Add" at bounding box center [602, 330] width 36 height 23
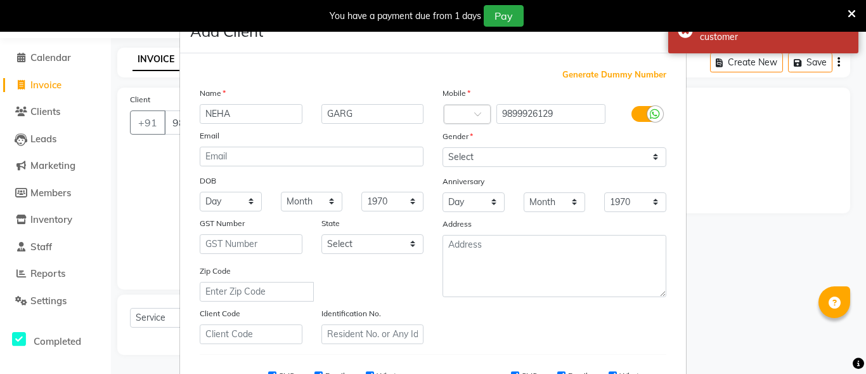
scroll to position [0, 0]
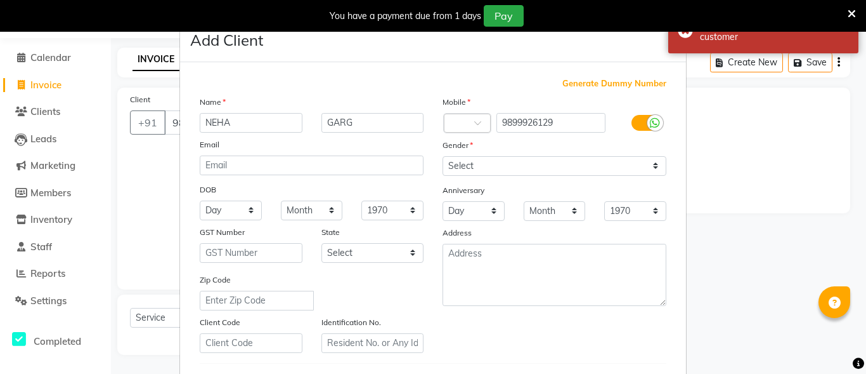
click at [772, 202] on ngb-modal-window "Add Client Generate Dummy Number Name [PERSON_NAME] Email DOB Day 01 02 03 04 0…" at bounding box center [433, 187] width 866 height 374
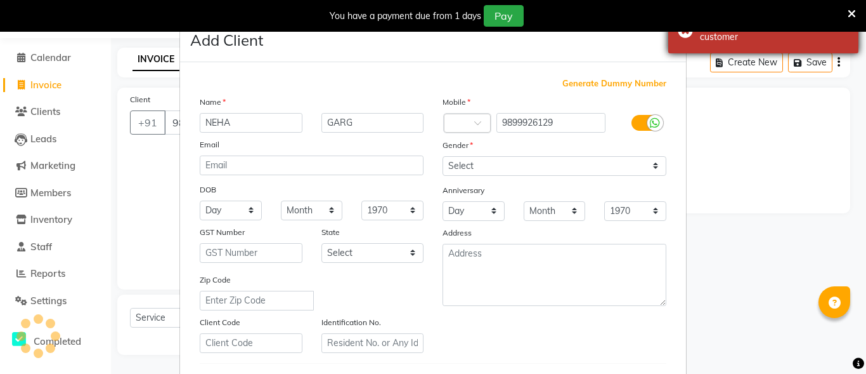
click at [769, 52] on body "08047224946 Select Location × [PERSON_NAME] Salon, Faridabad Default Panel My P…" at bounding box center [433, 179] width 866 height 374
click at [769, 52] on div "some error made in saving the customer" at bounding box center [763, 31] width 190 height 46
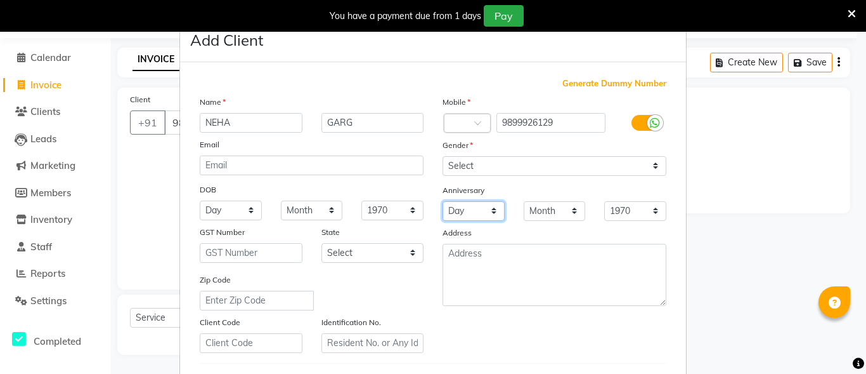
click at [443, 214] on select "Day 01 02 03 04 05 06 07 08 09 10 11 12 13 14 15 16 17 18 19 20 21 22 23 24 25 …" at bounding box center [474, 211] width 62 height 20
click at [773, 234] on ngb-modal-window "Add Client Generate Dummy Number Name [PERSON_NAME] Email DOB Day 01 02 03 04 0…" at bounding box center [433, 187] width 866 height 374
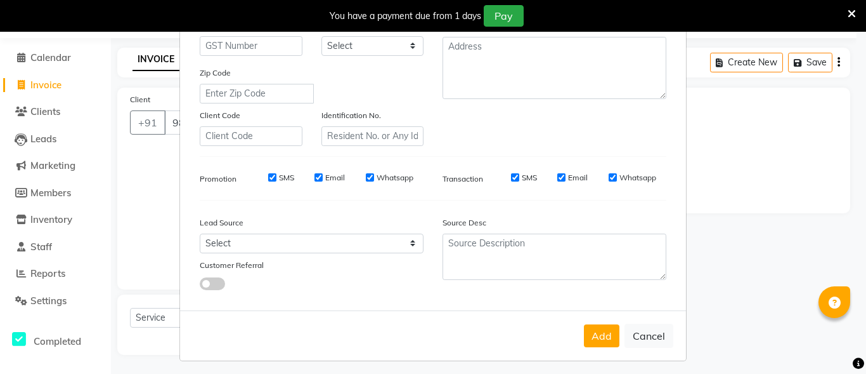
scroll to position [212, 0]
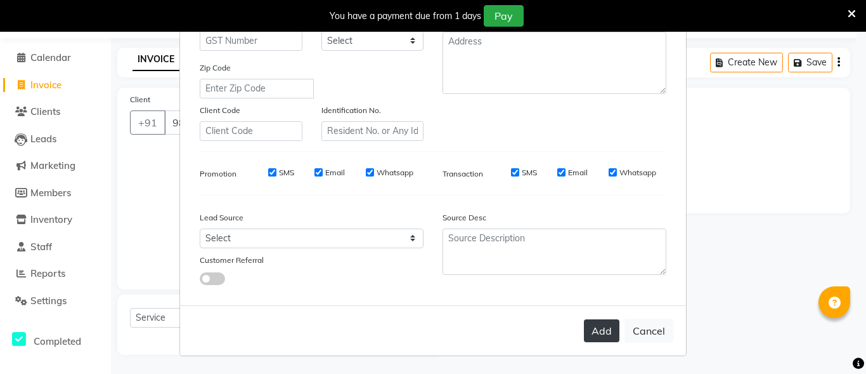
click at [602, 330] on button "Add" at bounding box center [602, 330] width 36 height 23
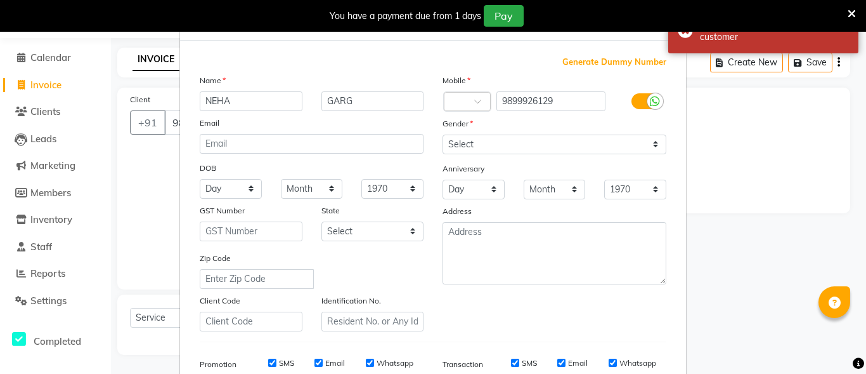
scroll to position [0, 0]
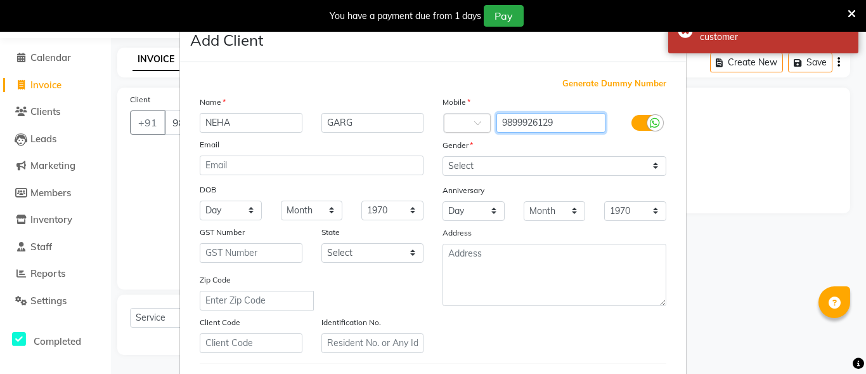
drag, startPoint x: 567, startPoint y: 123, endPoint x: 493, endPoint y: 123, distance: 74.2
click at [497, 123] on input "9899926129" at bounding box center [552, 123] width 110 height 20
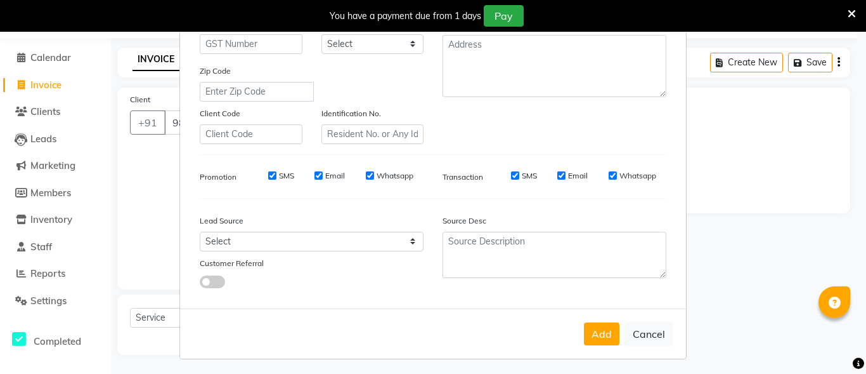
scroll to position [212, 0]
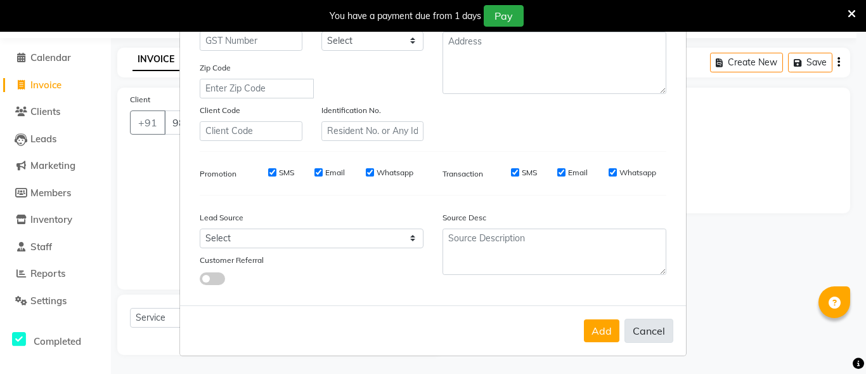
click at [641, 318] on button "Cancel" at bounding box center [649, 330] width 49 height 24
select select
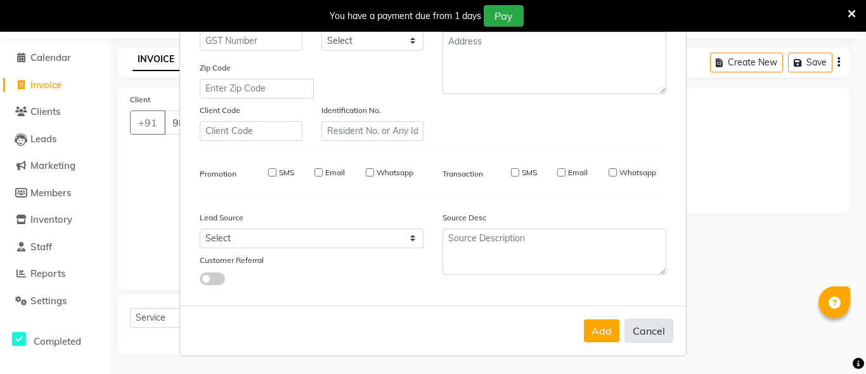
select select
checkbox input "false"
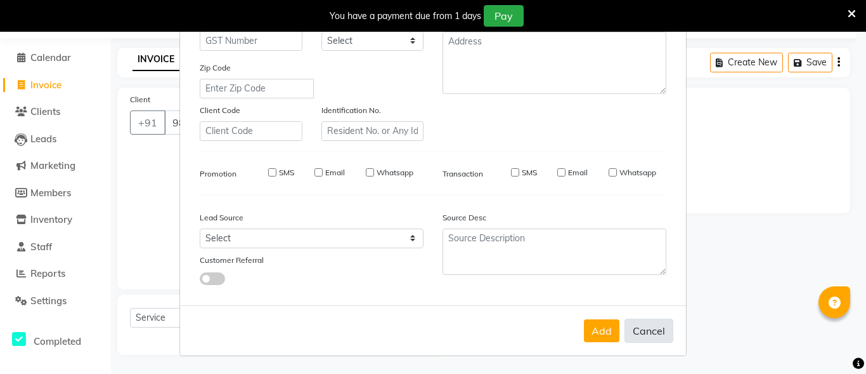
checkbox input "false"
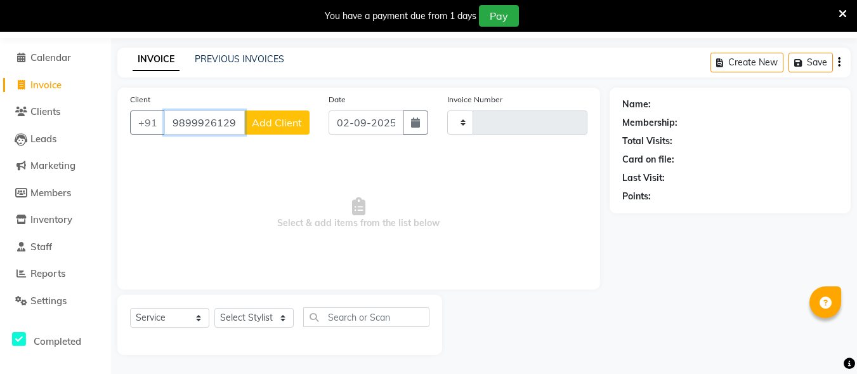
drag, startPoint x: 244, startPoint y: 123, endPoint x: 167, endPoint y: 120, distance: 76.1
click at [167, 120] on input "9899926129" at bounding box center [204, 122] width 81 height 24
type input "9999871133"
click at [277, 122] on span "Add Client" at bounding box center [277, 122] width 50 height 13
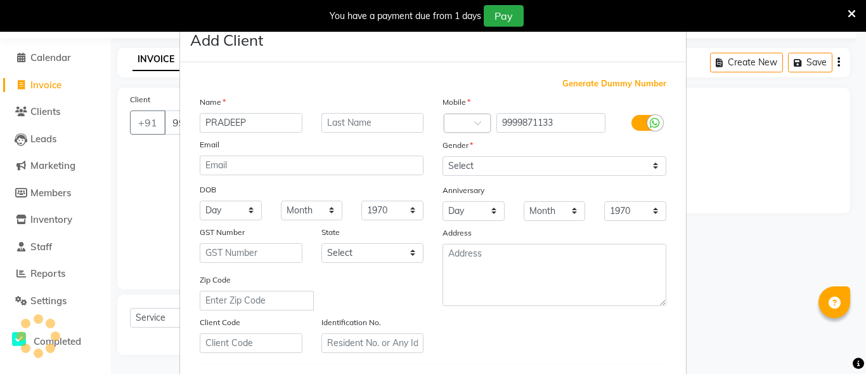
type input "PRADEEP"
click at [345, 120] on input "text" at bounding box center [373, 123] width 103 height 20
type input "[PERSON_NAME]"
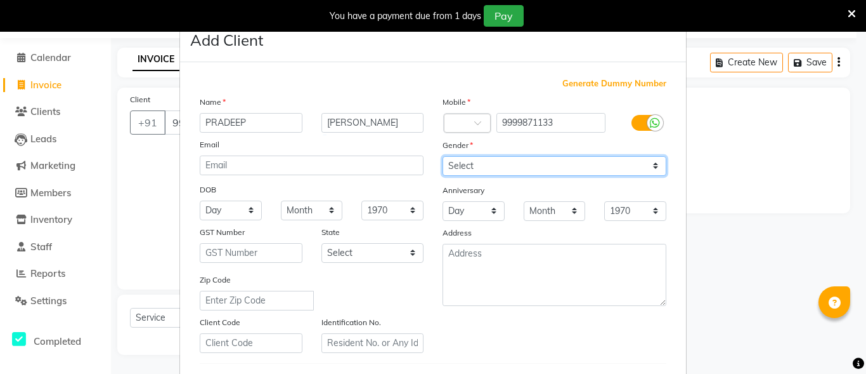
click at [506, 167] on select "Select [DEMOGRAPHIC_DATA] [DEMOGRAPHIC_DATA] Other Prefer Not To Say" at bounding box center [555, 166] width 224 height 20
select select "[DEMOGRAPHIC_DATA]"
click at [443, 156] on select "Select [DEMOGRAPHIC_DATA] [DEMOGRAPHIC_DATA] Other Prefer Not To Say" at bounding box center [555, 166] width 224 height 20
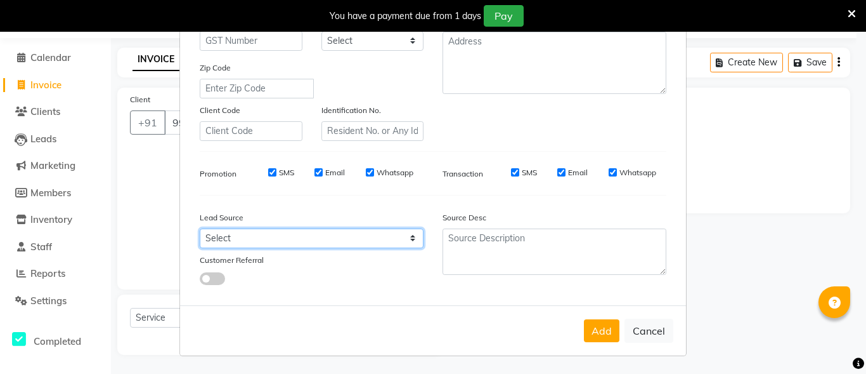
click at [413, 237] on select "Select" at bounding box center [312, 238] width 224 height 20
click at [378, 239] on select "Select" at bounding box center [312, 238] width 224 height 20
click at [401, 241] on select "Select" at bounding box center [312, 238] width 224 height 20
click at [418, 237] on select "Select" at bounding box center [312, 238] width 224 height 20
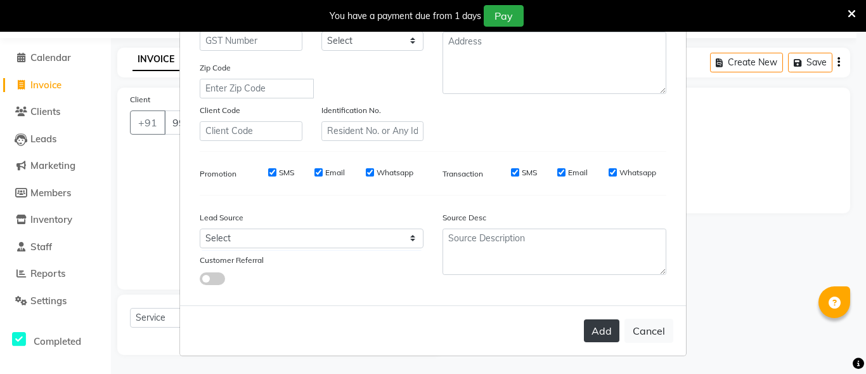
click at [611, 332] on button "Add" at bounding box center [602, 330] width 36 height 23
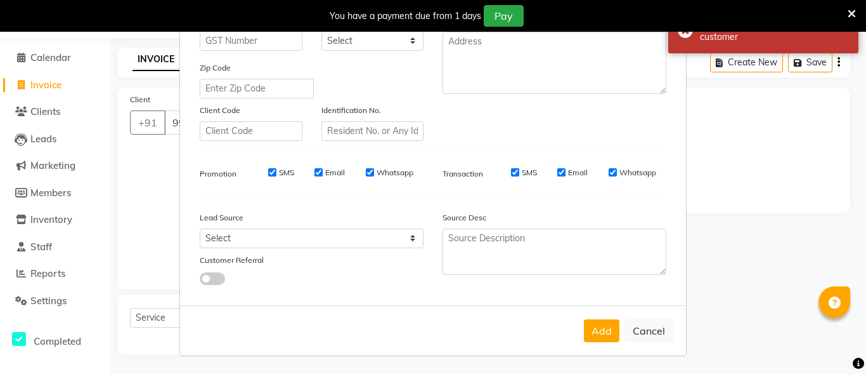
click at [472, 290] on div "Generate Dummy Number Name [PERSON_NAME] Email DOB Day 01 02 03 04 05 06 07 08 …" at bounding box center [433, 80] width 486 height 429
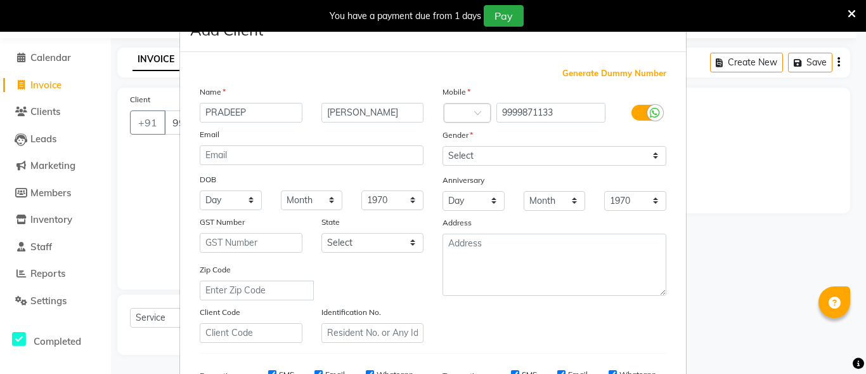
scroll to position [0, 0]
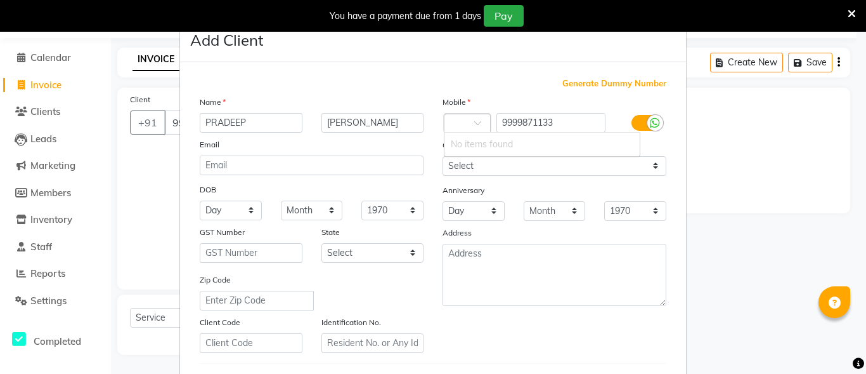
click at [479, 120] on span at bounding box center [482, 126] width 16 height 13
click at [474, 122] on span at bounding box center [482, 126] width 16 height 13
click at [582, 148] on div "Gender" at bounding box center [554, 147] width 243 height 18
click at [834, 56] on ngb-modal-window "Add Client Generate Dummy Number Name [PERSON_NAME] Email DOB Day 01 02 03 04 0…" at bounding box center [433, 187] width 866 height 374
click at [809, 63] on ngb-modal-window "Add Client Generate Dummy Number Name [PERSON_NAME] Email DOB Day 01 02 03 04 0…" at bounding box center [433, 187] width 866 height 374
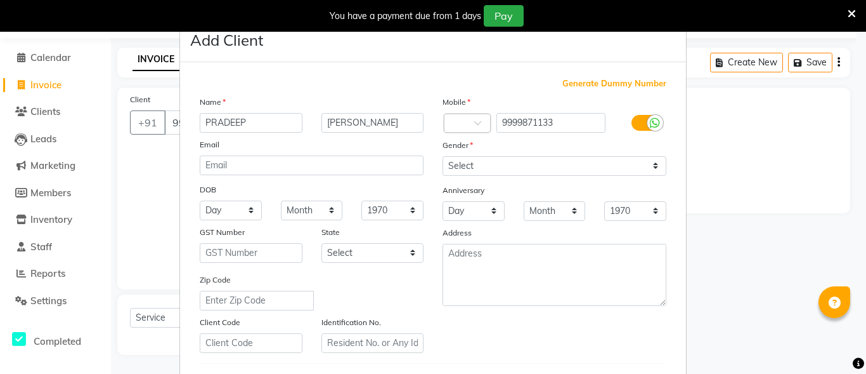
click at [809, 63] on ngb-modal-window "Add Client Generate Dummy Number Name [PERSON_NAME] Email DOB Day 01 02 03 04 0…" at bounding box center [433, 187] width 866 height 374
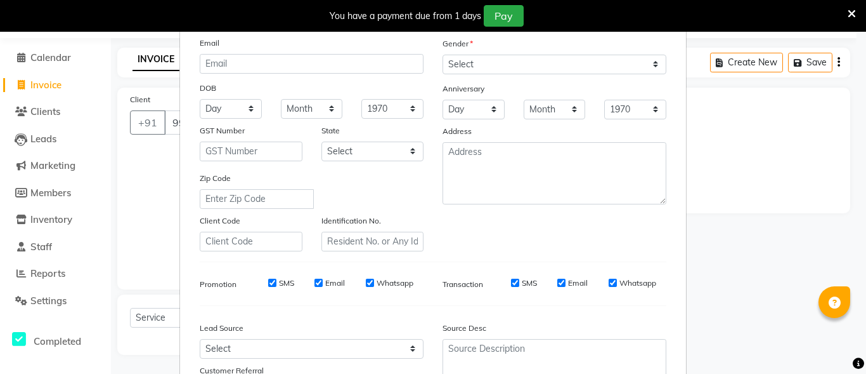
scroll to position [212, 0]
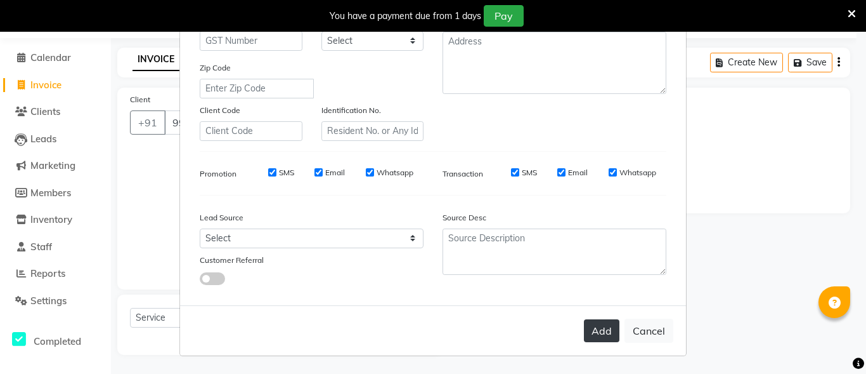
click at [608, 327] on button "Add" at bounding box center [602, 330] width 36 height 23
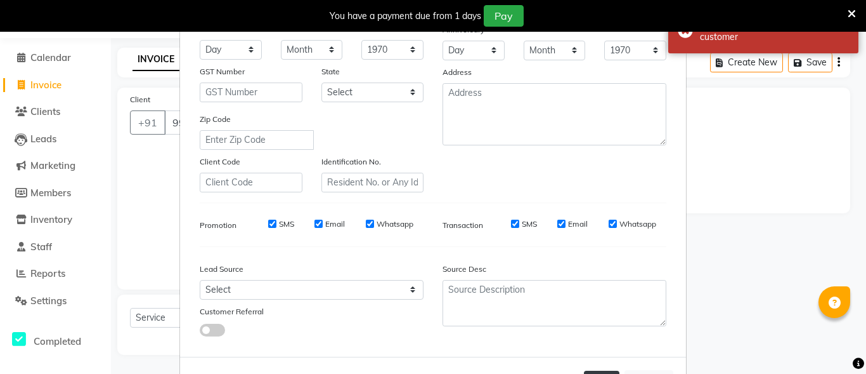
scroll to position [22, 0]
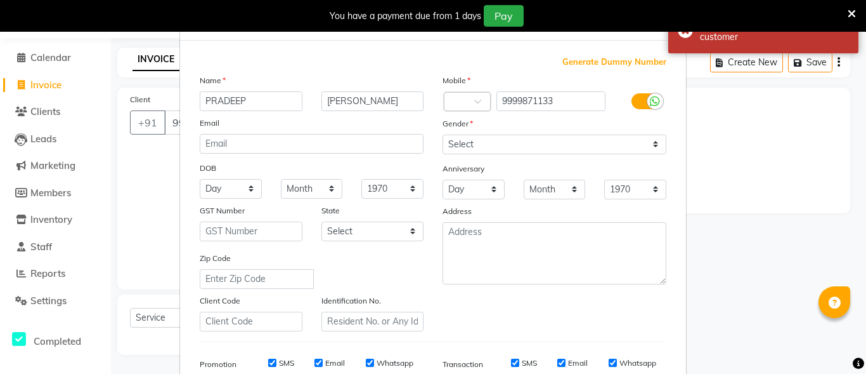
click at [848, 7] on div at bounding box center [852, 16] width 8 height 22
click at [854, 13] on icon at bounding box center [852, 13] width 8 height 11
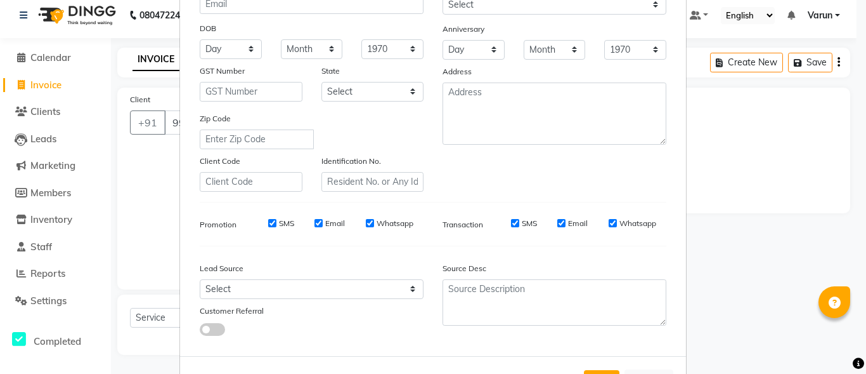
scroll to position [212, 0]
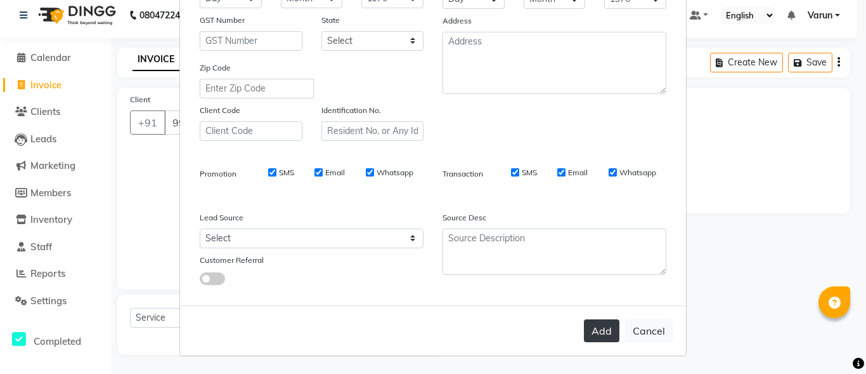
click at [604, 334] on button "Add" at bounding box center [602, 330] width 36 height 23
click at [590, 333] on button "Add" at bounding box center [602, 330] width 36 height 23
click at [587, 326] on button "Add" at bounding box center [602, 330] width 36 height 23
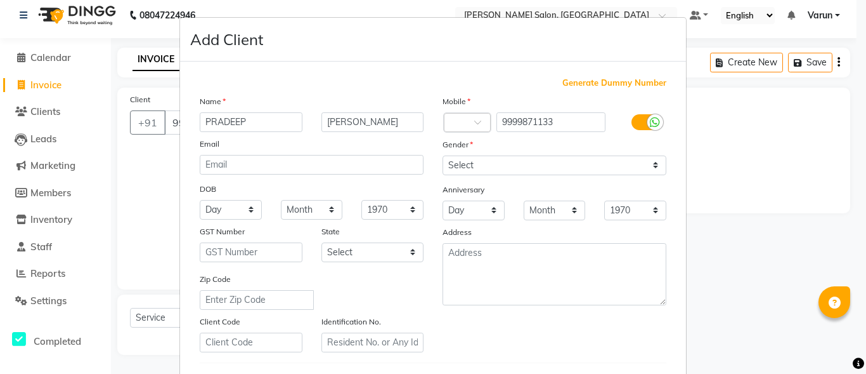
scroll to position [0, 0]
click at [463, 124] on div at bounding box center [468, 123] width 46 height 13
type input "9"
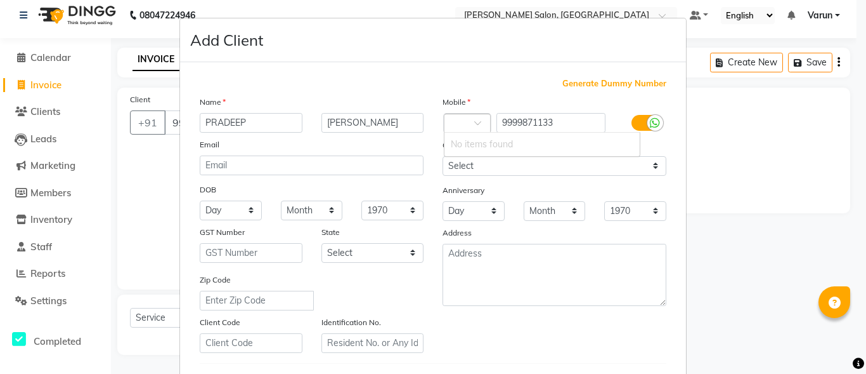
click at [465, 124] on div at bounding box center [468, 123] width 46 height 13
type input "+"
click at [474, 122] on span at bounding box center [482, 126] width 16 height 13
type input "91"
click at [510, 84] on div "Generate Dummy Number" at bounding box center [433, 83] width 467 height 13
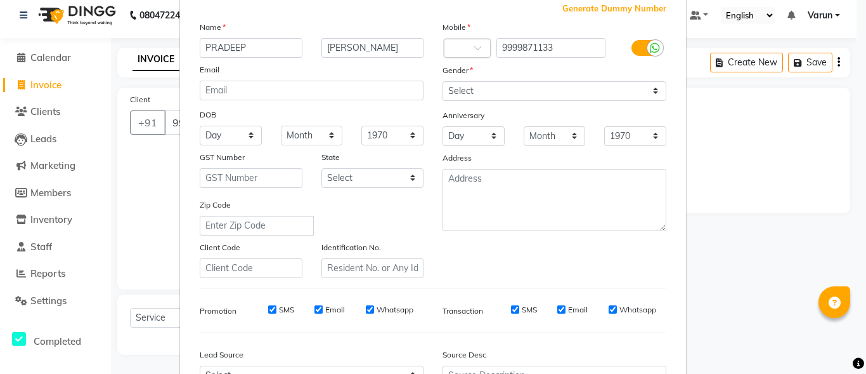
click at [504, 129] on div "Day 01 02 03 04 05 06 07 08 09 10 11 12 13 14 15 16 17 18 19 20 21 22 23 24 25 …" at bounding box center [473, 136] width 81 height 20
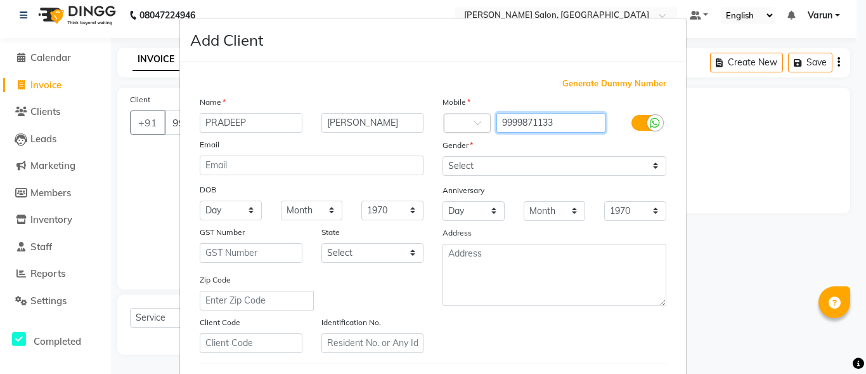
click at [549, 119] on input "9999871133" at bounding box center [552, 123] width 110 height 20
click at [476, 123] on span at bounding box center [482, 126] width 16 height 13
click at [489, 142] on div "No items found" at bounding box center [542, 144] width 195 height 23
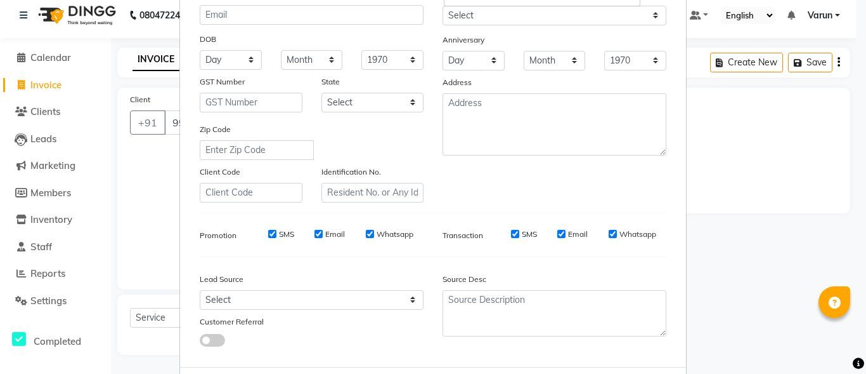
scroll to position [212, 0]
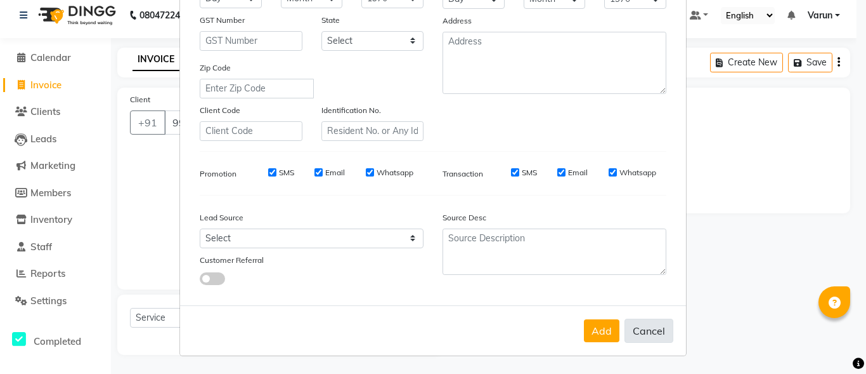
click at [632, 330] on button "Cancel" at bounding box center [649, 330] width 49 height 24
select select
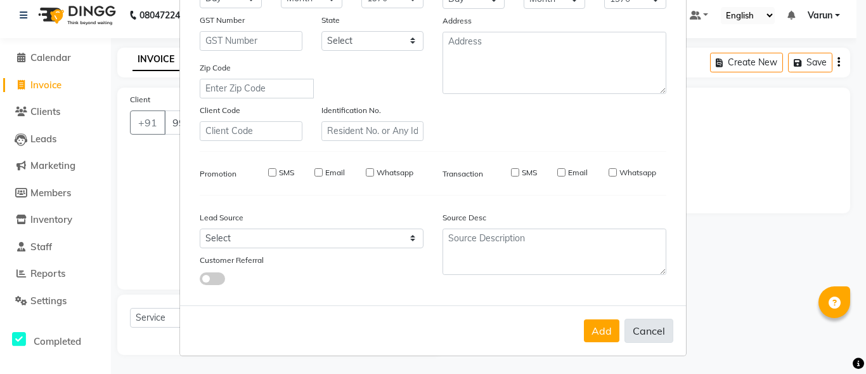
select select
checkbox input "false"
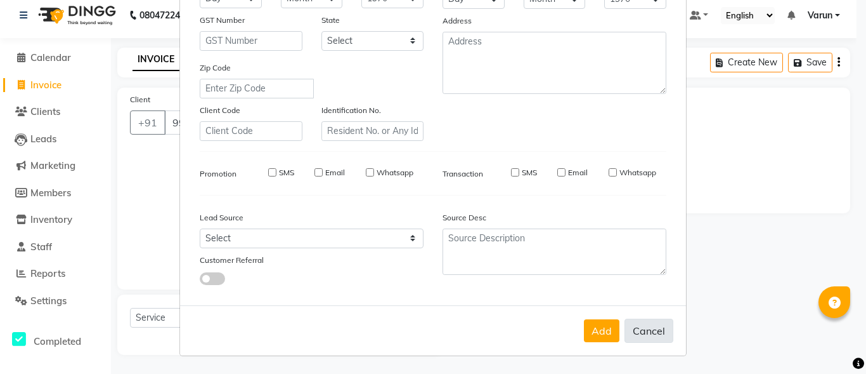
checkbox input "false"
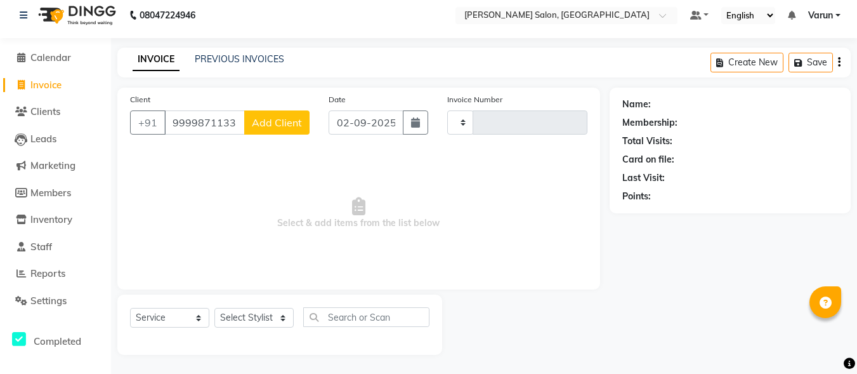
click at [289, 125] on span "Add Client" at bounding box center [277, 122] width 50 height 13
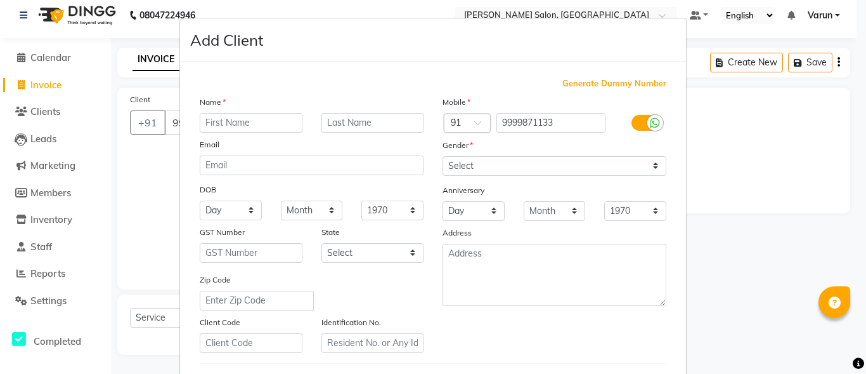
click at [249, 124] on input "text" at bounding box center [251, 123] width 103 height 20
type input "p"
type input "PRADEEP"
click at [343, 129] on input "text" at bounding box center [373, 123] width 103 height 20
type input "[PERSON_NAME]"
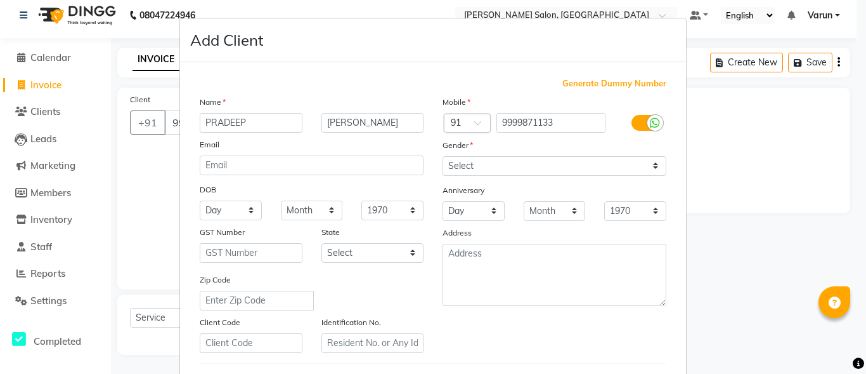
click at [517, 179] on div "Mobile Country Code × 91 9999871133 Gender Select [DEMOGRAPHIC_DATA] [DEMOGRAPH…" at bounding box center [554, 223] width 243 height 257
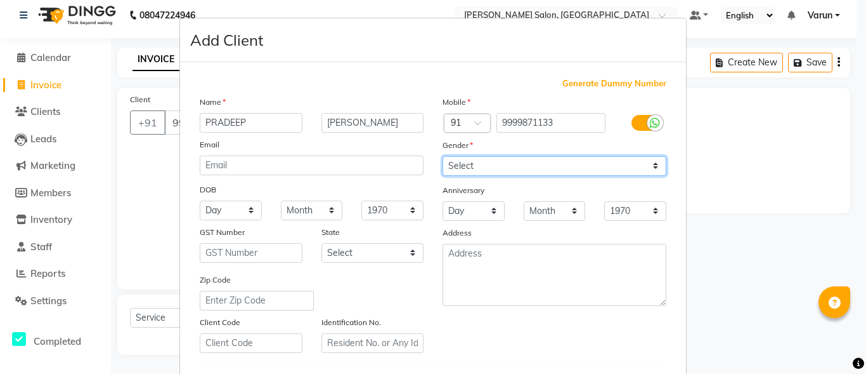
click at [519, 174] on select "Select [DEMOGRAPHIC_DATA] [DEMOGRAPHIC_DATA] Other Prefer Not To Say" at bounding box center [555, 166] width 224 height 20
select select "[DEMOGRAPHIC_DATA]"
click at [443, 156] on select "Select [DEMOGRAPHIC_DATA] [DEMOGRAPHIC_DATA] Other Prefer Not To Say" at bounding box center [555, 166] width 224 height 20
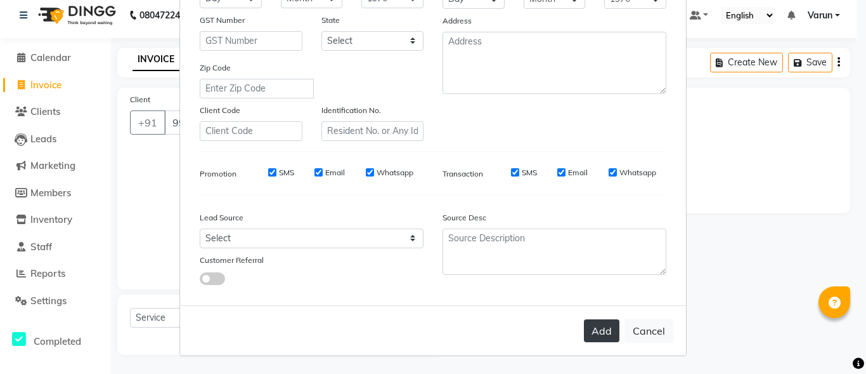
click at [593, 326] on button "Add" at bounding box center [602, 330] width 36 height 23
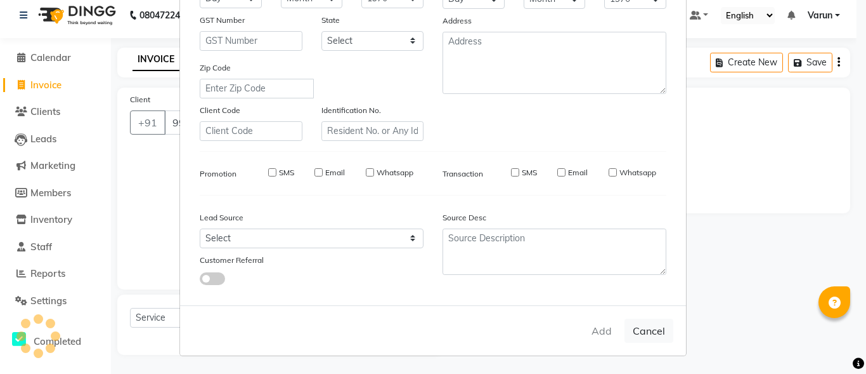
select select
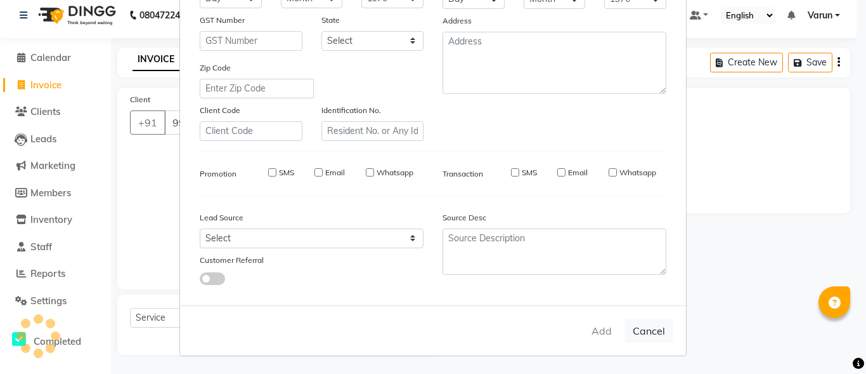
select select
checkbox input "false"
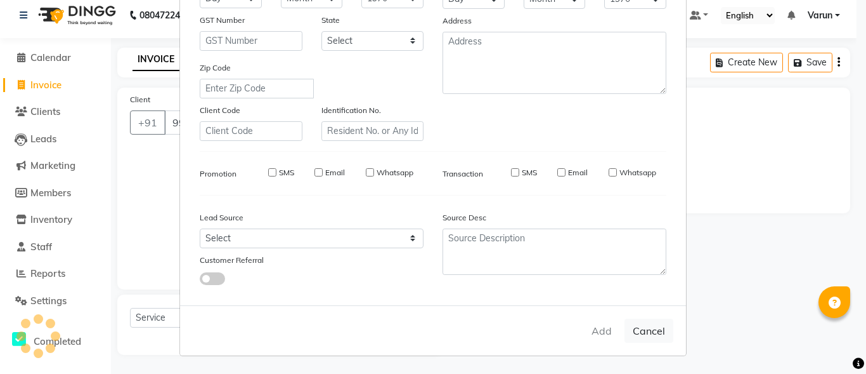
checkbox input "false"
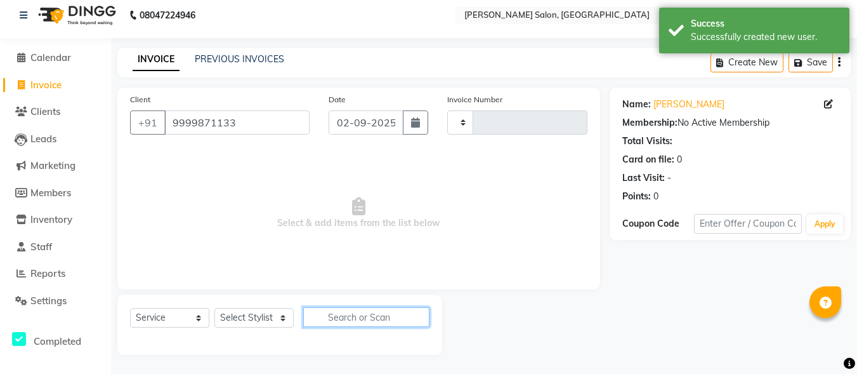
click at [372, 322] on input "text" at bounding box center [366, 317] width 126 height 20
click at [281, 320] on select "Select Stylist" at bounding box center [253, 318] width 79 height 20
click at [214, 308] on select "Select Stylist" at bounding box center [253, 318] width 79 height 20
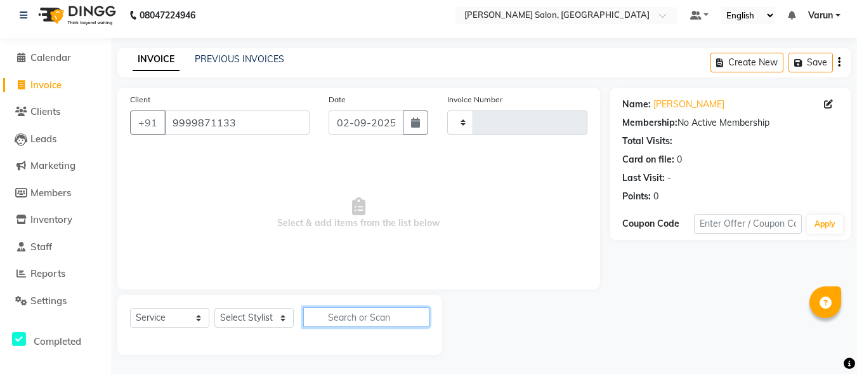
click at [325, 324] on input "text" at bounding box center [366, 317] width 126 height 20
click at [192, 314] on select "Select Service Product Membership Package Voucher Prepaid Gift Card" at bounding box center [169, 318] width 79 height 20
click at [130, 308] on select "Select Service Product Membership Package Voucher Prepaid Gift Card" at bounding box center [169, 318] width 79 height 20
click at [279, 319] on select "Select Stylist" at bounding box center [253, 318] width 79 height 20
click at [214, 308] on select "Select Stylist" at bounding box center [253, 318] width 79 height 20
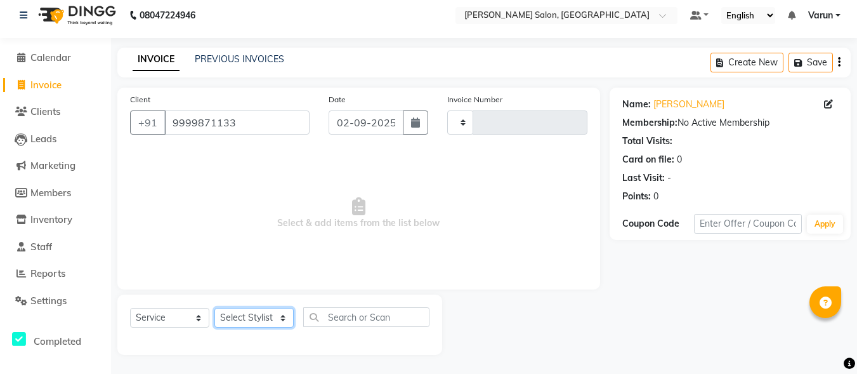
click at [281, 322] on select "Select Stylist" at bounding box center [253, 318] width 79 height 20
click at [508, 322] on div at bounding box center [525, 324] width 167 height 60
click at [346, 315] on input "text" at bounding box center [366, 317] width 126 height 20
click at [46, 297] on span "Settings" at bounding box center [48, 300] width 36 height 12
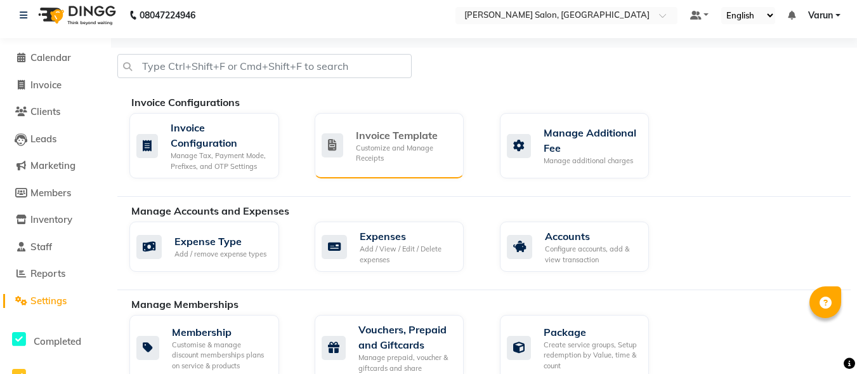
click at [372, 140] on div "Invoice Template" at bounding box center [405, 134] width 98 height 15
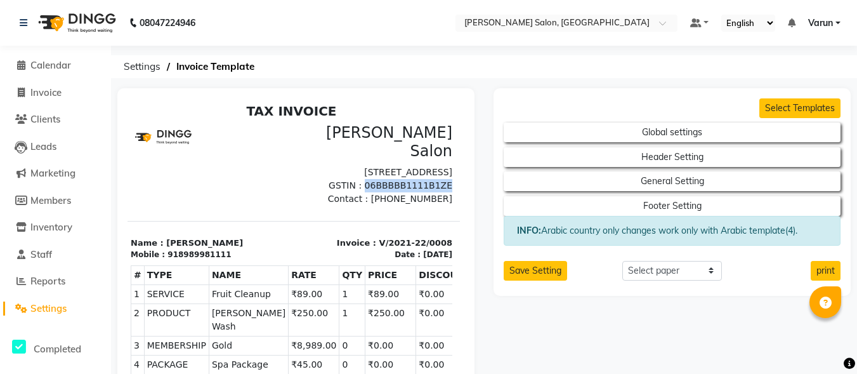
scroll to position [20, 8]
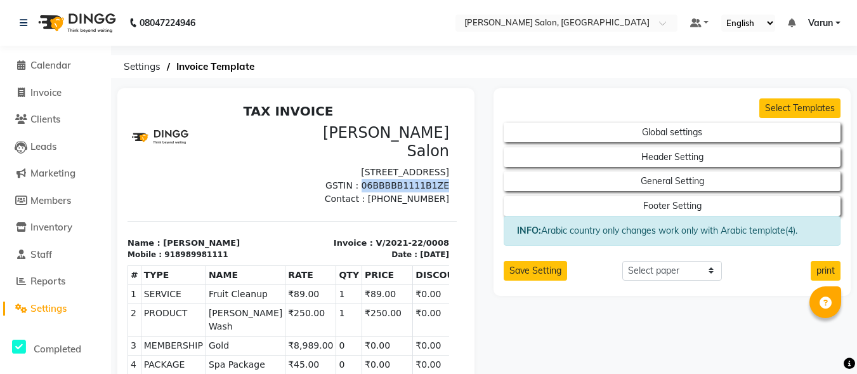
drag, startPoint x: 363, startPoint y: 174, endPoint x: 469, endPoint y: 164, distance: 105.8
click at [142, 70] on span "Settings" at bounding box center [141, 66] width 49 height 23
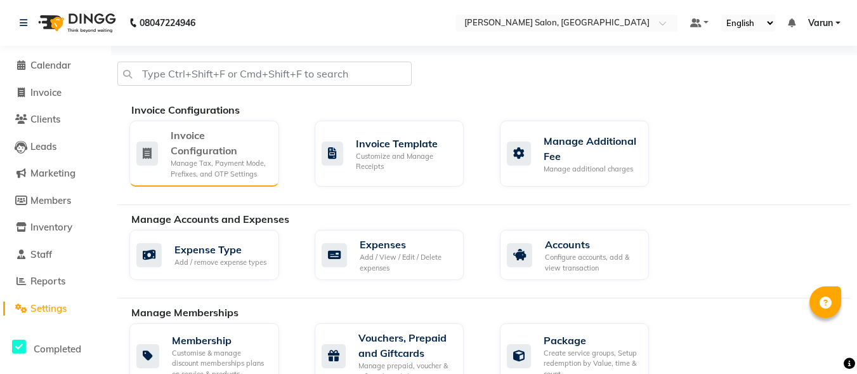
click at [182, 155] on div "Invoice Configuration" at bounding box center [220, 142] width 98 height 30
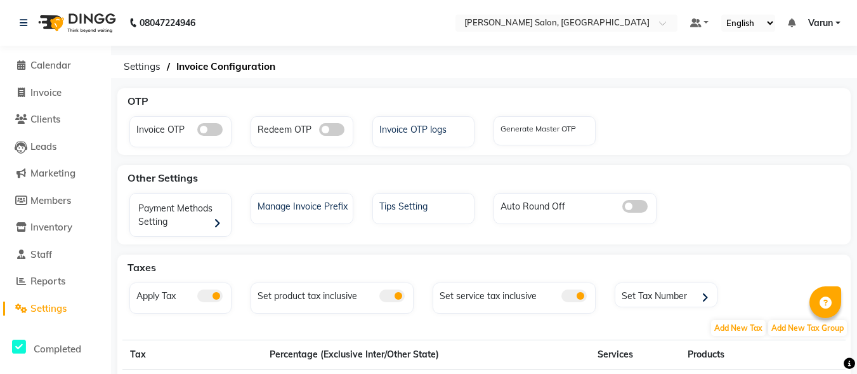
scroll to position [157, 0]
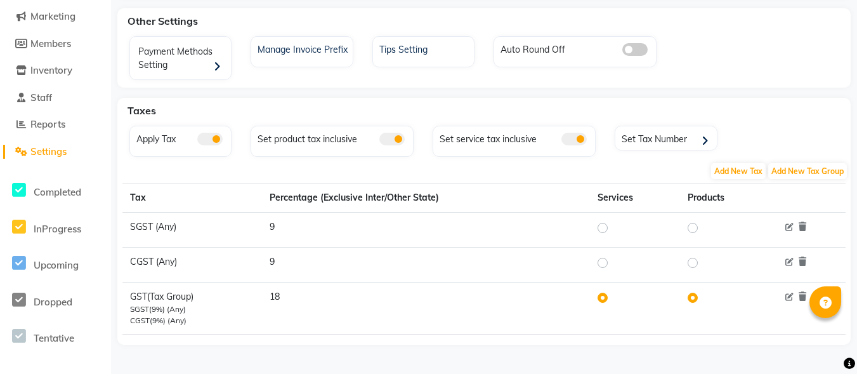
click at [579, 138] on span at bounding box center [573, 139] width 25 height 13
click at [561, 141] on input "checkbox" at bounding box center [561, 141] width 0 height 0
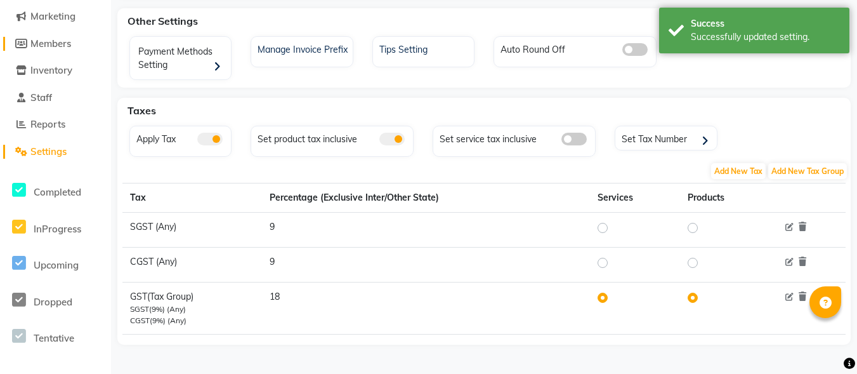
scroll to position [0, 0]
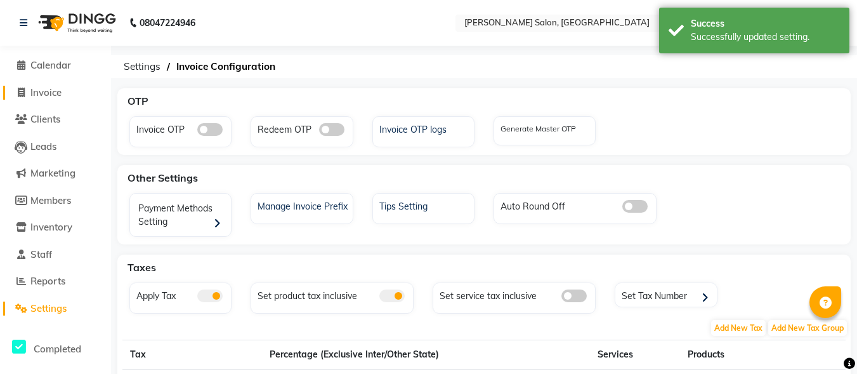
click at [55, 93] on span "Invoice" at bounding box center [45, 92] width 31 height 12
select select "service"
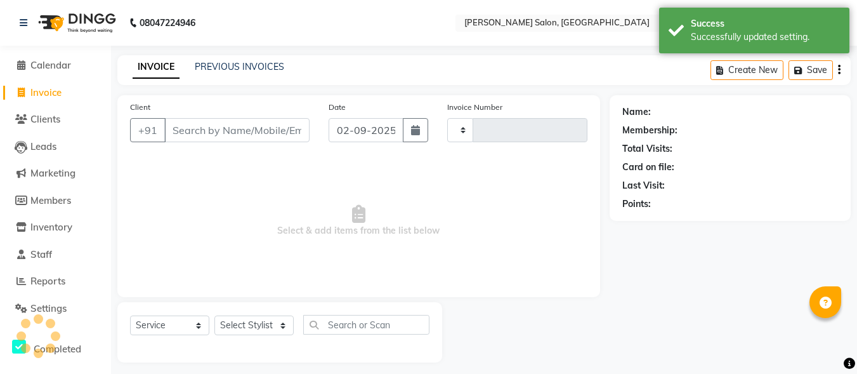
scroll to position [8, 0]
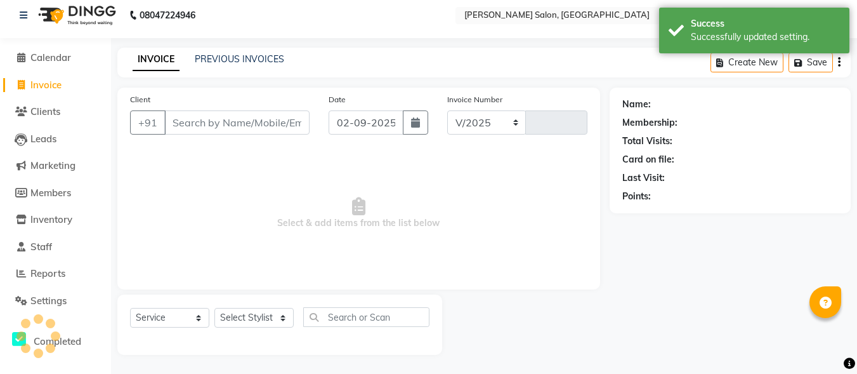
select select "8959"
type input "0001"
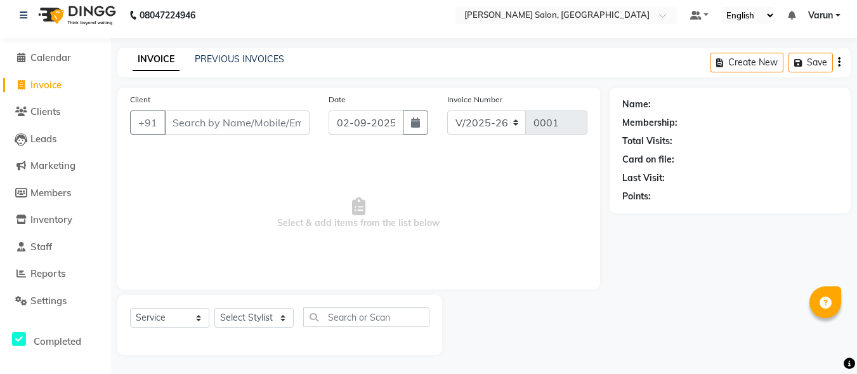
click at [272, 126] on input "Client" at bounding box center [236, 122] width 145 height 24
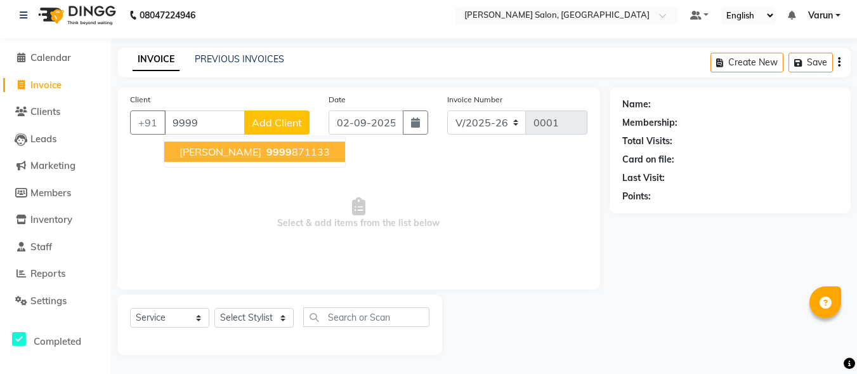
click at [261, 151] on span "[PERSON_NAME]" at bounding box center [220, 151] width 82 height 13
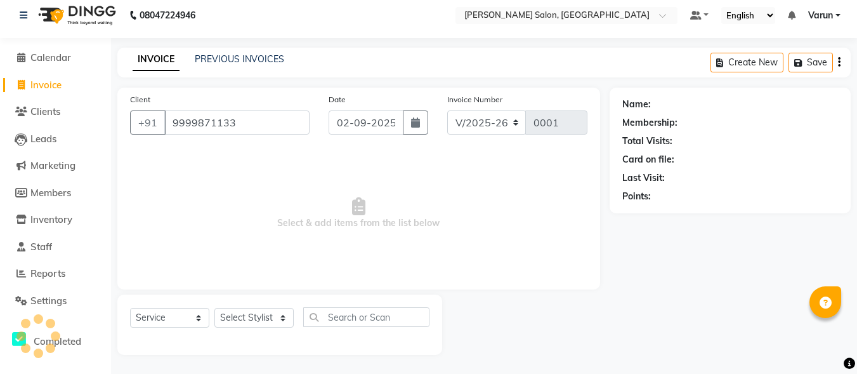
type input "9999871133"
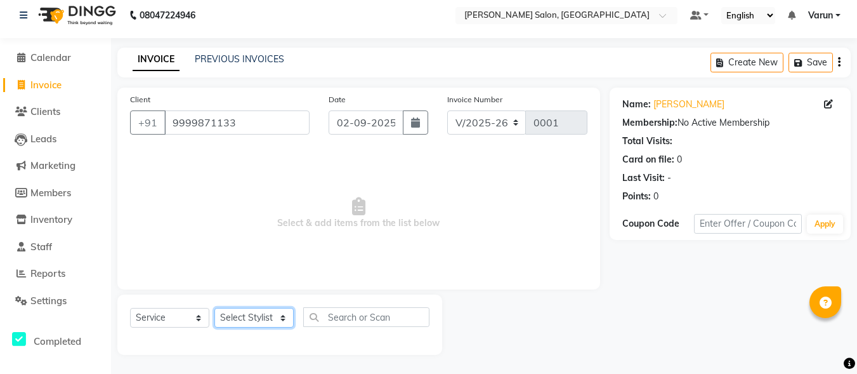
click at [279, 313] on select "Select Stylist Varun" at bounding box center [253, 318] width 79 height 20
select select "90583"
click at [214, 308] on select "Select Stylist Varun" at bounding box center [253, 318] width 79 height 20
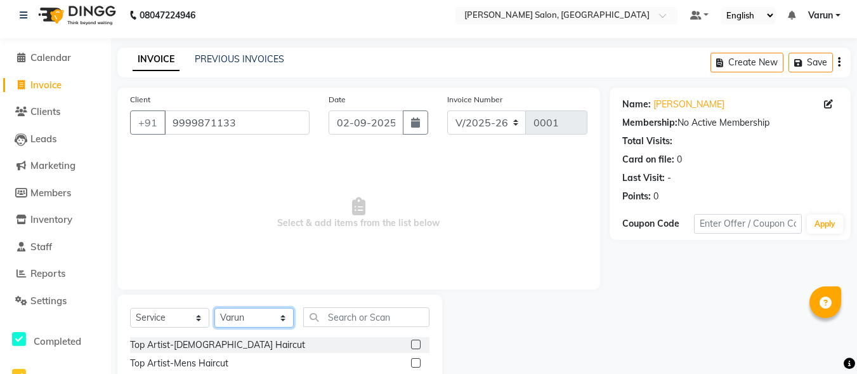
scroll to position [134, 0]
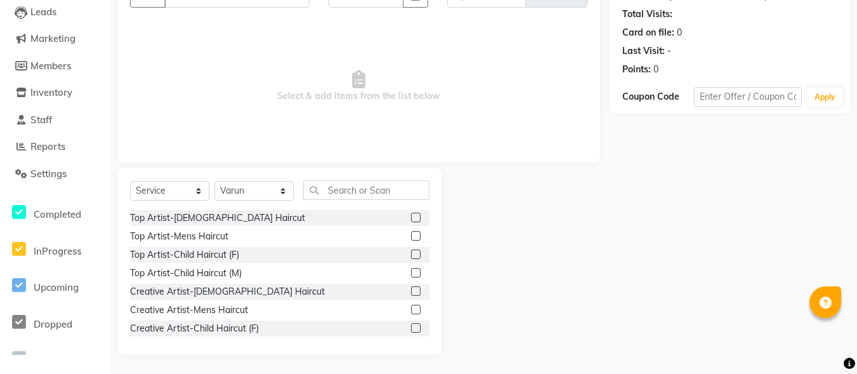
click at [411, 233] on label at bounding box center [416, 236] width 10 height 10
click at [411, 233] on input "checkbox" at bounding box center [415, 236] width 8 height 8
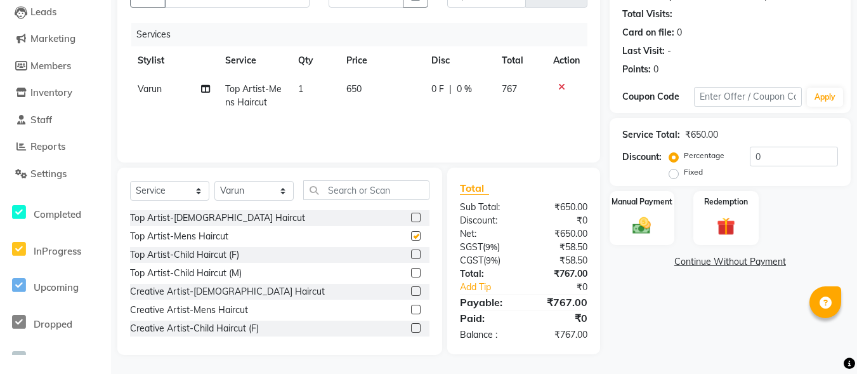
checkbox input "false"
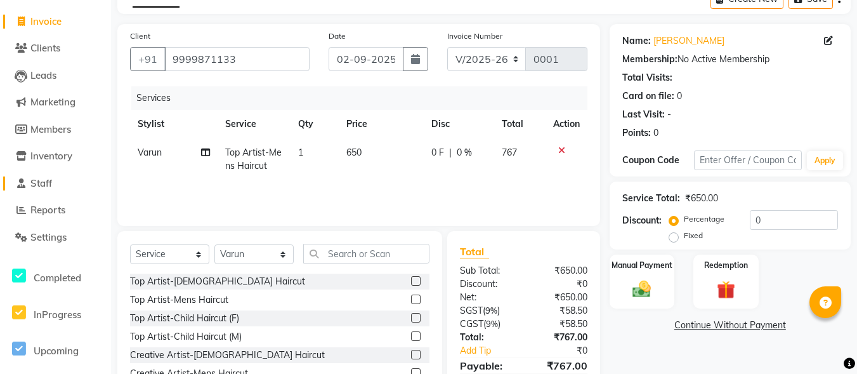
click at [53, 190] on link "Staff" at bounding box center [55, 183] width 105 height 15
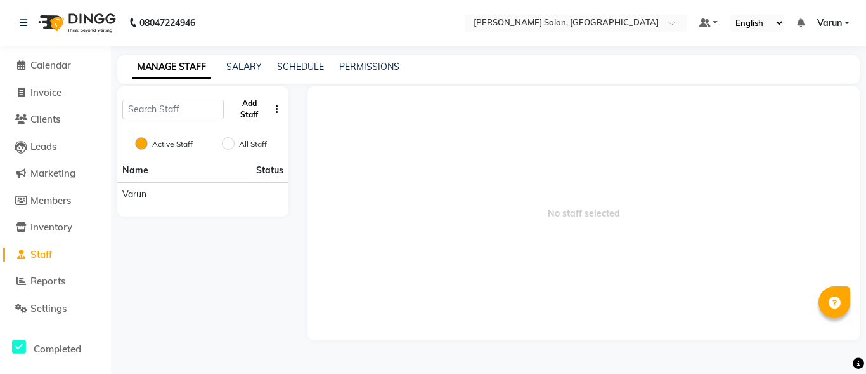
click at [252, 111] on button "Add Staff" at bounding box center [249, 109] width 41 height 33
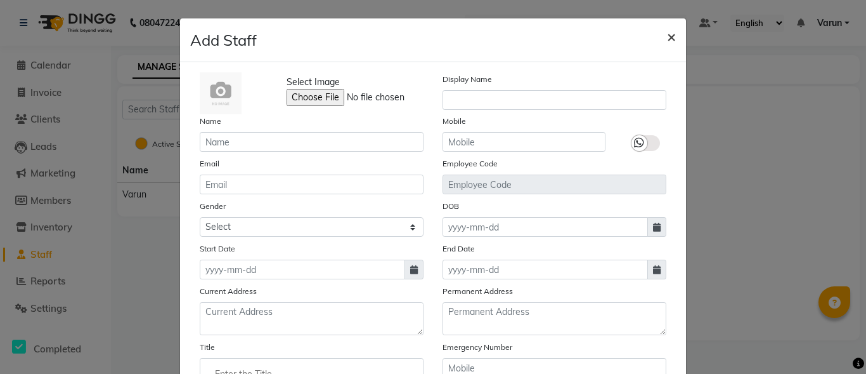
click at [661, 39] on button "×" at bounding box center [671, 36] width 29 height 36
checkbox input "false"
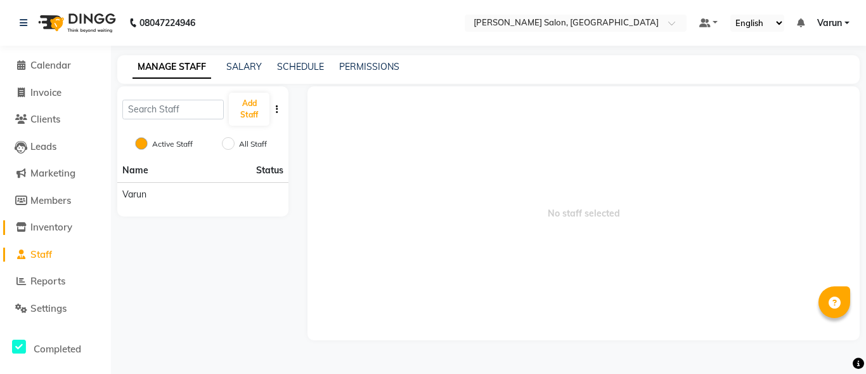
click at [48, 230] on span "Inventory" at bounding box center [51, 227] width 42 height 12
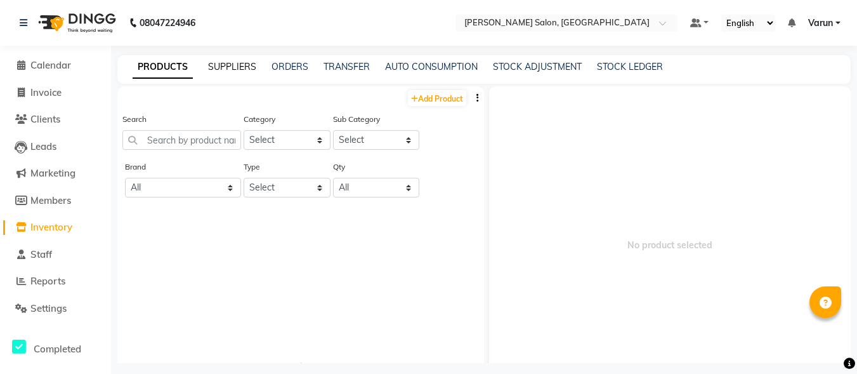
click at [223, 65] on link "SUPPLIERS" at bounding box center [232, 66] width 48 height 11
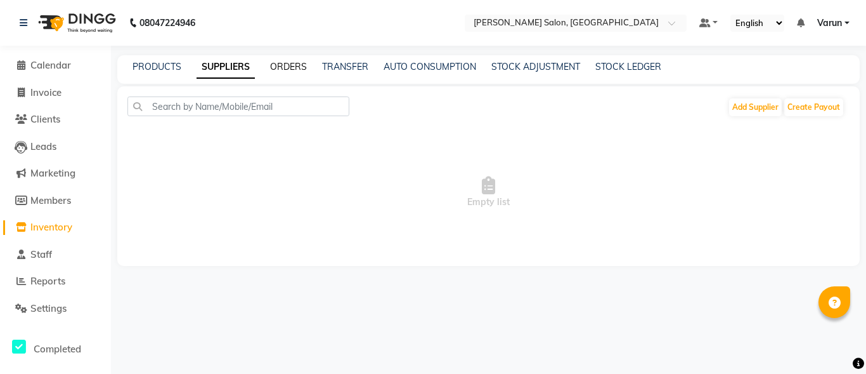
click at [277, 62] on link "ORDERS" at bounding box center [288, 66] width 37 height 11
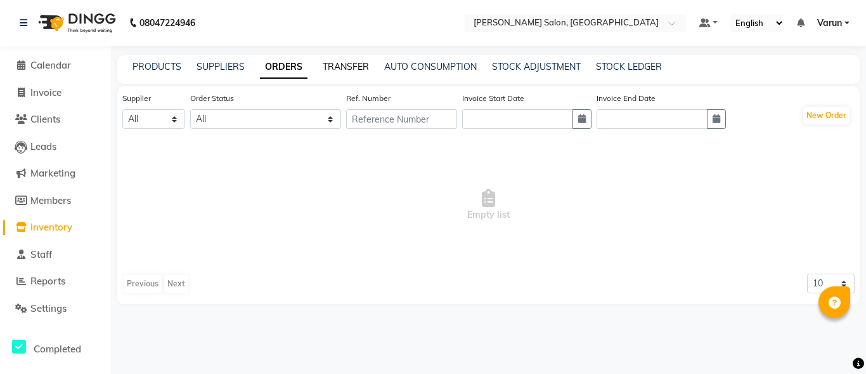
click at [345, 61] on link "TRANSFER" at bounding box center [346, 66] width 46 height 11
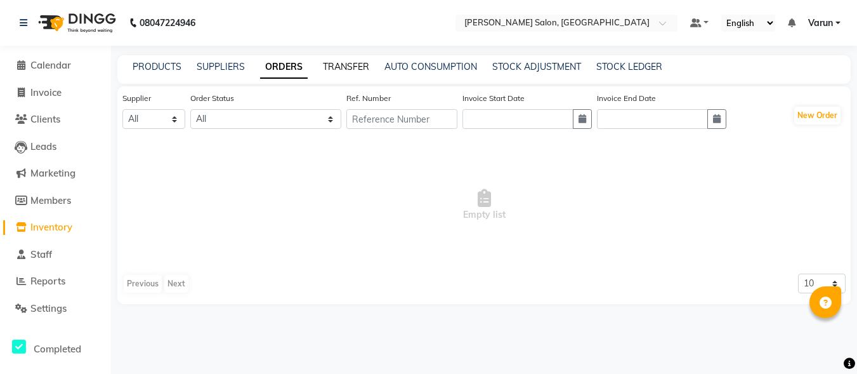
select select "sender"
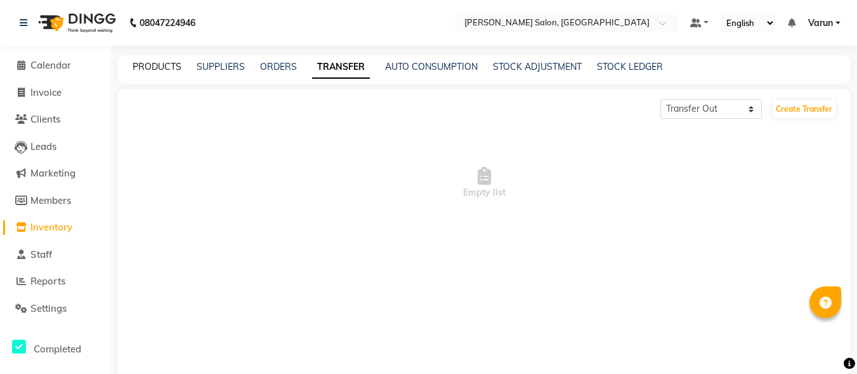
click at [145, 65] on link "PRODUCTS" at bounding box center [157, 66] width 49 height 11
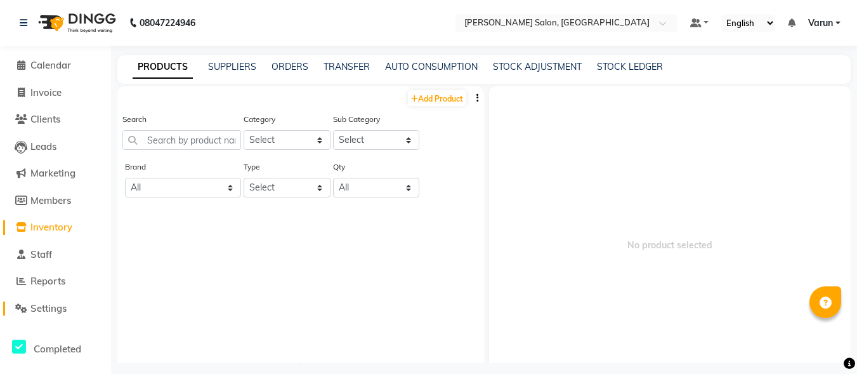
click at [52, 304] on span "Settings" at bounding box center [48, 308] width 36 height 12
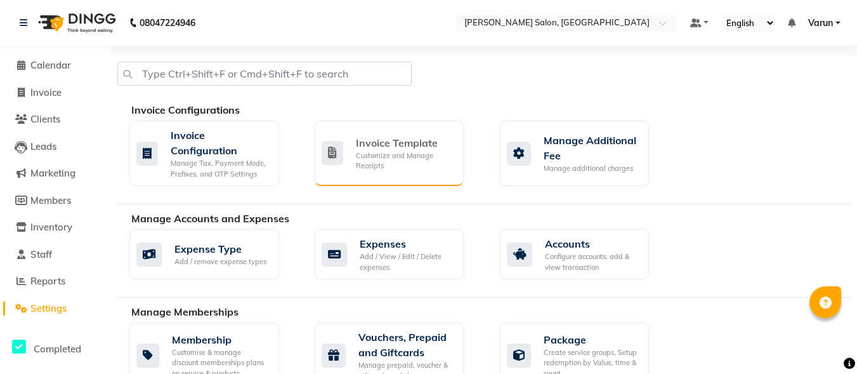
click at [398, 159] on div "Customize and Manage Receipts" at bounding box center [405, 160] width 98 height 21
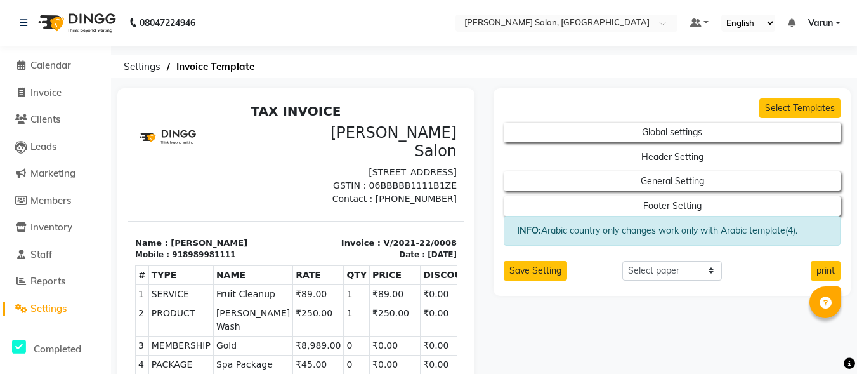
click at [597, 150] on div "Select Templates Global settings Header Setting General Setting Footer Setting …" at bounding box center [671, 191] width 357 height 207
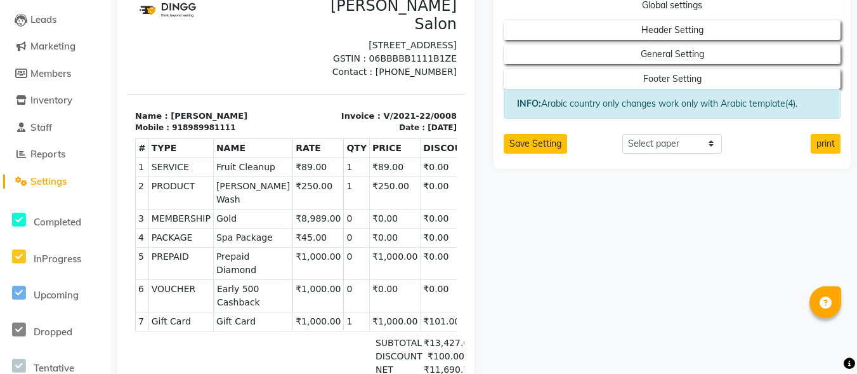
click at [655, 5] on div "Select Templates Global settings Header Setting General Setting Footer Setting …" at bounding box center [671, 64] width 357 height 207
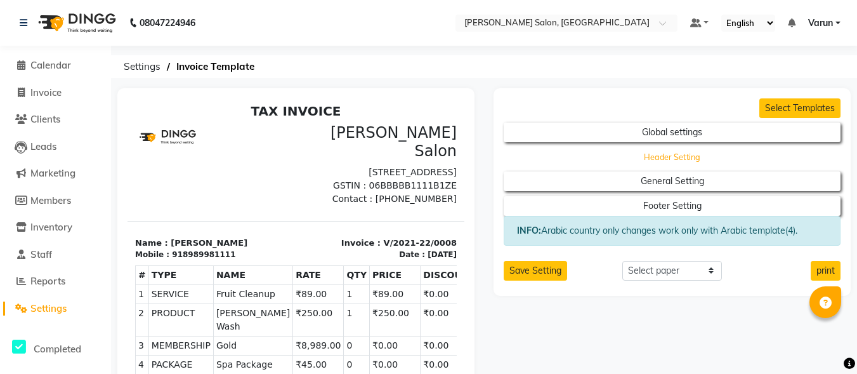
click at [661, 162] on button "Header Setting" at bounding box center [672, 157] width 303 height 18
select select "end"
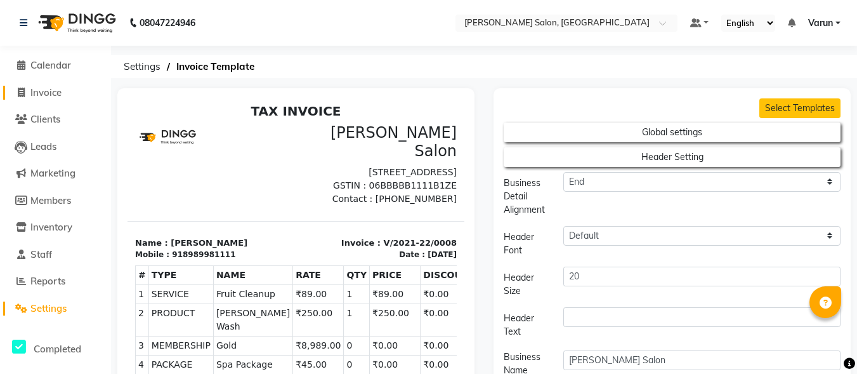
click at [37, 86] on link "Invoice" at bounding box center [55, 93] width 105 height 15
select select "service"
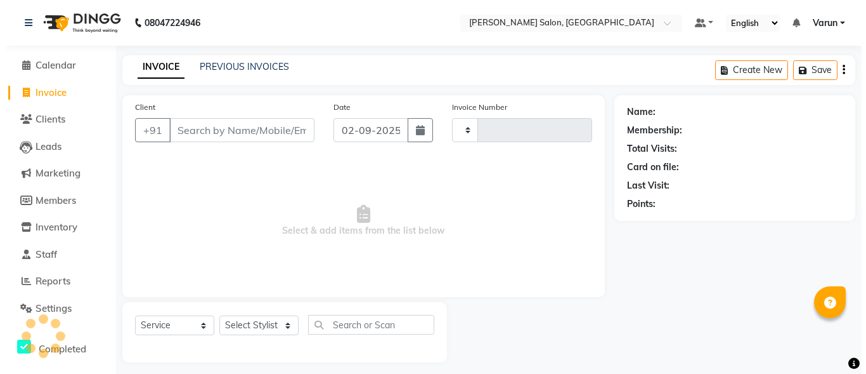
scroll to position [8, 0]
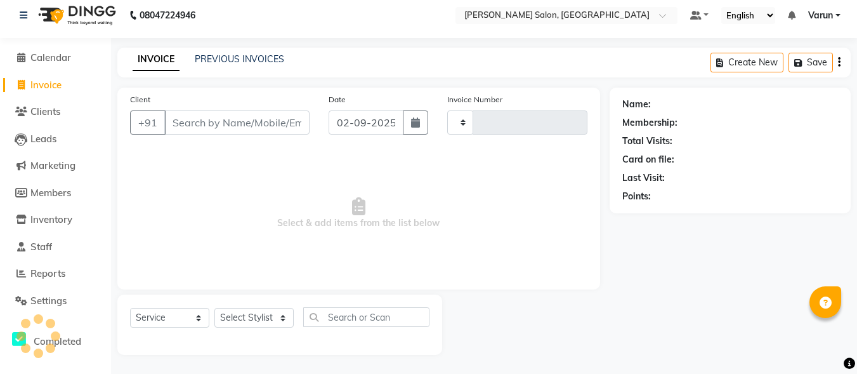
type input "0001"
select select "8959"
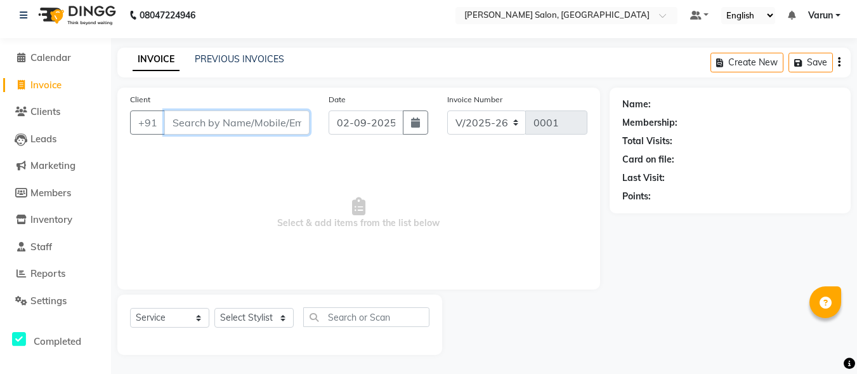
click at [229, 125] on input "Client" at bounding box center [236, 122] width 145 height 24
type input "8709694100"
click at [256, 120] on span "Add Client" at bounding box center [277, 122] width 50 height 13
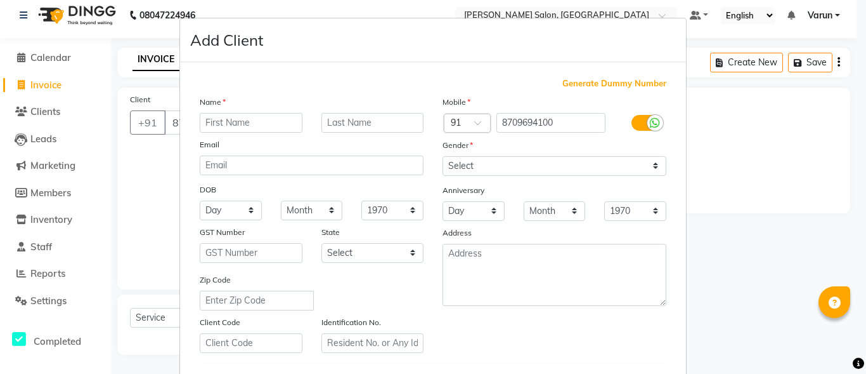
type input "S"
type input "ASHISH"
click at [325, 119] on input "text" at bounding box center [373, 123] width 103 height 20
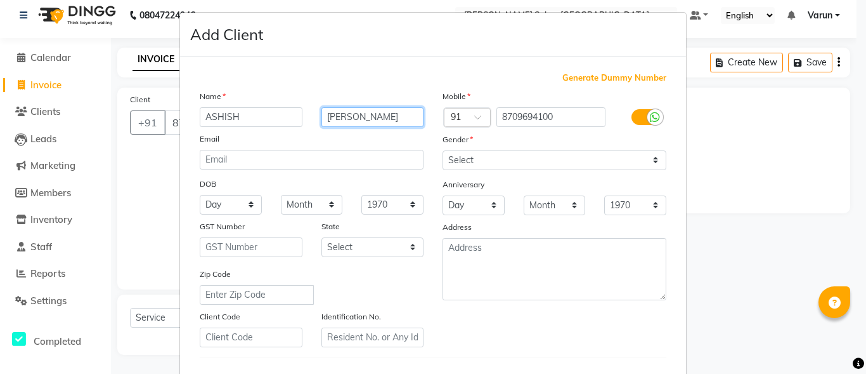
scroll to position [0, 0]
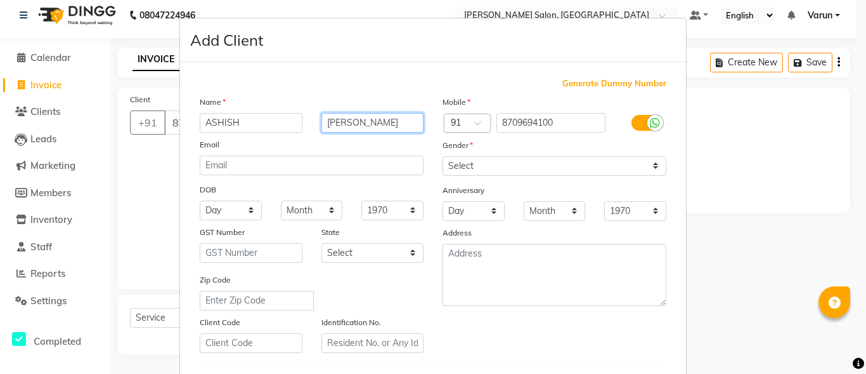
type input "[PERSON_NAME]"
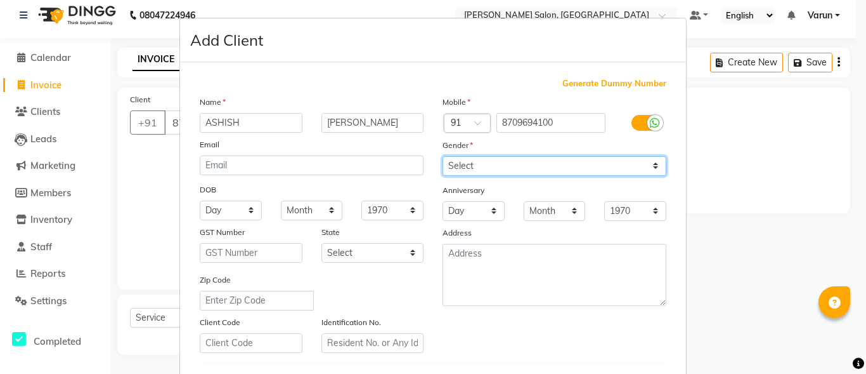
click at [566, 169] on select "Select [DEMOGRAPHIC_DATA] [DEMOGRAPHIC_DATA] Other Prefer Not To Say" at bounding box center [555, 166] width 224 height 20
select select "[DEMOGRAPHIC_DATA]"
click at [443, 156] on select "Select [DEMOGRAPHIC_DATA] [DEMOGRAPHIC_DATA] Other Prefer Not To Say" at bounding box center [555, 166] width 224 height 20
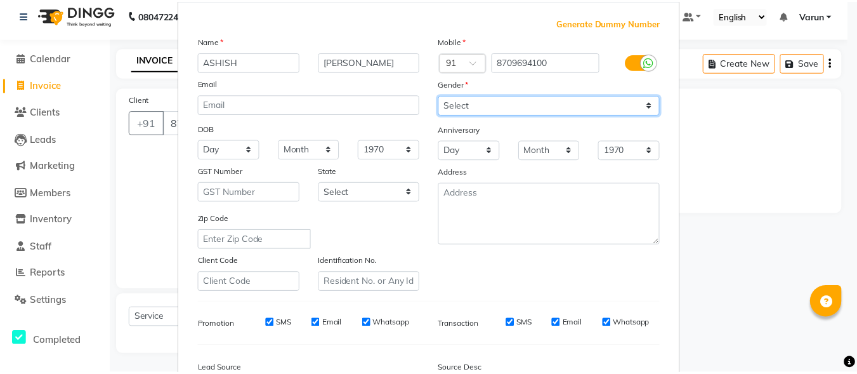
scroll to position [212, 0]
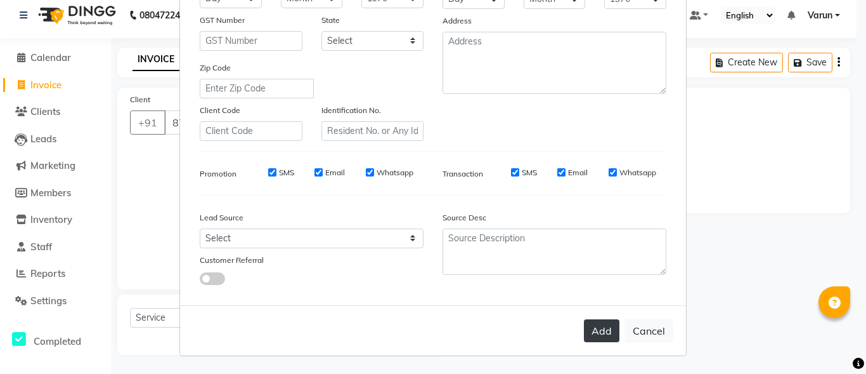
click at [590, 327] on button "Add" at bounding box center [602, 330] width 36 height 23
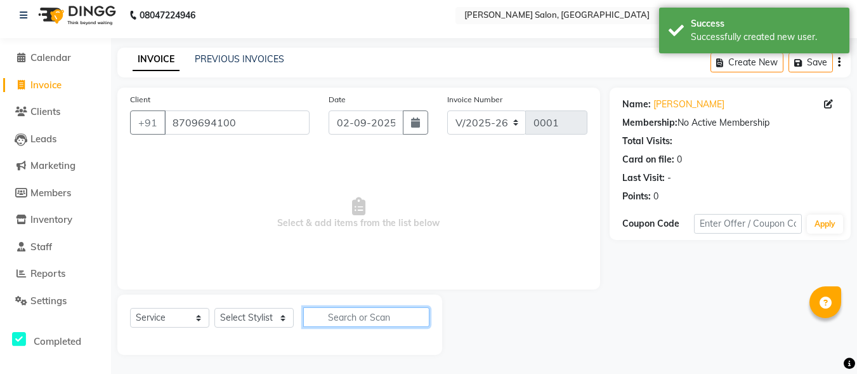
click at [348, 318] on input "text" at bounding box center [366, 317] width 126 height 20
click at [235, 316] on select "Select Stylist Varun" at bounding box center [253, 318] width 79 height 20
select select "90583"
click at [214, 308] on select "Select Stylist Varun" at bounding box center [253, 318] width 79 height 20
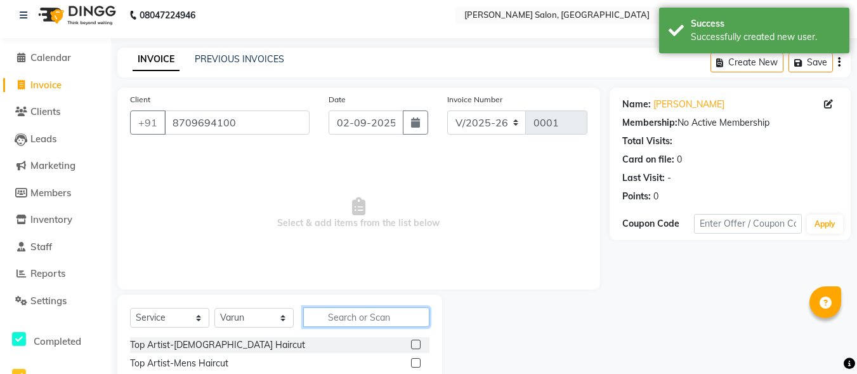
click at [347, 316] on input "text" at bounding box center [366, 317] width 126 height 20
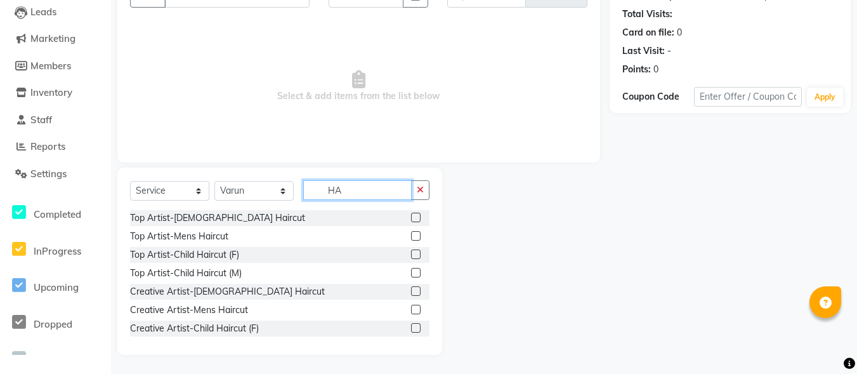
type input "HA"
click at [411, 235] on label at bounding box center [416, 236] width 10 height 10
click at [411, 235] on input "checkbox" at bounding box center [415, 236] width 8 height 8
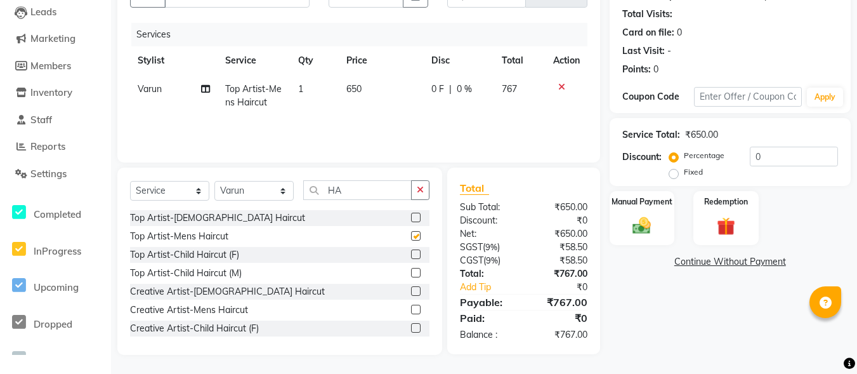
checkbox input "false"
click at [388, 188] on input "HA" at bounding box center [357, 190] width 108 height 20
type input "H"
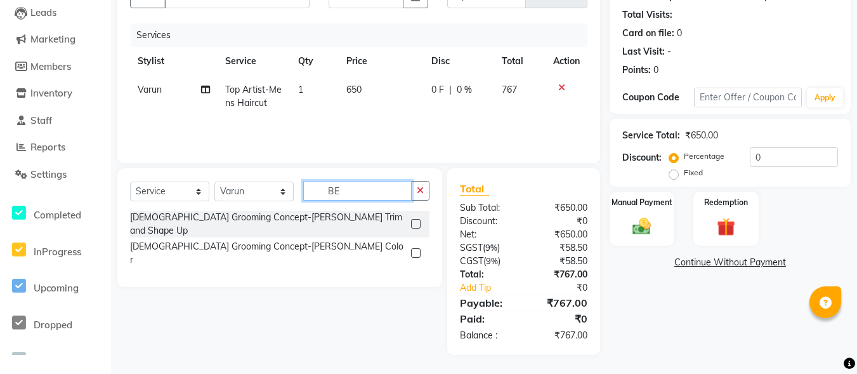
scroll to position [134, 0]
type input "BEAR"
click at [379, 216] on div "[DEMOGRAPHIC_DATA] Grooming Concept-[PERSON_NAME] Trim and Shape Up" at bounding box center [279, 224] width 299 height 27
click at [415, 219] on label at bounding box center [416, 224] width 10 height 10
click at [415, 220] on input "checkbox" at bounding box center [415, 224] width 8 height 8
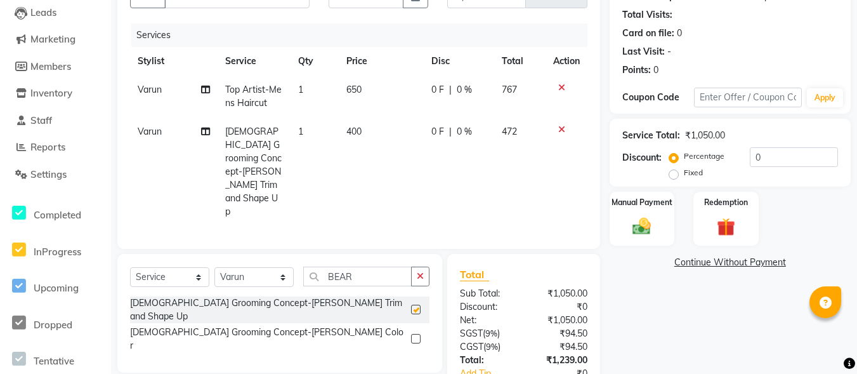
checkbox input "false"
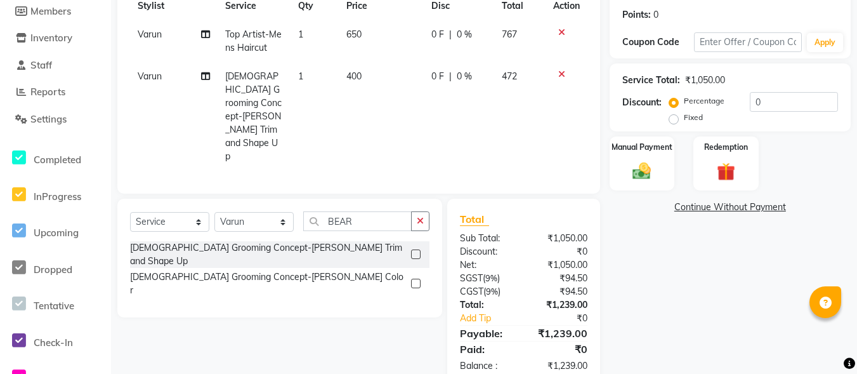
scroll to position [0, 0]
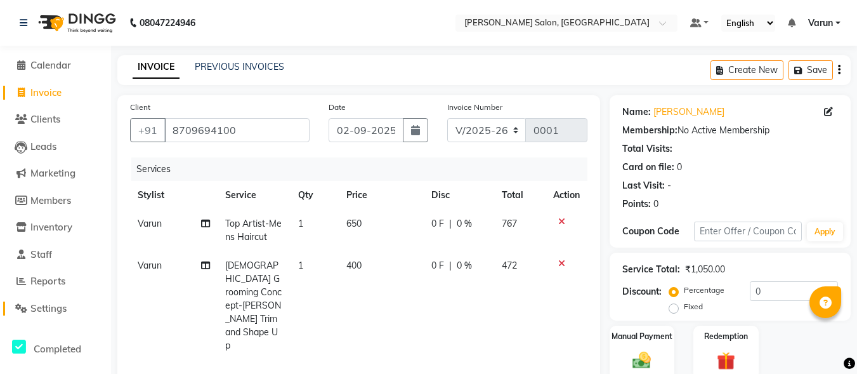
click at [56, 308] on span "Settings" at bounding box center [48, 308] width 36 height 12
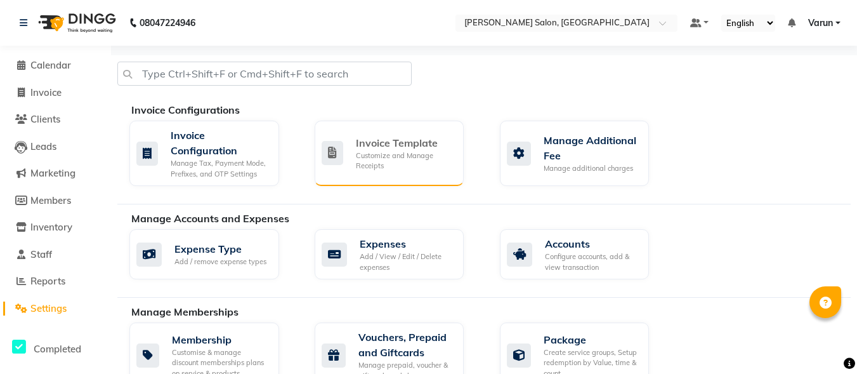
click at [343, 173] on div "Invoice Template Customize and Manage Receipts" at bounding box center [390, 152] width 150 height 65
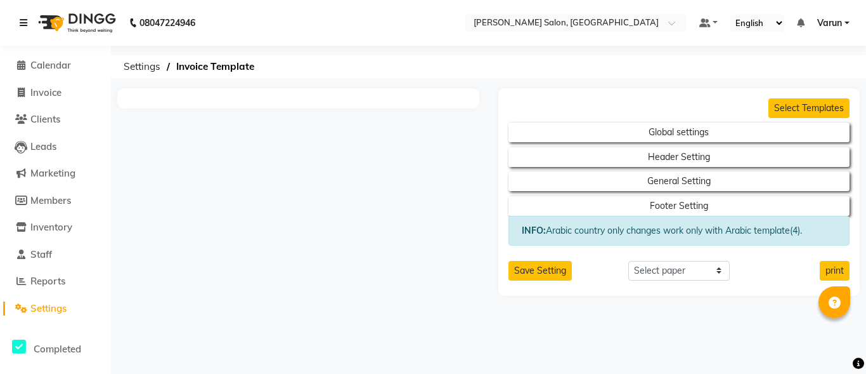
click at [23, 18] on icon at bounding box center [24, 22] width 8 height 9
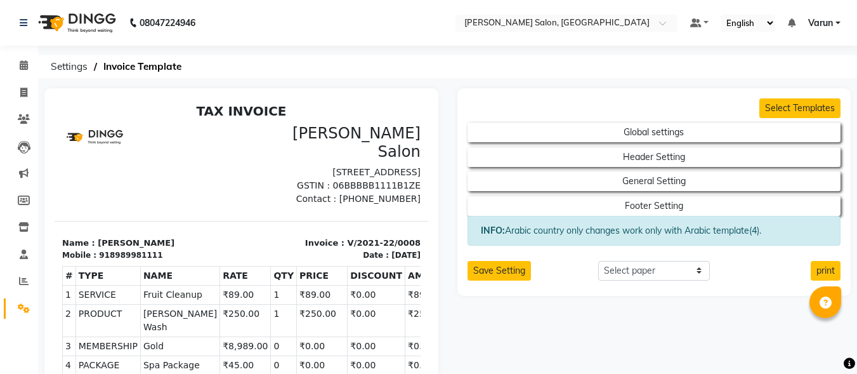
click at [23, 304] on icon at bounding box center [24, 308] width 12 height 10
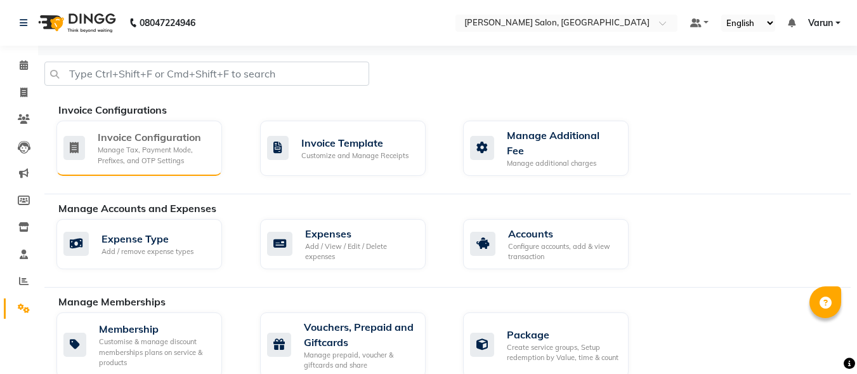
click at [129, 132] on div "Invoice Configuration" at bounding box center [155, 136] width 114 height 15
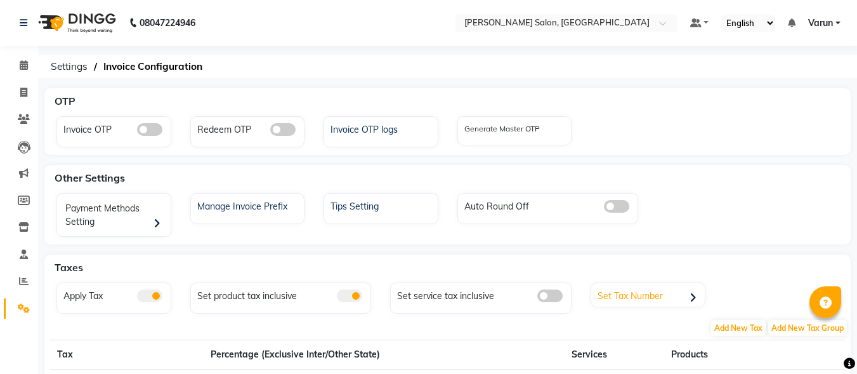
click at [636, 297] on div "Set Tax Number" at bounding box center [649, 295] width 110 height 19
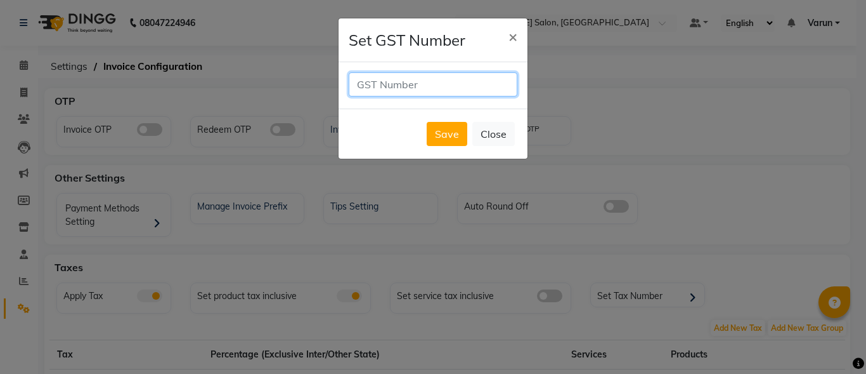
click at [431, 87] on input "text" at bounding box center [433, 84] width 169 height 24
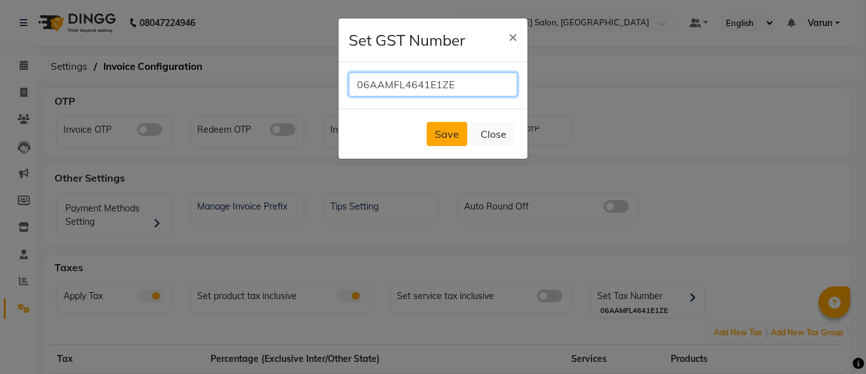
type input "06AAMFL4641E1ZE"
click at [455, 136] on button "Save" at bounding box center [447, 134] width 41 height 24
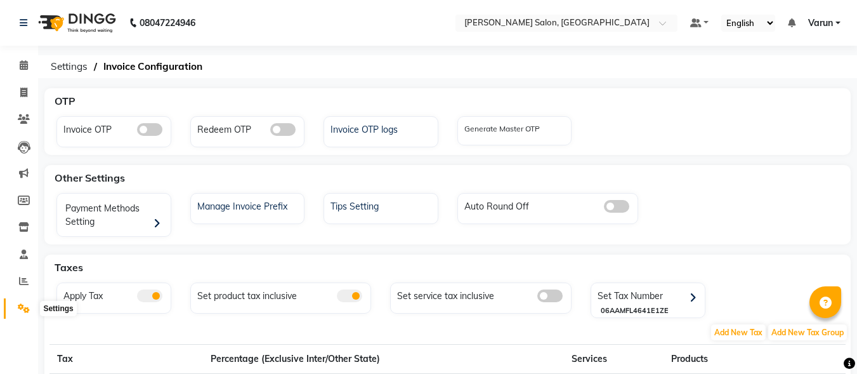
click at [25, 308] on icon at bounding box center [24, 308] width 12 height 10
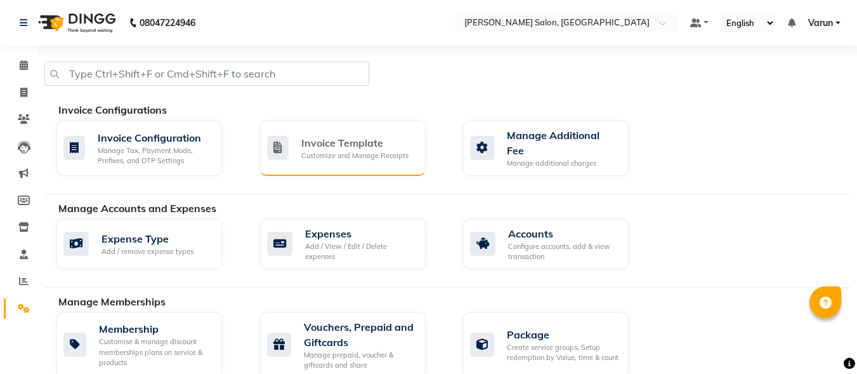
click at [334, 154] on div "Customize and Manage Receipts" at bounding box center [354, 155] width 107 height 11
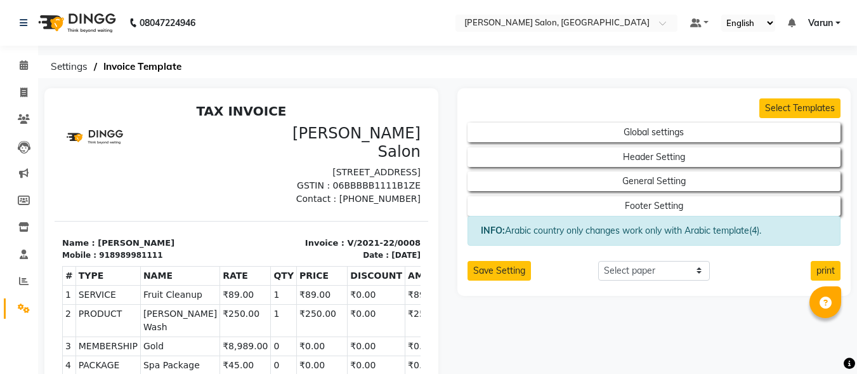
scroll to position [20, 0]
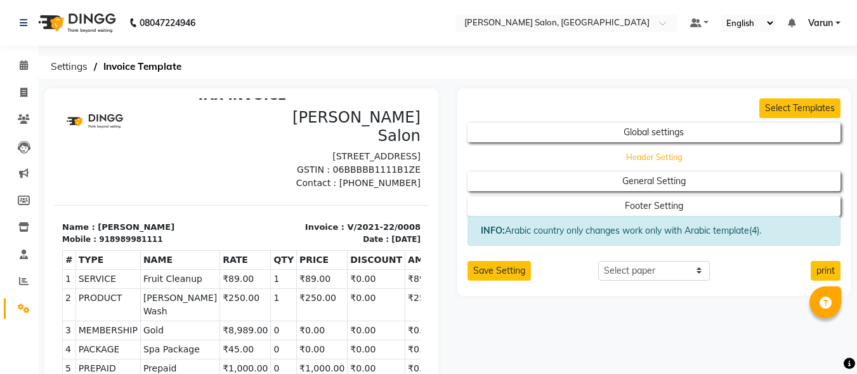
click at [646, 152] on button "Header Setting" at bounding box center [654, 157] width 336 height 18
select select "end"
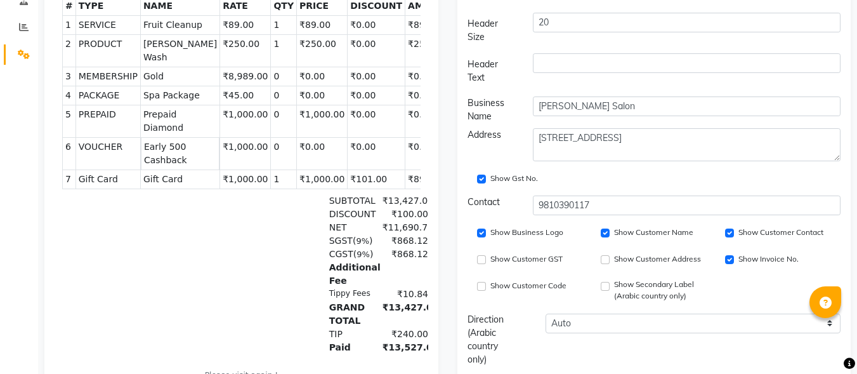
scroll to position [439, 0]
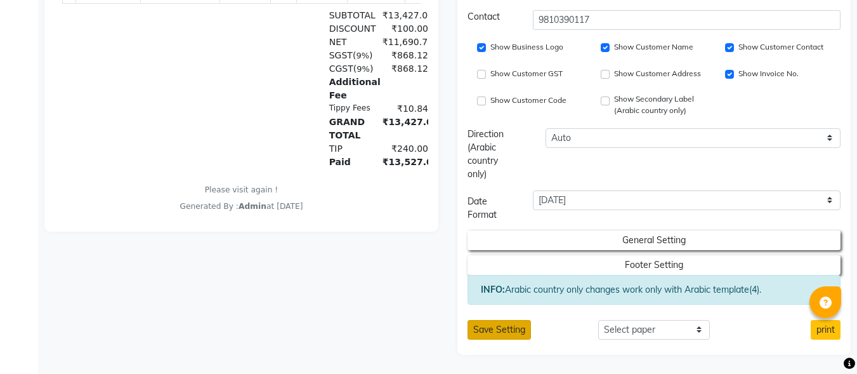
click at [510, 323] on button "Save Setting" at bounding box center [498, 330] width 63 height 20
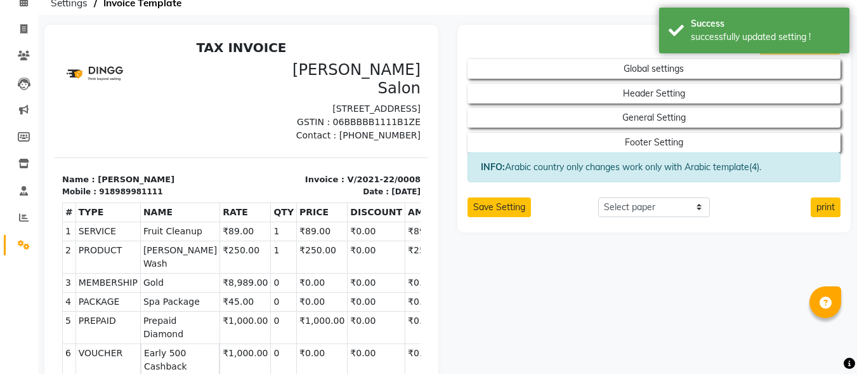
scroll to position [0, 0]
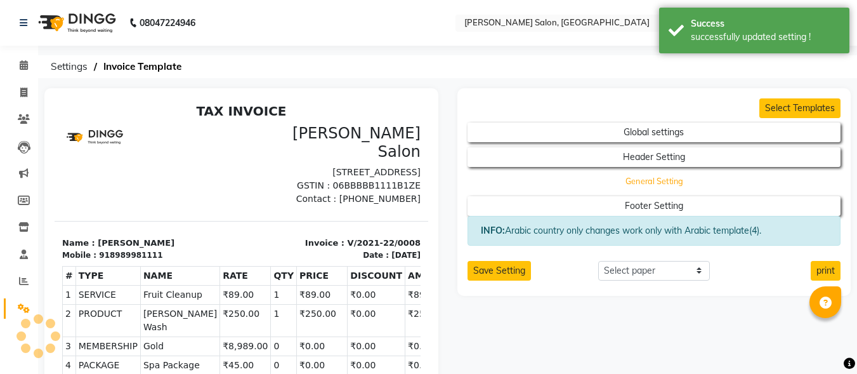
click at [590, 185] on button "General Setting" at bounding box center [654, 181] width 336 height 18
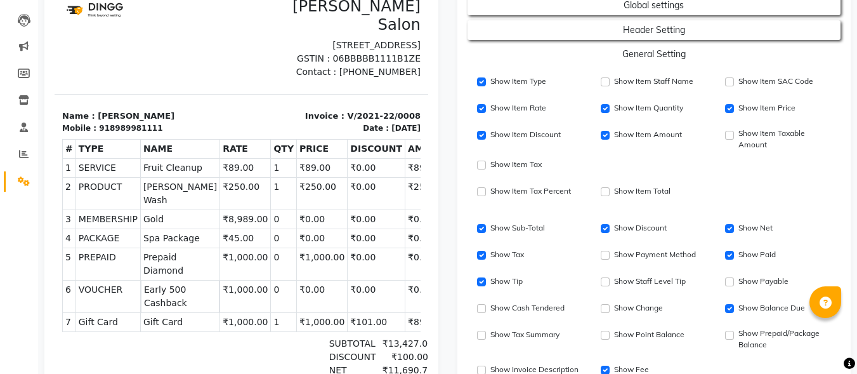
scroll to position [325, 0]
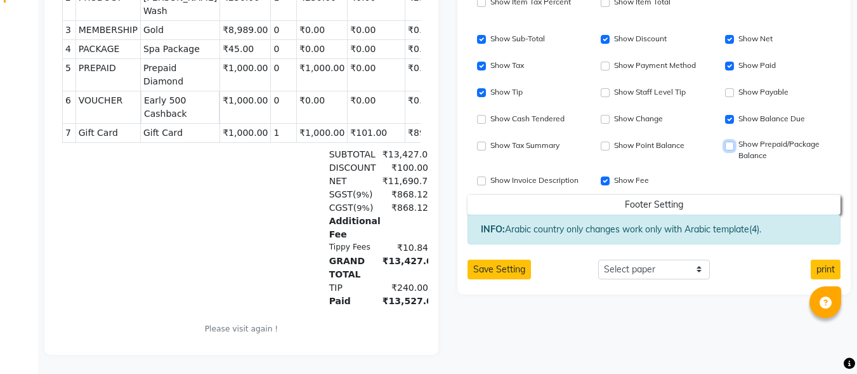
click at [729, 141] on input "Show Prepaid/Package Balance" at bounding box center [729, 145] width 9 height 9
checkbox input "true"
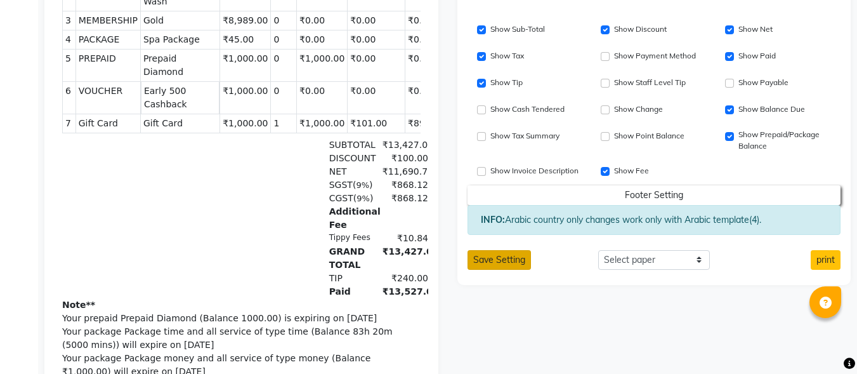
click at [514, 254] on button "Save Setting" at bounding box center [498, 260] width 63 height 20
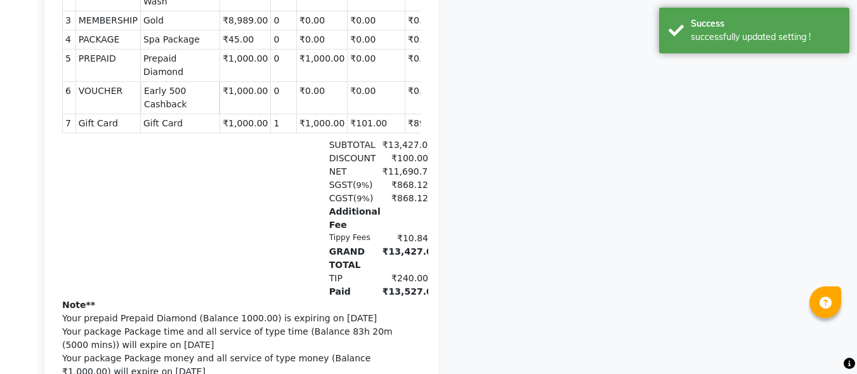
scroll to position [0, 0]
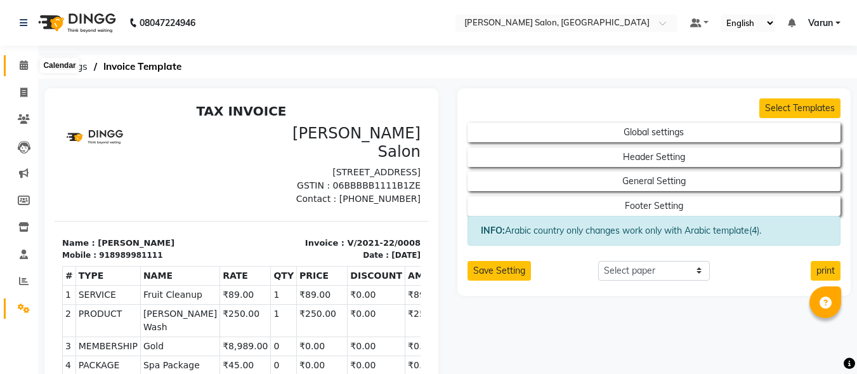
click at [20, 63] on icon at bounding box center [24, 65] width 8 height 10
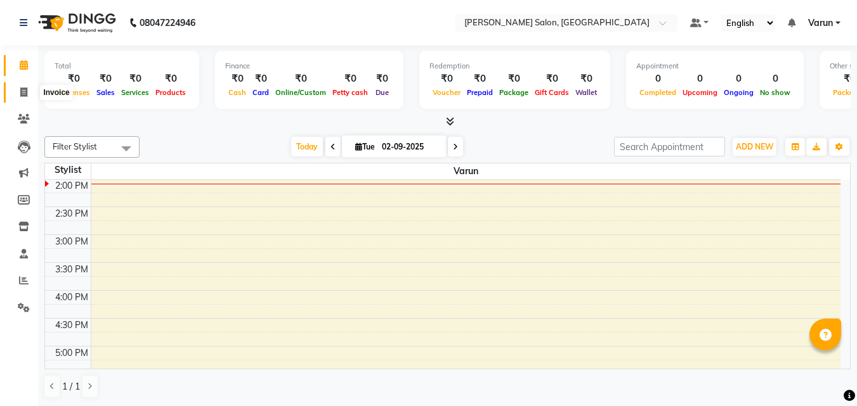
click at [20, 91] on icon at bounding box center [23, 93] width 7 height 10
select select "service"
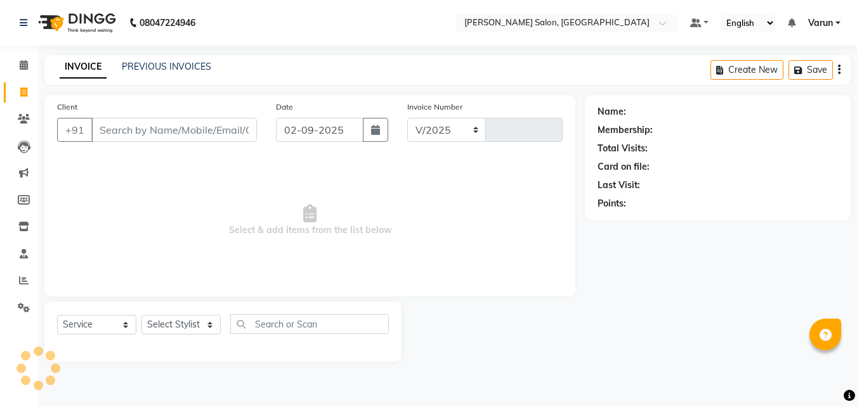
select select "8959"
type input "0001"
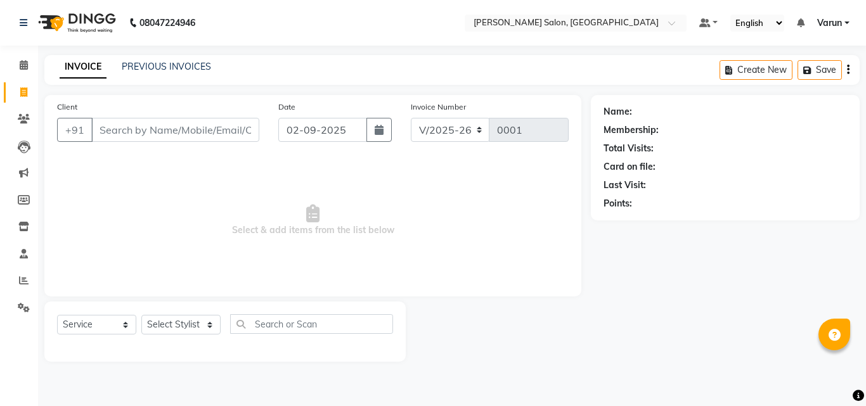
click at [183, 136] on input "Client" at bounding box center [175, 130] width 168 height 24
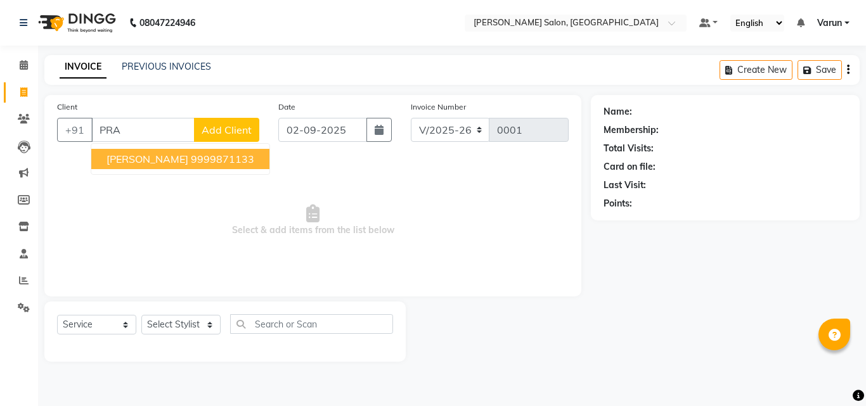
click at [186, 155] on span "[PERSON_NAME]" at bounding box center [148, 159] width 82 height 13
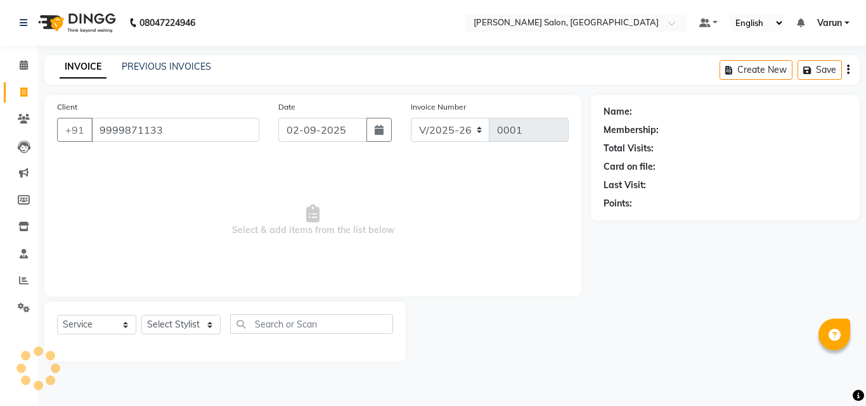
type input "9999871133"
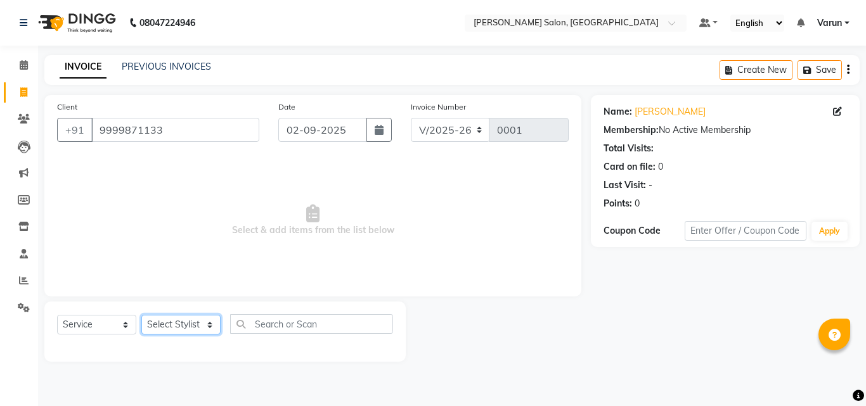
click at [197, 319] on select "Select Stylist Varun" at bounding box center [180, 325] width 79 height 20
select select "90583"
click at [141, 315] on select "Select Stylist Varun" at bounding box center [180, 325] width 79 height 20
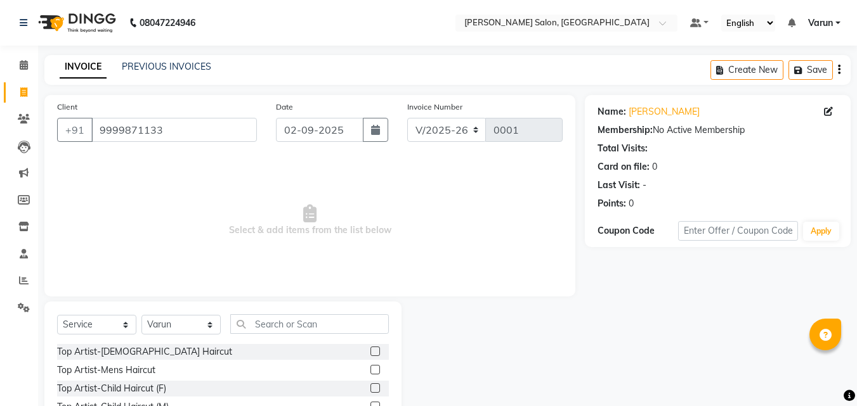
click at [116, 312] on div "Select Service Product Membership Package Voucher Prepaid Gift Card Select Styl…" at bounding box center [222, 395] width 357 height 187
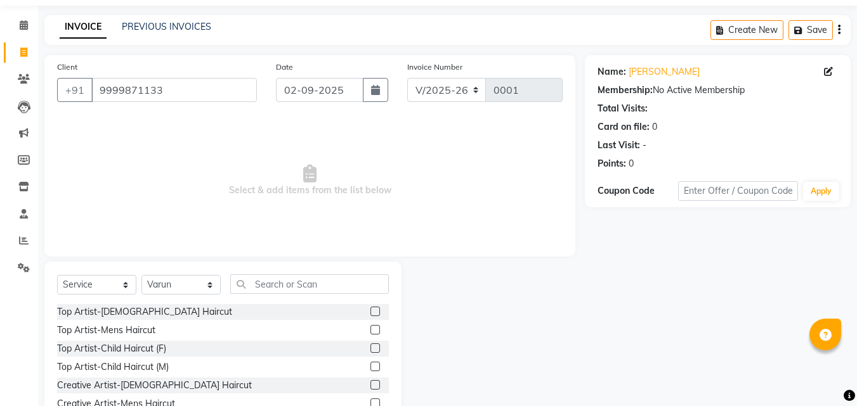
scroll to position [101, 0]
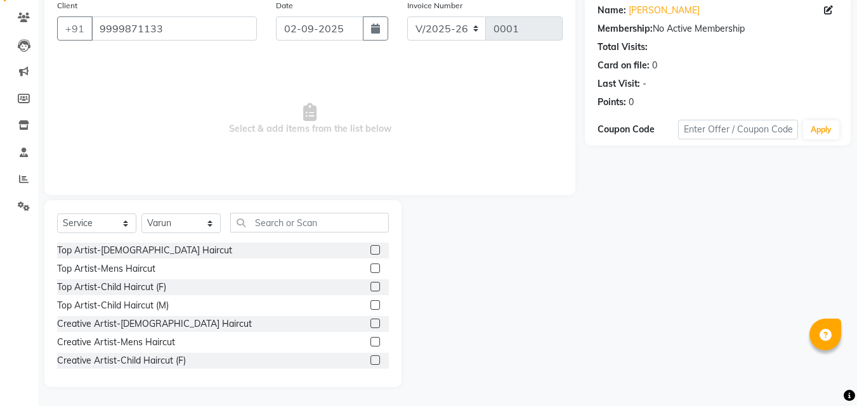
click at [370, 266] on label at bounding box center [375, 269] width 10 height 10
click at [370, 266] on input "checkbox" at bounding box center [374, 269] width 8 height 8
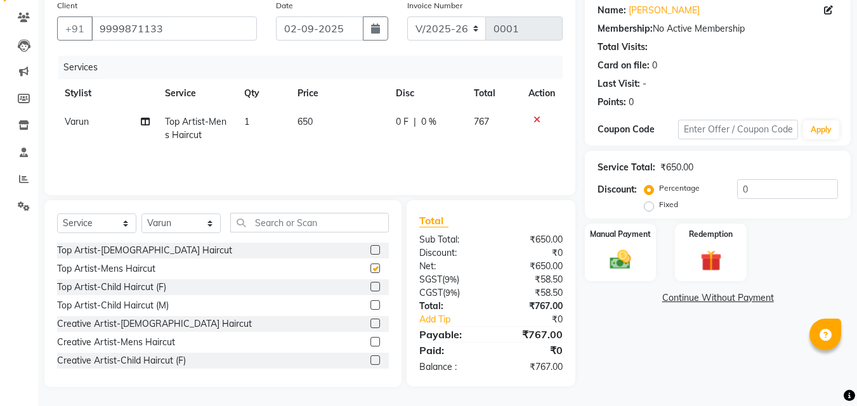
checkbox input "false"
click at [698, 294] on link "Continue Without Payment" at bounding box center [717, 298] width 261 height 13
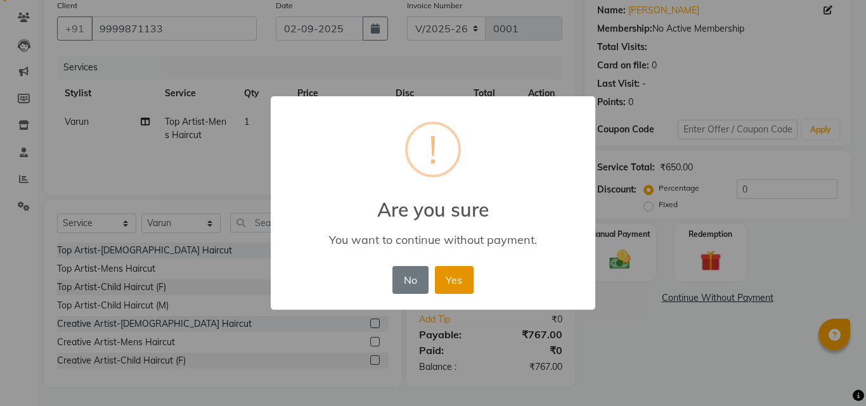
click at [454, 282] on button "Yes" at bounding box center [454, 280] width 39 height 28
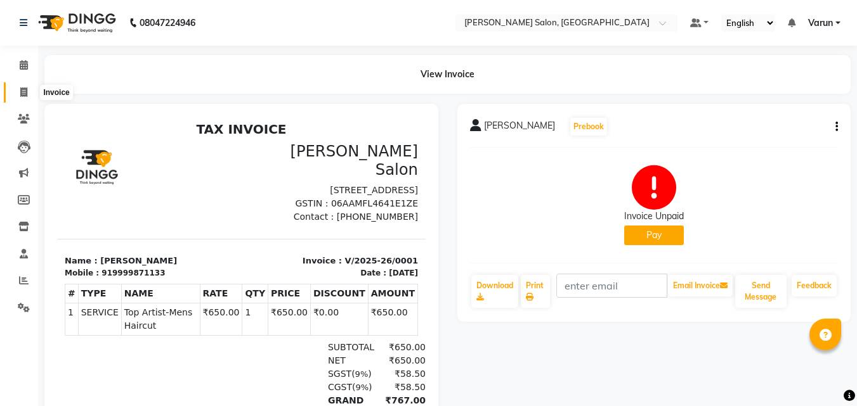
click at [16, 93] on span at bounding box center [24, 93] width 22 height 15
select select "service"
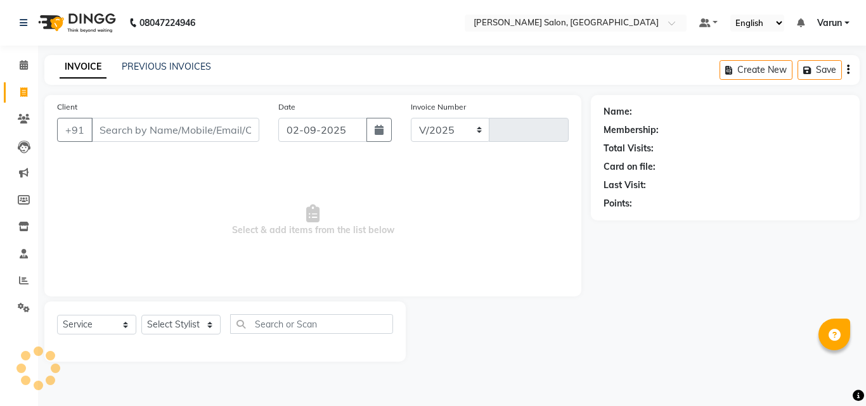
select select "8959"
type input "0002"
type input "S"
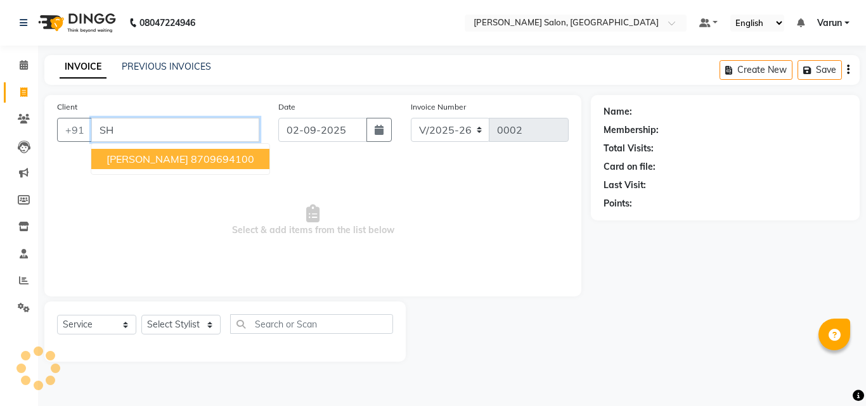
type input "S"
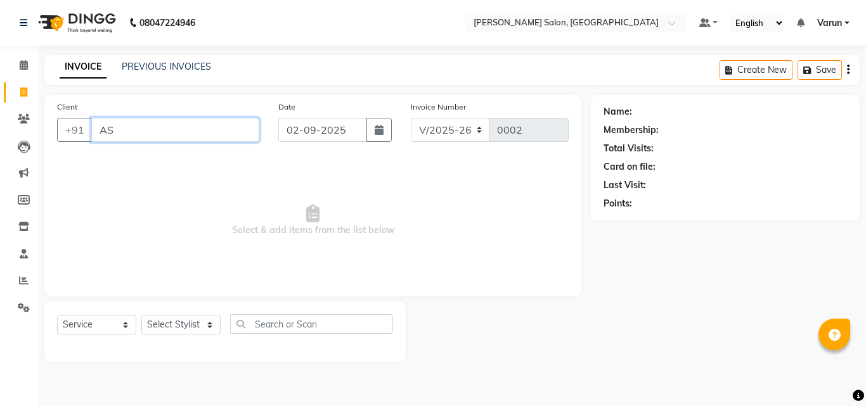
click at [185, 126] on input "AS" at bounding box center [175, 130] width 168 height 24
type input "A"
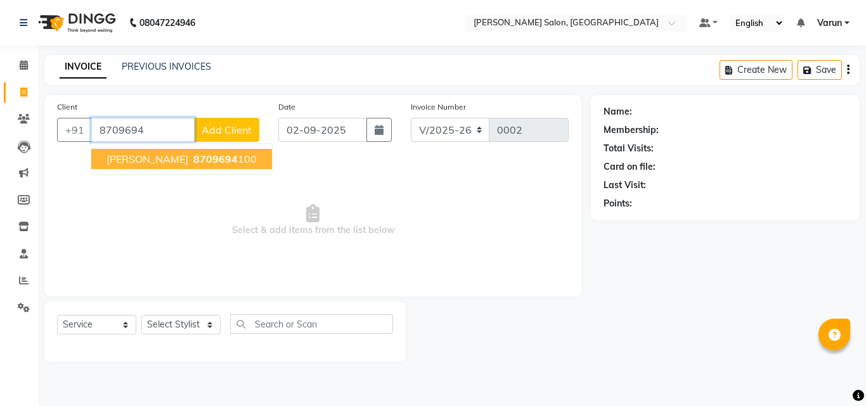
click at [223, 153] on span "8709694" at bounding box center [215, 159] width 44 height 13
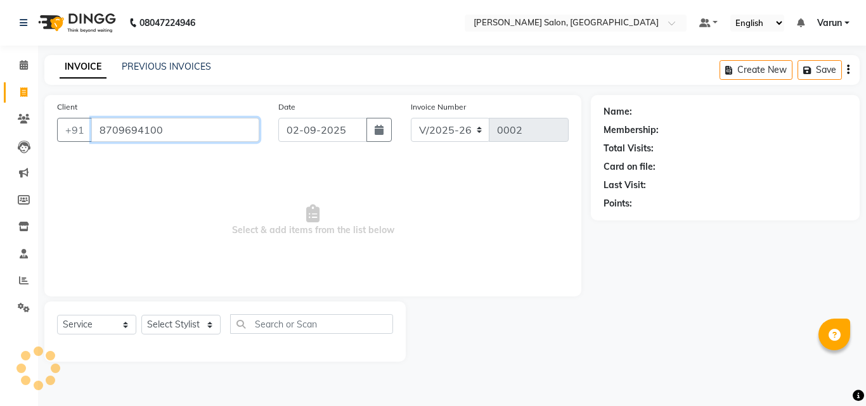
type input "8709694100"
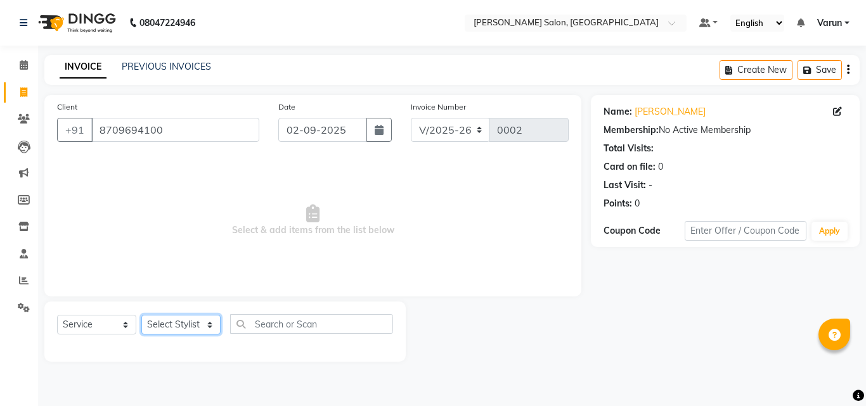
click at [176, 321] on select "Select Stylist Varun" at bounding box center [180, 325] width 79 height 20
click at [256, 361] on div "Select Service Product Membership Package Voucher Prepaid Gift Card Select Styl…" at bounding box center [224, 332] width 361 height 60
click at [108, 328] on select "Select Service Product Membership Package Voucher Prepaid Gift Card" at bounding box center [96, 325] width 79 height 20
click at [152, 356] on div "Select Service Product Membership Package Voucher Prepaid Gift Card Select Styl…" at bounding box center [224, 332] width 361 height 60
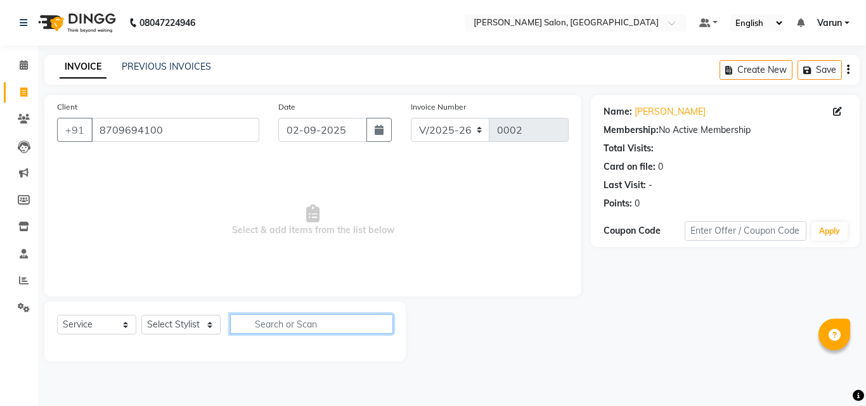
click at [280, 319] on input "text" at bounding box center [311, 325] width 163 height 20
click at [257, 324] on input "text" at bounding box center [311, 325] width 163 height 20
type input "HAIR"
click at [245, 201] on span "Select & add items from the list below" at bounding box center [313, 220] width 512 height 127
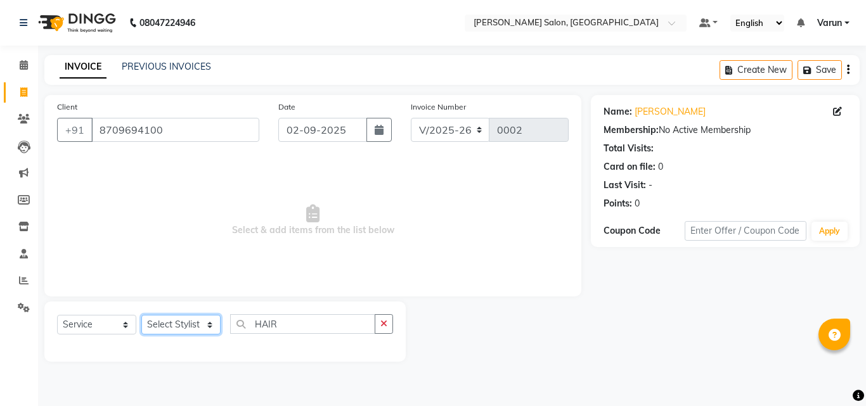
click at [202, 320] on select "Select Stylist Varun" at bounding box center [180, 325] width 79 height 20
select select "90583"
click at [141, 315] on select "Select Stylist Varun" at bounding box center [180, 325] width 79 height 20
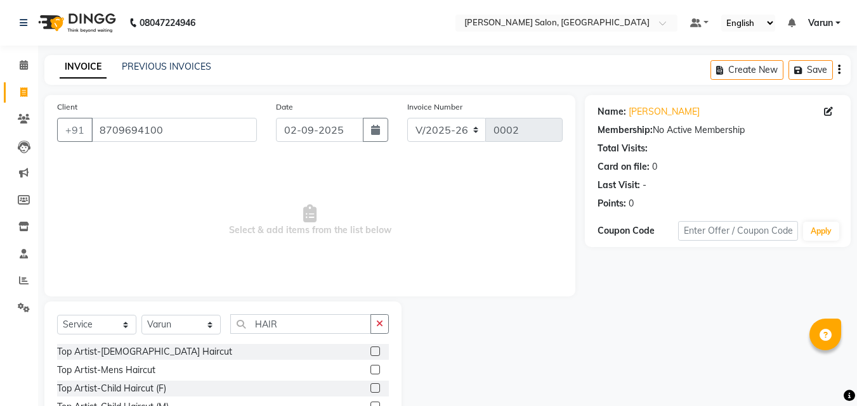
click at [179, 365] on div "Top Artist-Mens Haircut" at bounding box center [223, 371] width 332 height 16
click at [370, 369] on label at bounding box center [375, 370] width 10 height 10
click at [370, 369] on input "checkbox" at bounding box center [374, 371] width 8 height 8
click at [370, 369] on label at bounding box center [375, 370] width 10 height 10
click at [370, 369] on input "checkbox" at bounding box center [374, 371] width 8 height 8
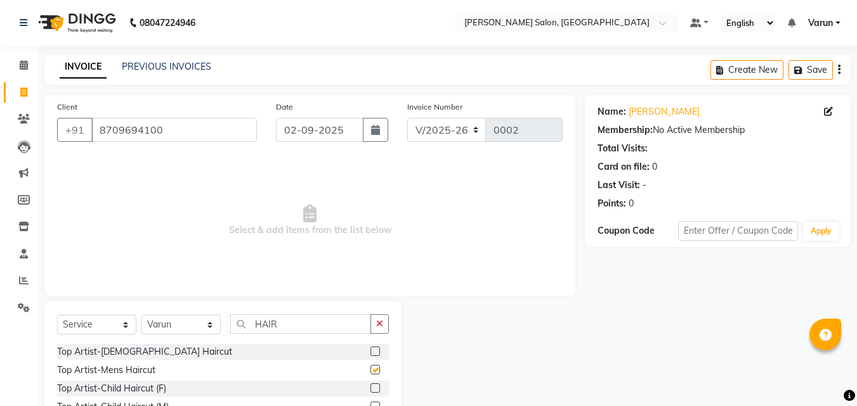
checkbox input "false"
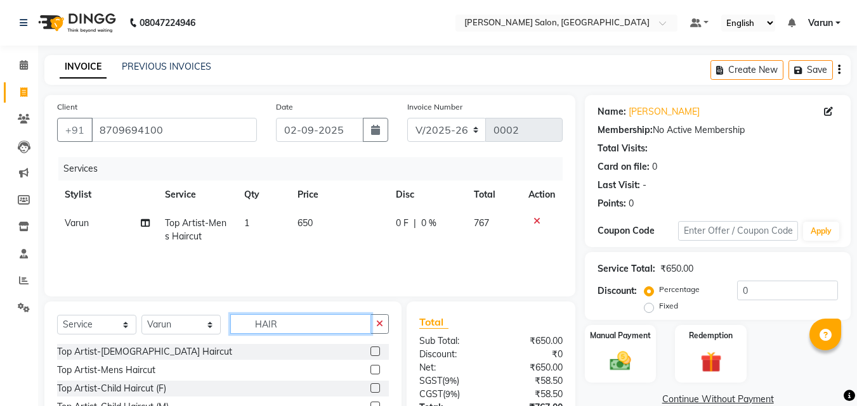
click at [325, 327] on input "HAIR" at bounding box center [300, 325] width 141 height 20
type input "H"
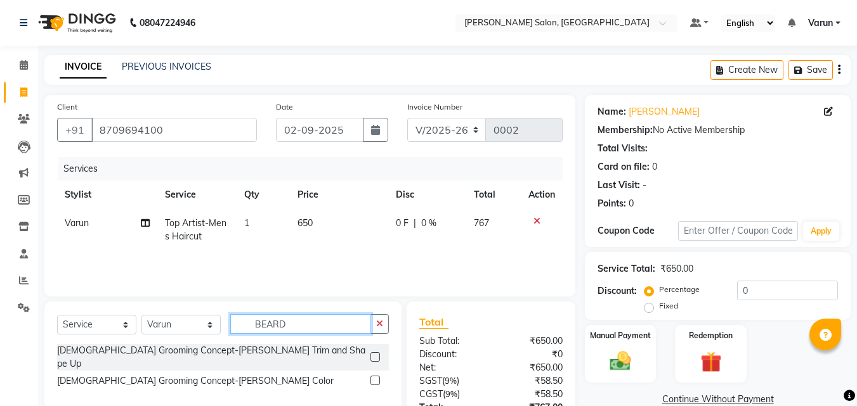
type input "BEARD"
click at [358, 353] on div "[DEMOGRAPHIC_DATA] Grooming Concept-[PERSON_NAME] Trim and Shape Up" at bounding box center [223, 357] width 332 height 27
click at [376, 353] on label at bounding box center [375, 358] width 10 height 10
click at [376, 354] on input "checkbox" at bounding box center [374, 358] width 8 height 8
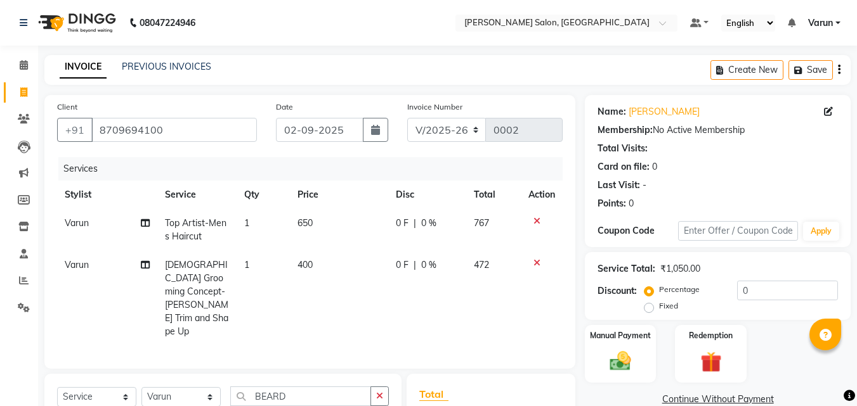
checkbox input "false"
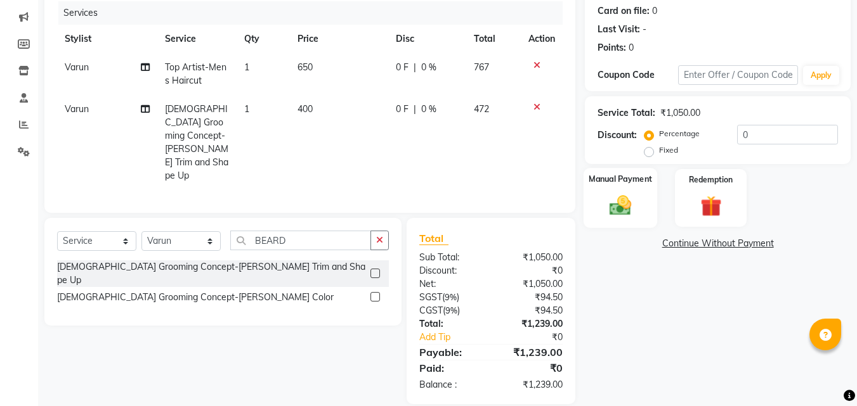
click at [610, 193] on img at bounding box center [620, 205] width 36 height 25
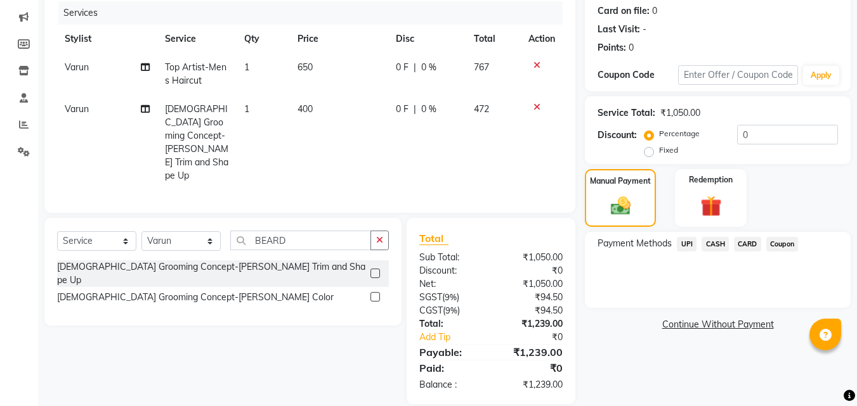
click at [686, 245] on span "UPI" at bounding box center [687, 244] width 20 height 15
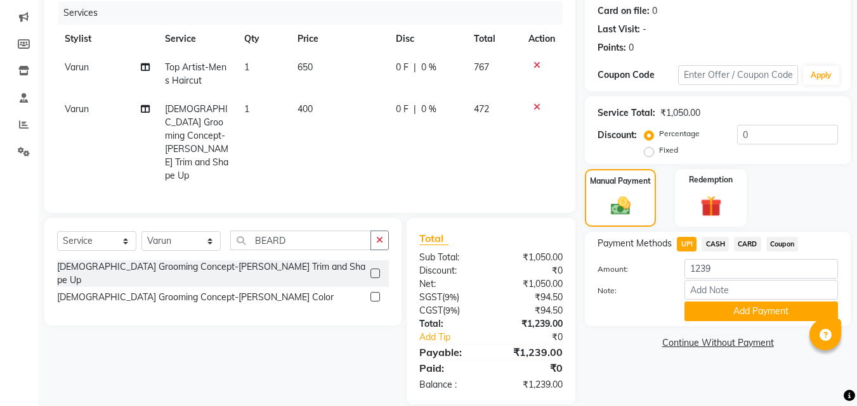
click at [638, 294] on label "Note:" at bounding box center [631, 290] width 86 height 11
click at [684, 294] on input "Note:" at bounding box center [760, 290] width 153 height 20
click at [684, 240] on span "UPI" at bounding box center [687, 244] width 20 height 15
click at [666, 304] on div at bounding box center [631, 312] width 86 height 20
click at [690, 249] on span "UPI" at bounding box center [687, 244] width 20 height 15
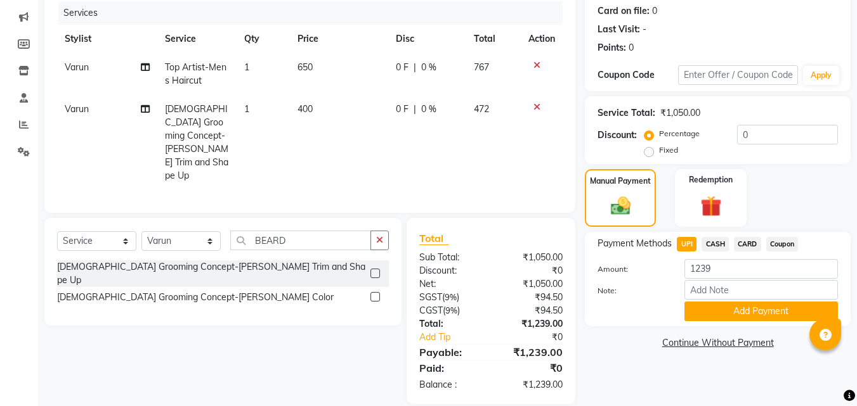
click at [682, 130] on label "Percentage" at bounding box center [679, 133] width 41 height 11
click at [656, 130] on input "Percentage" at bounding box center [651, 133] width 9 height 9
click at [543, 373] on div "Total Sub Total: ₹1,050.00 Discount: ₹0 Net: ₹1,050.00 SGST ( 9% ) ₹94.50 CGST …" at bounding box center [490, 311] width 169 height 186
click at [324, 63] on td "650" at bounding box center [339, 74] width 98 height 42
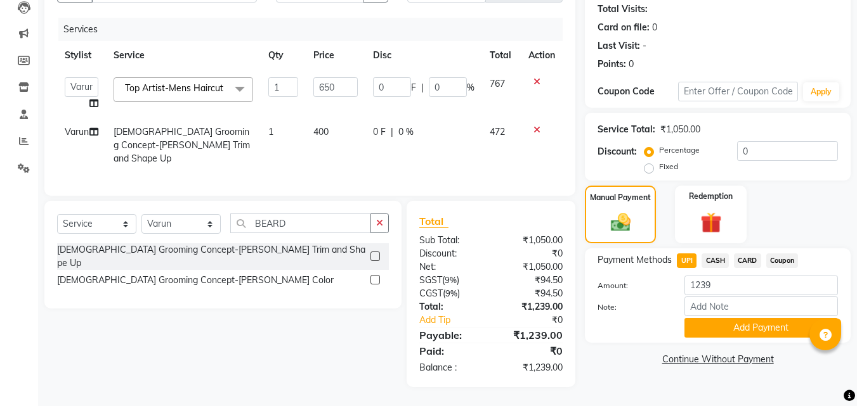
click at [322, 153] on td "400" at bounding box center [335, 145] width 59 height 55
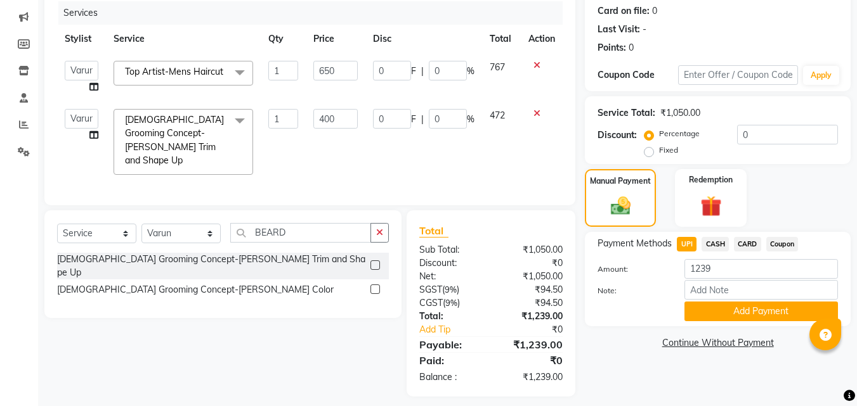
scroll to position [167, 0]
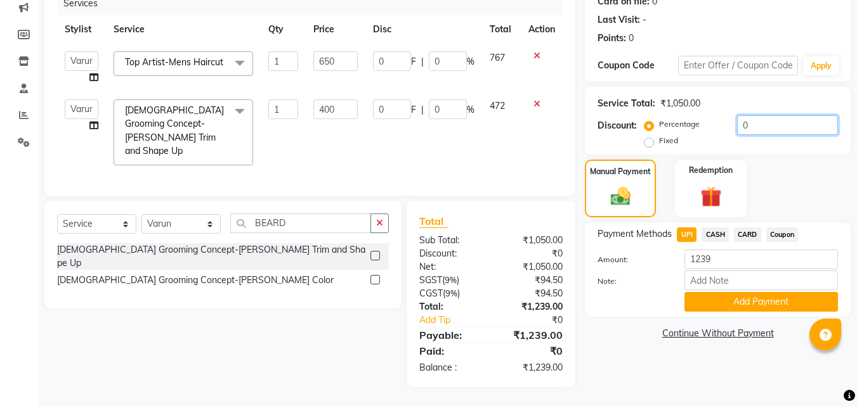
click at [748, 123] on input "0" at bounding box center [787, 125] width 101 height 20
type input "01"
type input "6.5"
type input "1"
type input "4"
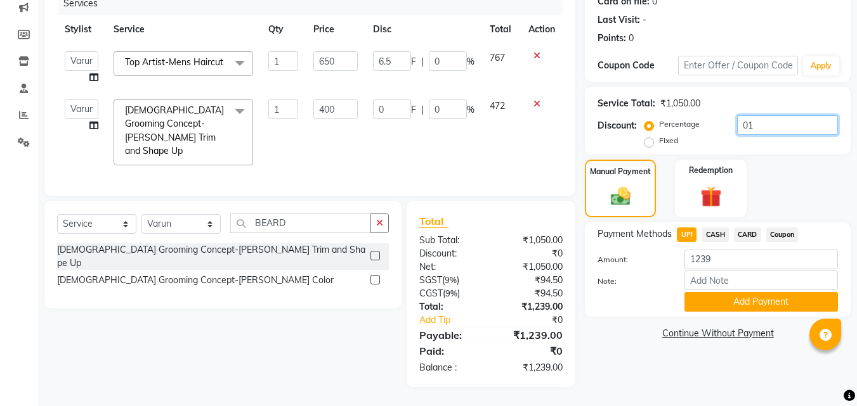
type input "1"
type input "018"
type input "117"
type input "18"
type input "72"
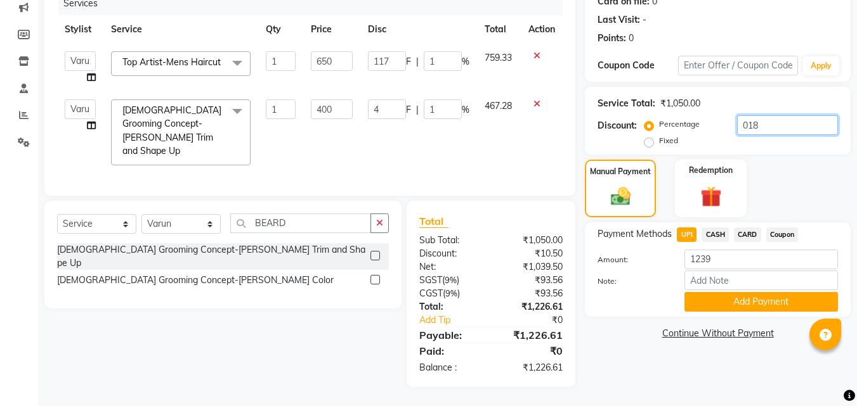
type input "18"
click at [762, 164] on div "Manual Payment Redemption" at bounding box center [717, 189] width 285 height 58
click at [755, 129] on input "018" at bounding box center [787, 125] width 101 height 20
type input "01"
type input "6.5"
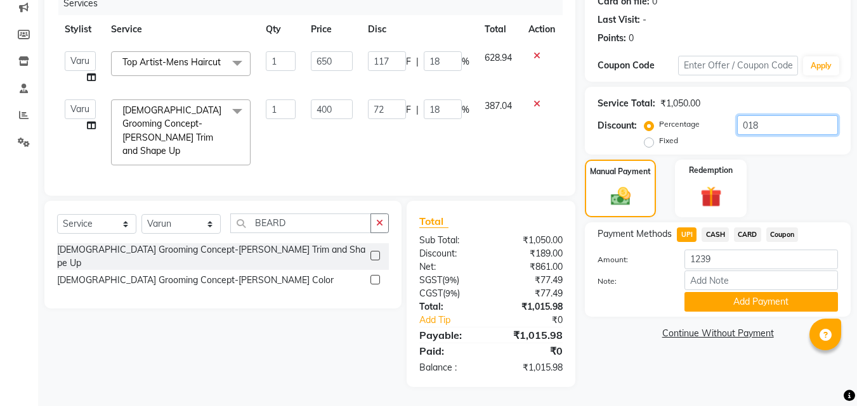
type input "1"
type input "4"
type input "1"
type input "0"
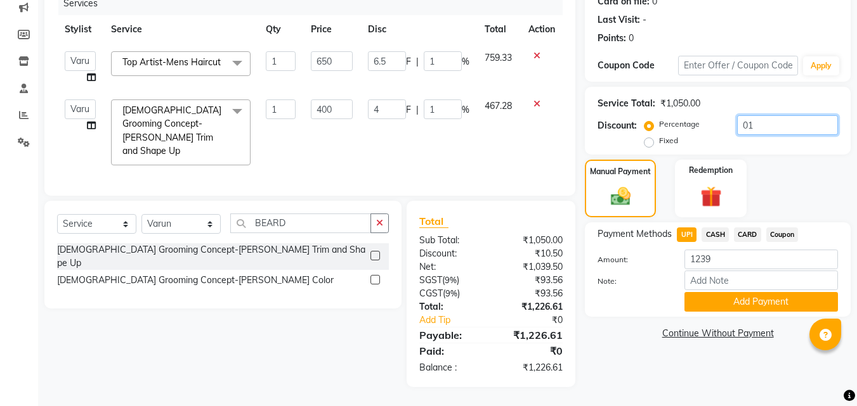
type input "0"
type input "1"
type input "6.5"
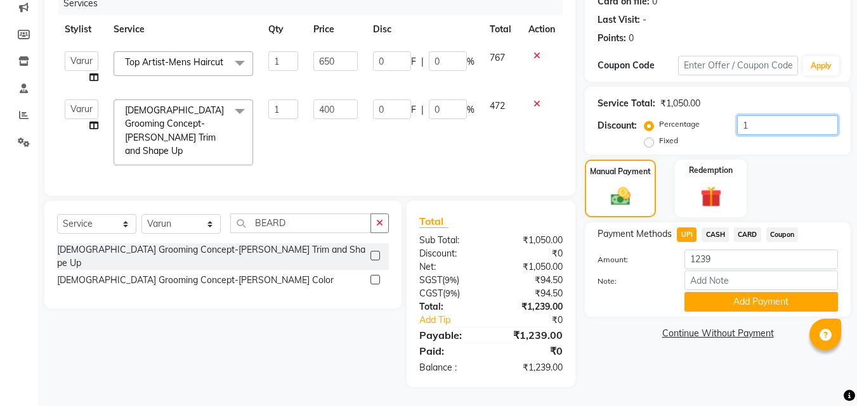
type input "1"
type input "4"
type input "1"
type input "18"
type input "117"
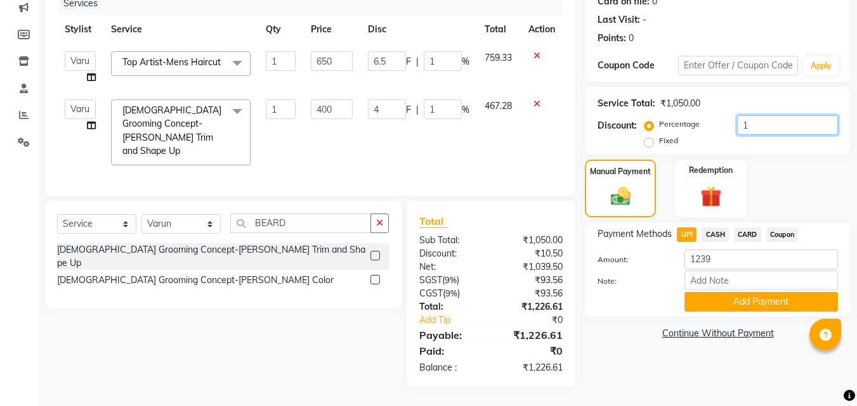
type input "18"
type input "72"
click at [603, 347] on div "Name: [PERSON_NAME] Membership: No Active Membership Total Visits: Card on file…" at bounding box center [722, 159] width 275 height 458
click at [751, 120] on input "18" at bounding box center [787, 125] width 101 height 20
click at [528, 372] on div "₹1,015.98" at bounding box center [531, 367] width 81 height 13
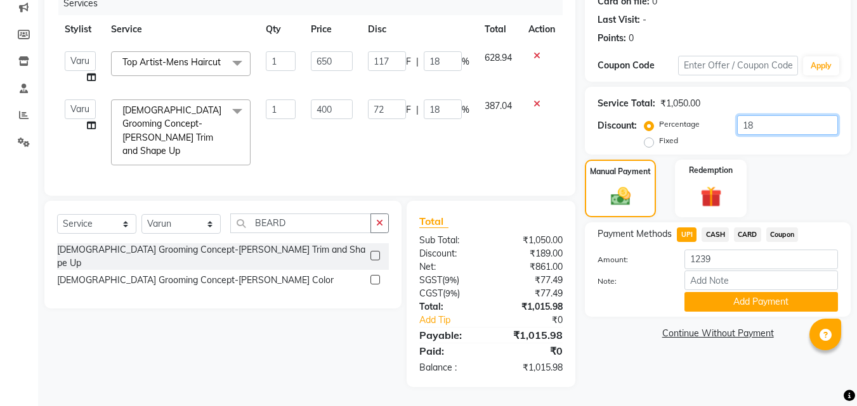
click at [765, 116] on input "18" at bounding box center [787, 125] width 101 height 20
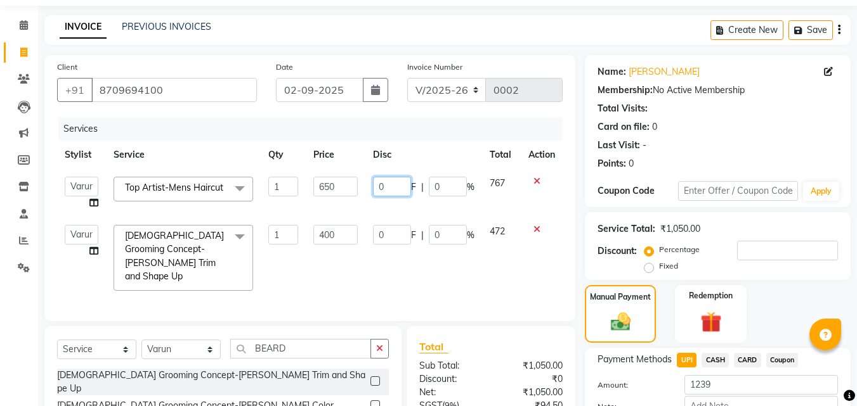
click at [384, 182] on input "0" at bounding box center [392, 187] width 38 height 20
click at [767, 249] on input "number" at bounding box center [787, 251] width 101 height 20
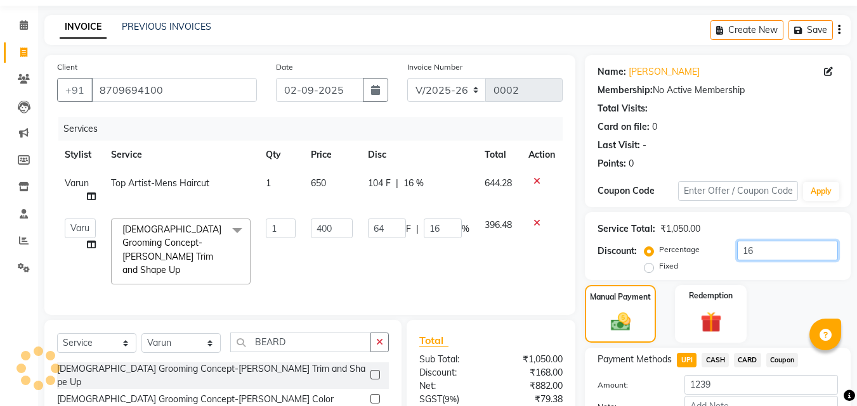
scroll to position [155, 0]
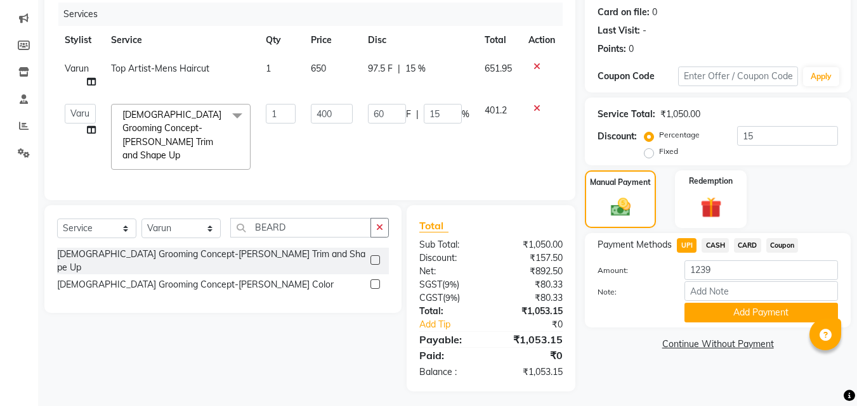
click at [783, 196] on div "Manual Payment Redemption" at bounding box center [717, 200] width 285 height 58
click at [762, 141] on input "15" at bounding box center [787, 136] width 101 height 20
click at [773, 138] on input "15.5" at bounding box center [787, 136] width 101 height 20
click at [765, 183] on div "Manual Payment Redemption" at bounding box center [717, 200] width 285 height 58
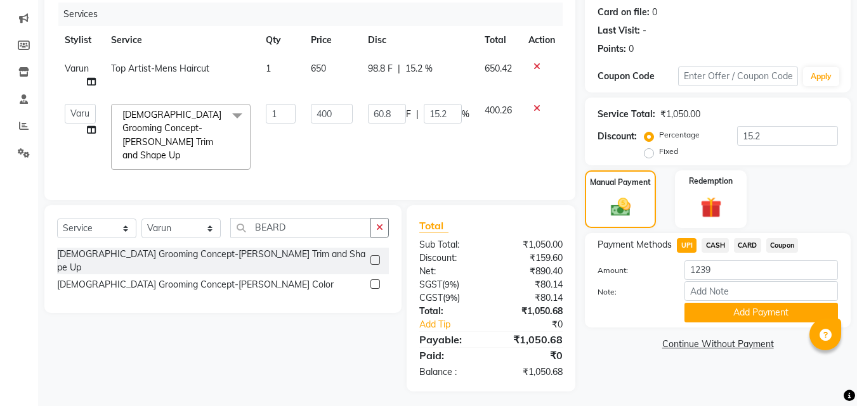
click at [689, 248] on span "UPI" at bounding box center [687, 245] width 20 height 15
click at [738, 316] on button "Add Payment" at bounding box center [760, 313] width 153 height 20
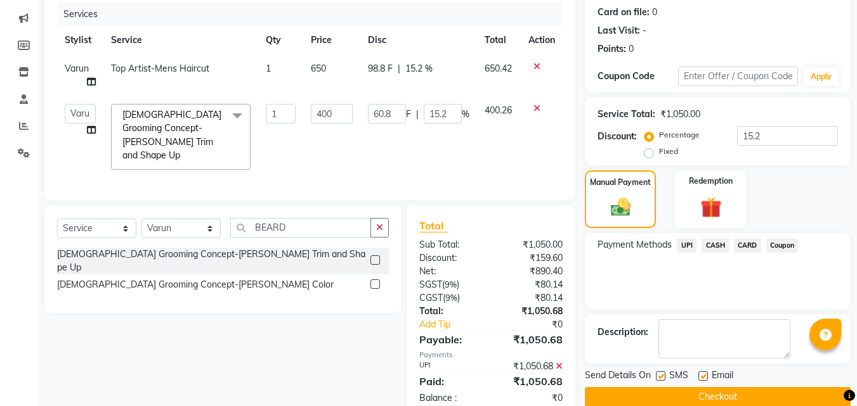
scroll to position [181, 0]
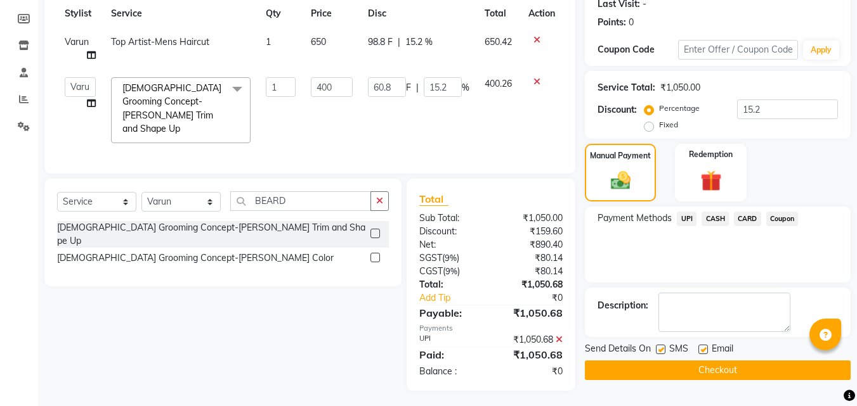
click at [680, 372] on button "Checkout" at bounding box center [718, 371] width 266 height 20
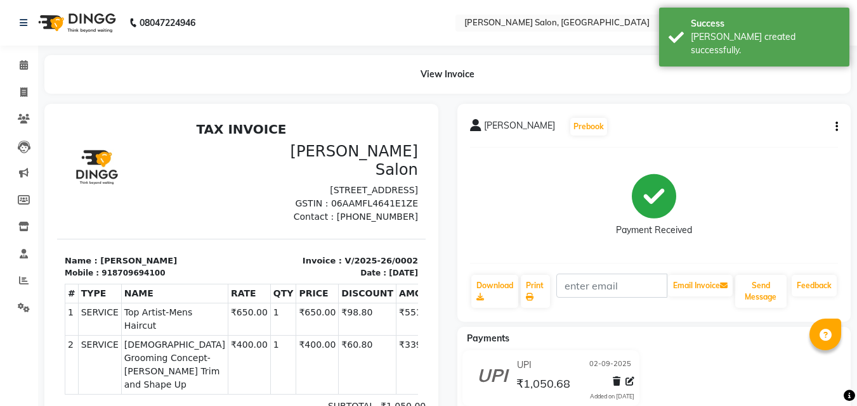
scroll to position [165, 0]
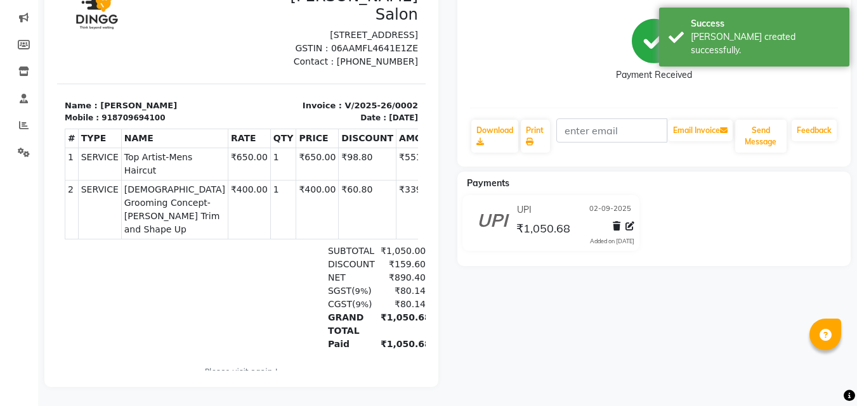
click at [572, 313] on div "[PERSON_NAME] Prebook Payment Received Download Print Email Invoice Send Messag…" at bounding box center [654, 168] width 413 height 439
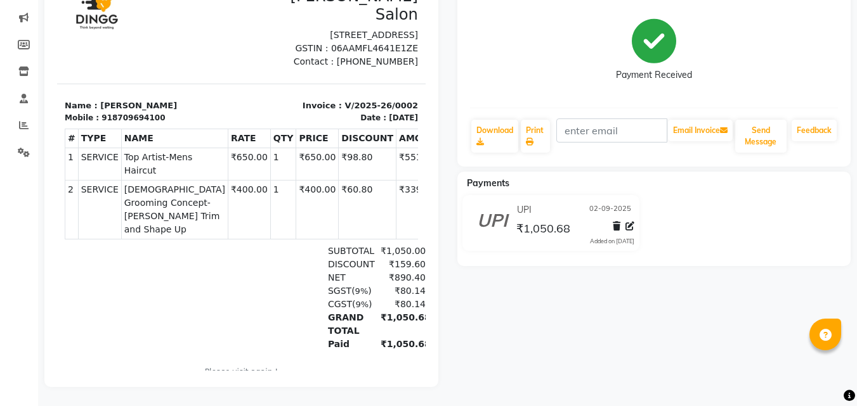
scroll to position [0, 0]
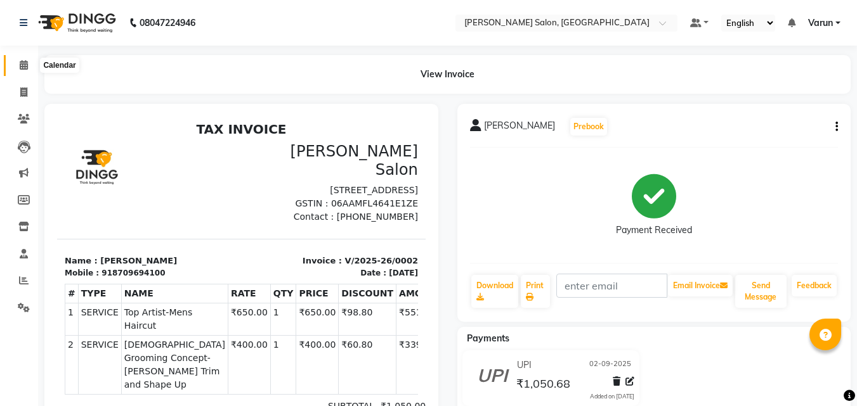
click at [32, 68] on span at bounding box center [24, 65] width 22 height 15
